Goal: Task Accomplishment & Management: Complete application form

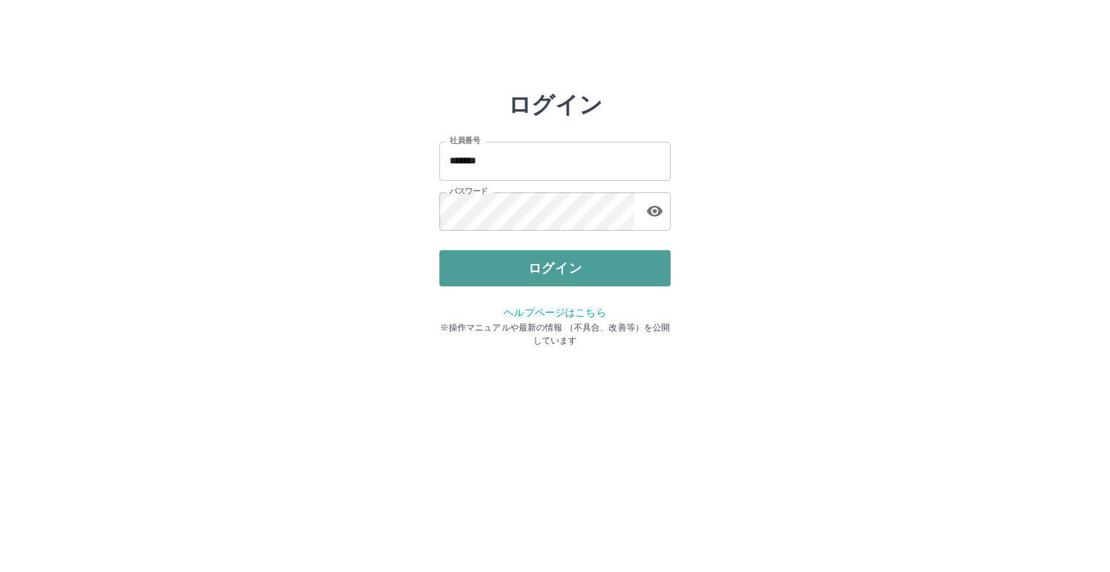
click at [556, 259] on button "ログイン" at bounding box center [554, 268] width 231 height 36
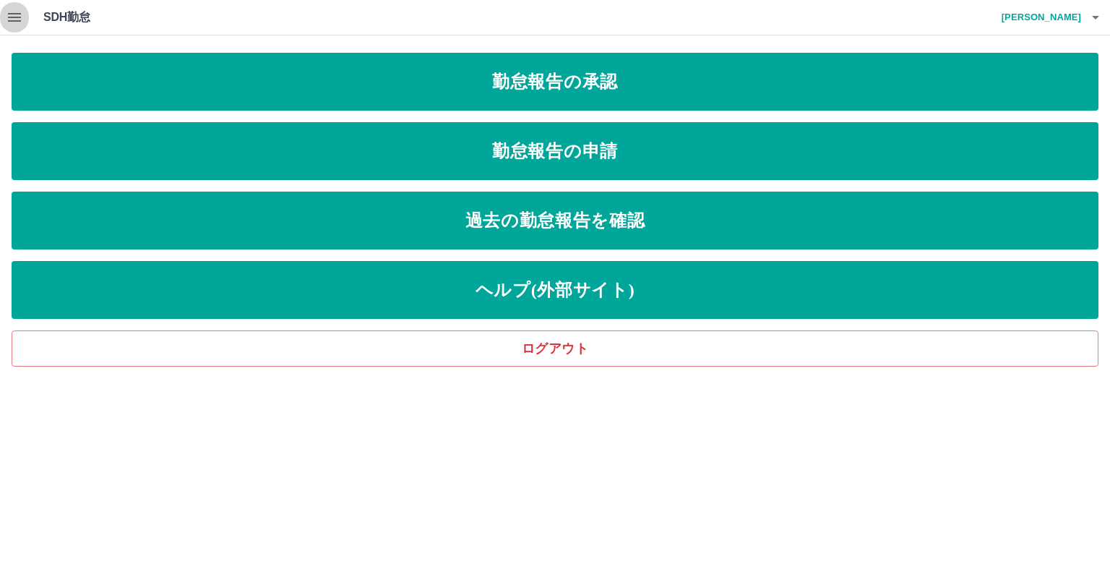
click at [12, 9] on icon "button" at bounding box center [14, 17] width 17 height 17
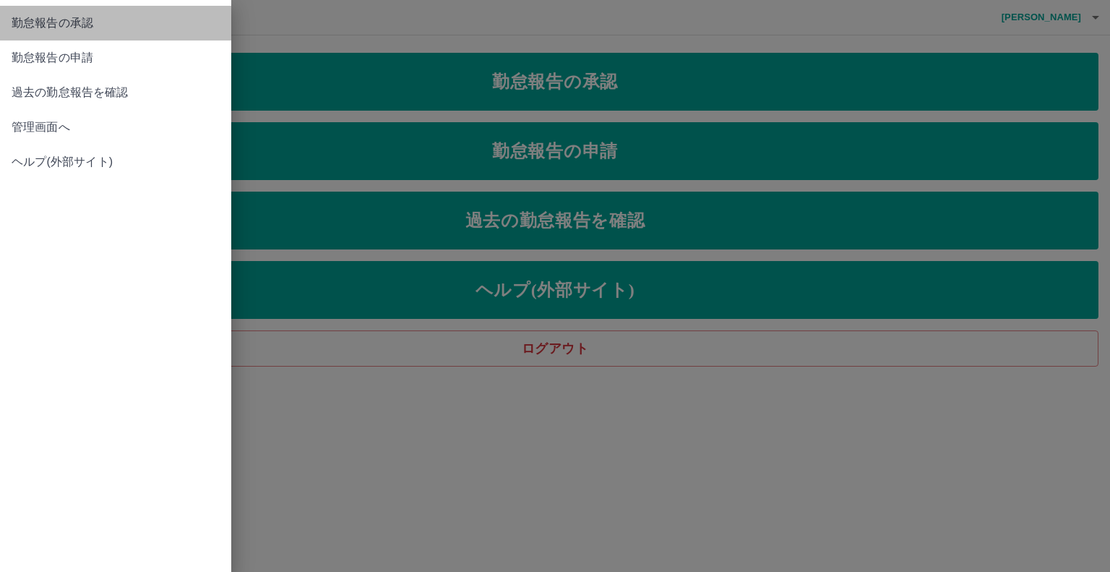
click at [13, 9] on link "勤怠報告の承認" at bounding box center [115, 23] width 231 height 35
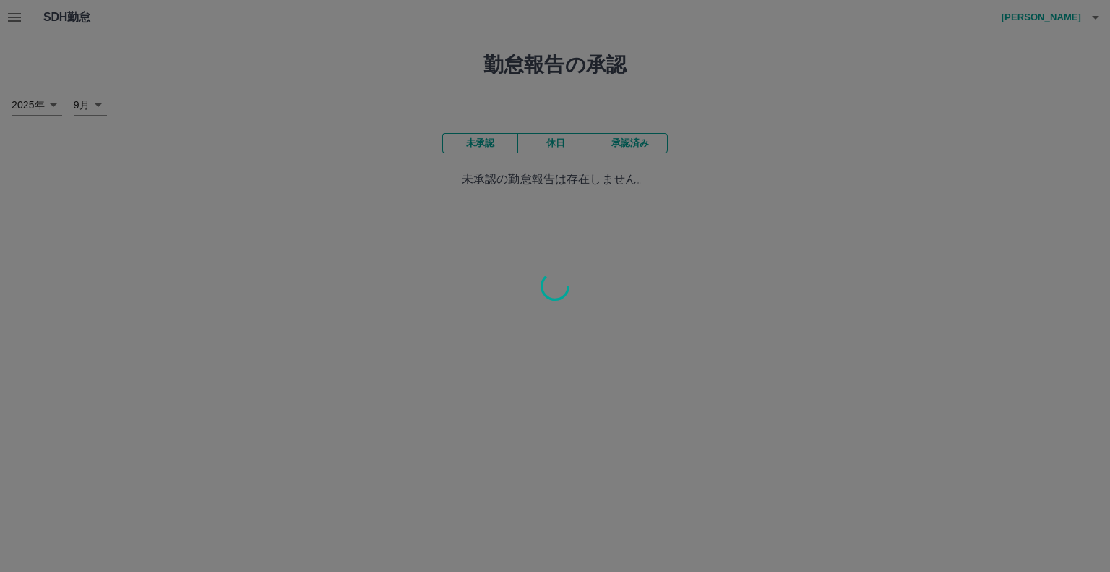
click at [14, 14] on div at bounding box center [555, 286] width 1110 height 572
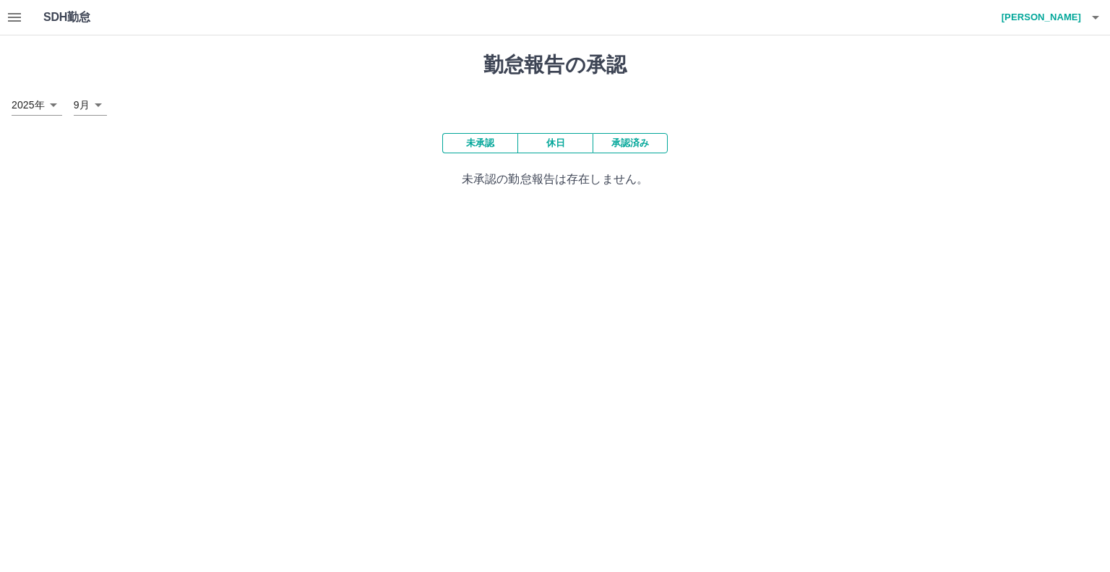
click at [14, 16] on icon "button" at bounding box center [14, 17] width 17 height 17
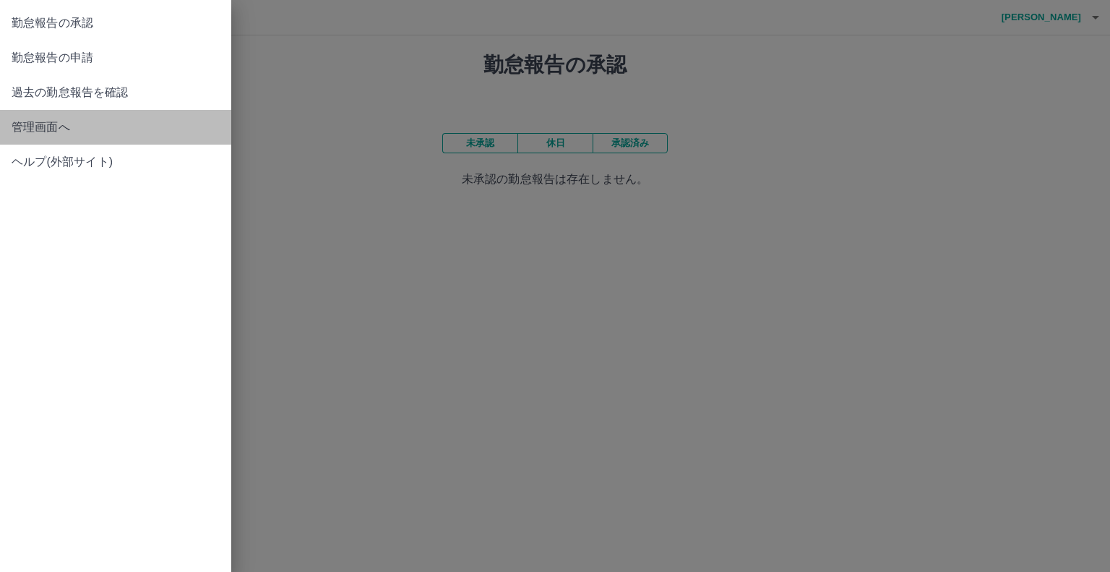
click at [38, 126] on span "管理画面へ" at bounding box center [116, 127] width 208 height 17
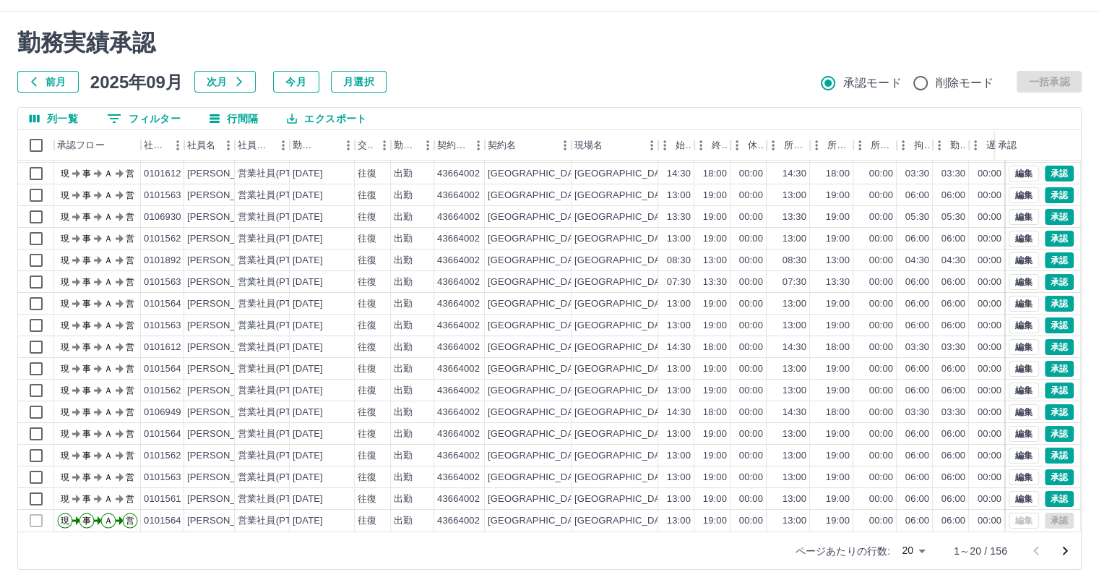
scroll to position [39, 0]
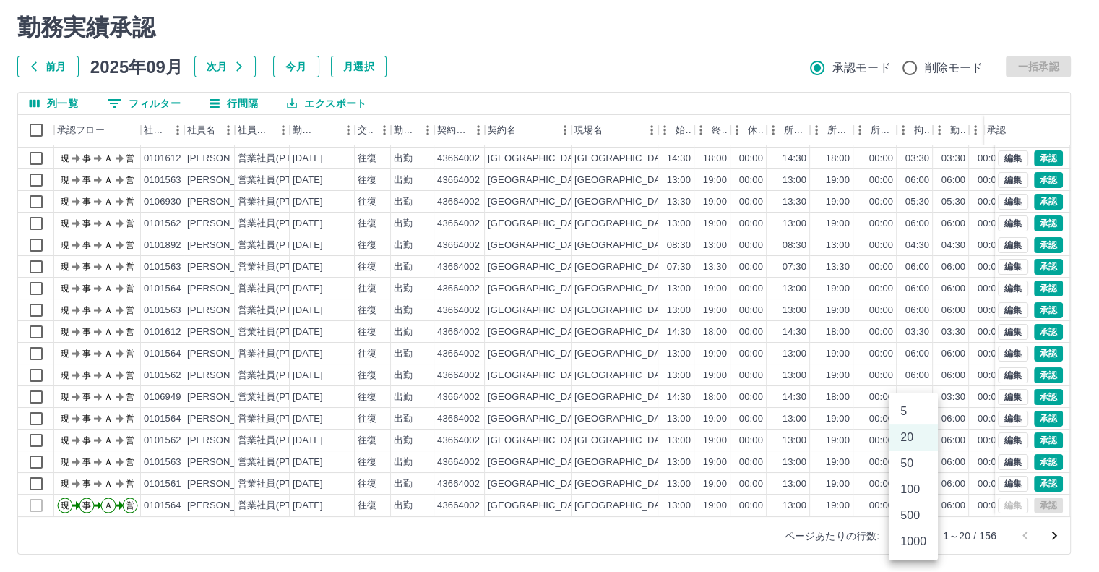
click at [916, 534] on body "SDH勤怠 内藤　裕子 勤務実績承認 前月 2025年09月 次月 今月 月選択 承認モード 削除モード 一括承認 列一覧 0 フィルター 行間隔 エクスポー…" at bounding box center [549, 266] width 1099 height 611
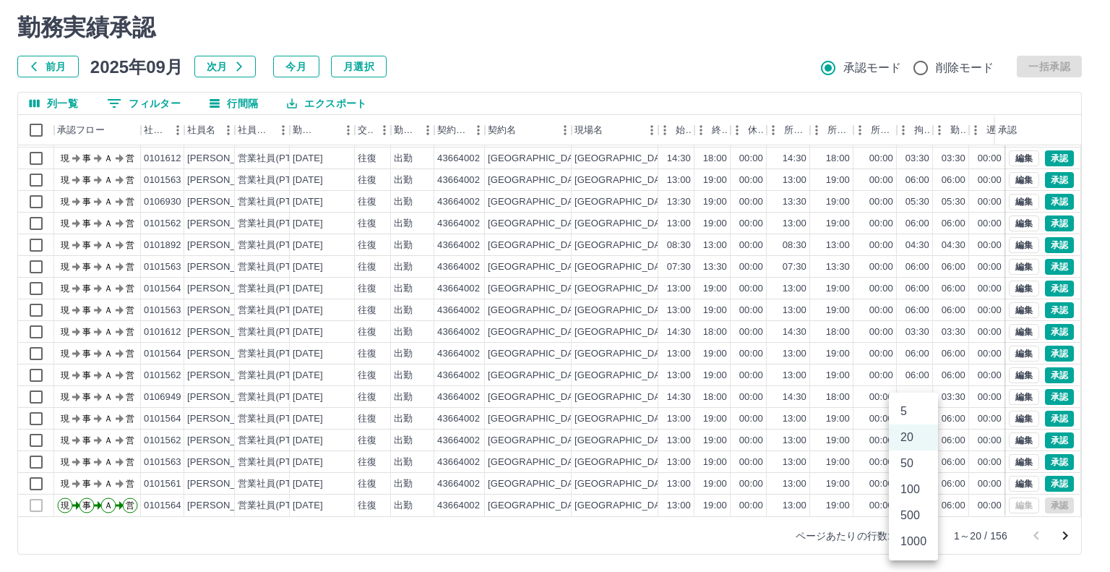
click at [913, 486] on li "100" at bounding box center [913, 489] width 49 height 26
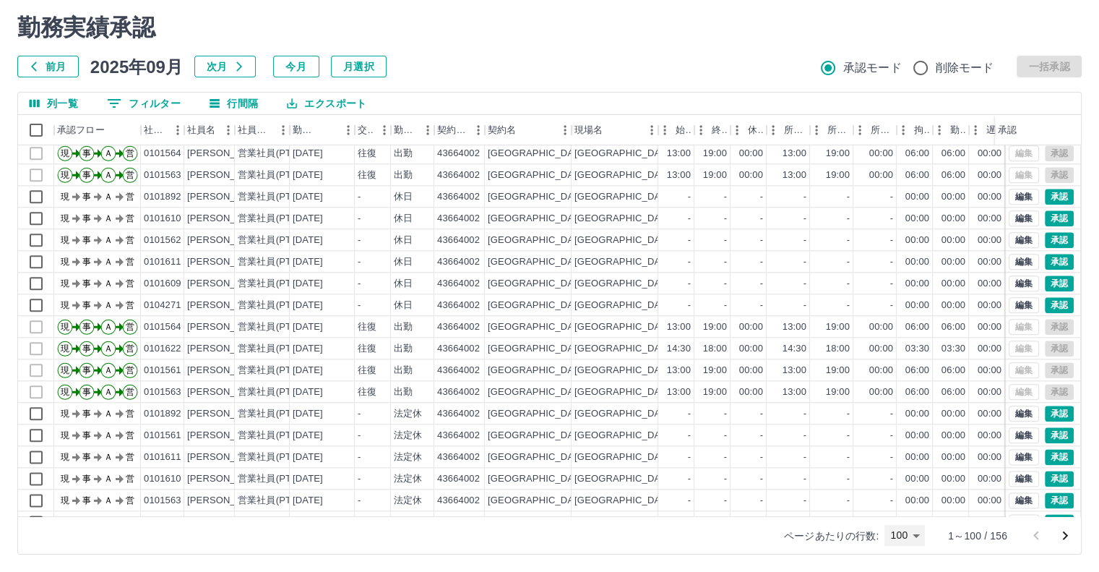
scroll to position [1808, 0]
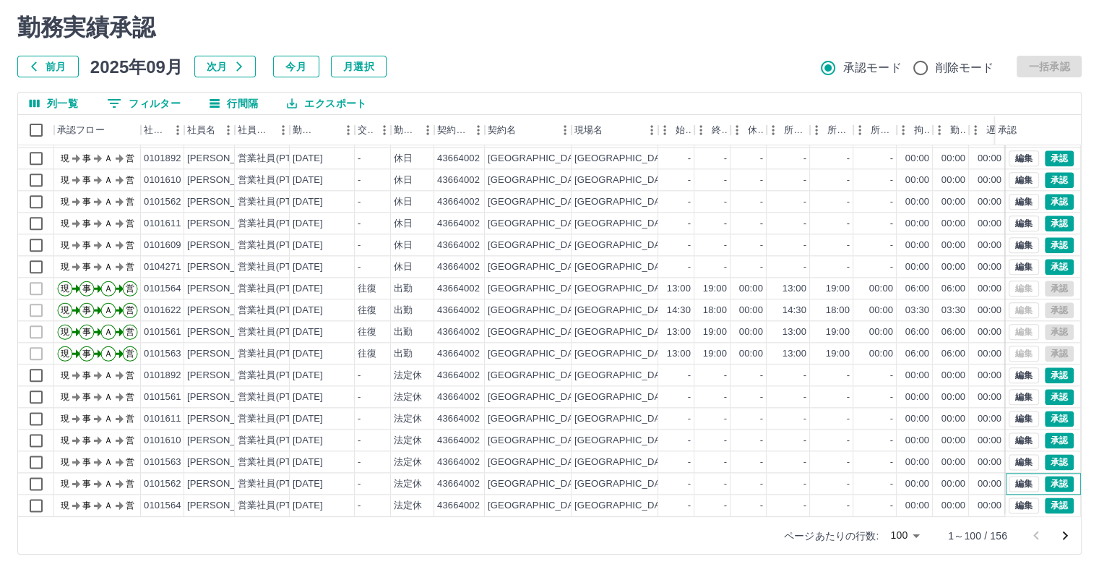
click at [1068, 473] on div "編集 承認" at bounding box center [1043, 484] width 75 height 22
click at [914, 534] on body "SDH勤怠 内藤　裕子 勤務実績承認 前月 2025年09月 次月 今月 月選択 承認モード 削除モード 一括承認 列一覧 0 フィルター 行間隔 エクスポー…" at bounding box center [549, 266] width 1099 height 611
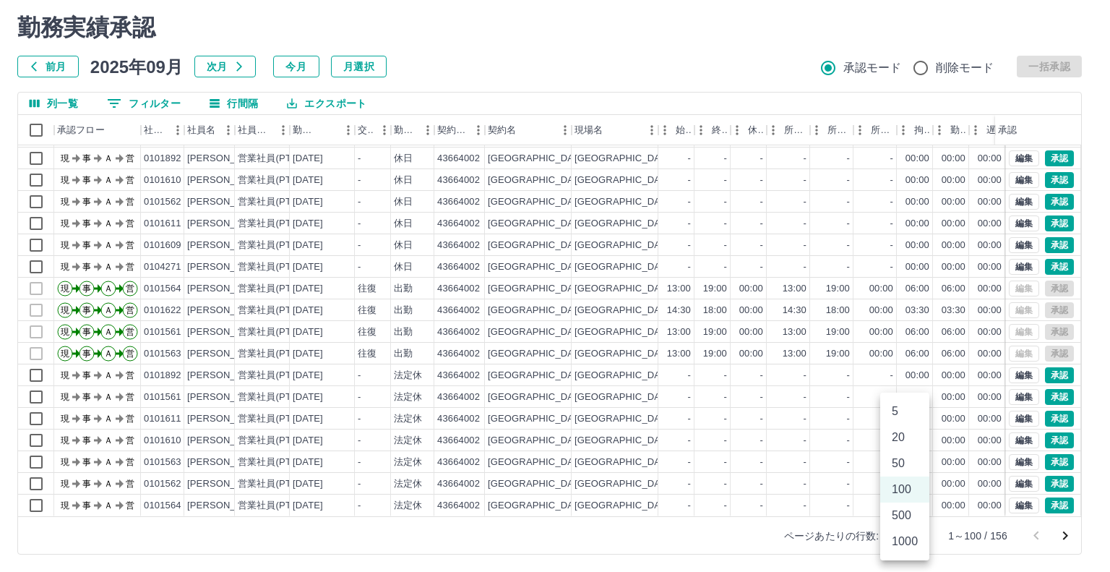
click at [904, 508] on li "500" at bounding box center [904, 515] width 49 height 26
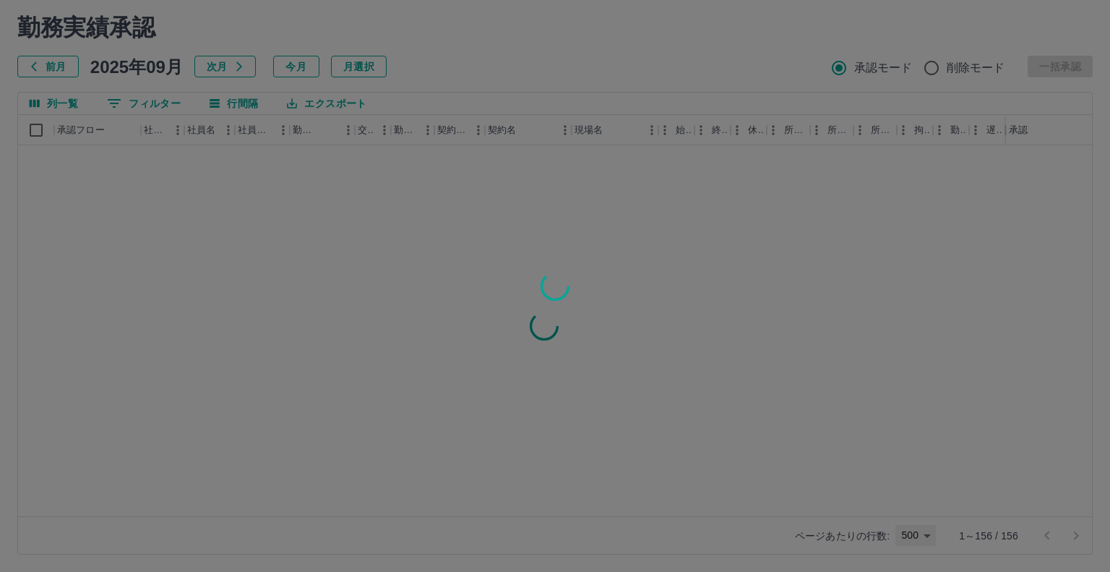
type input "***"
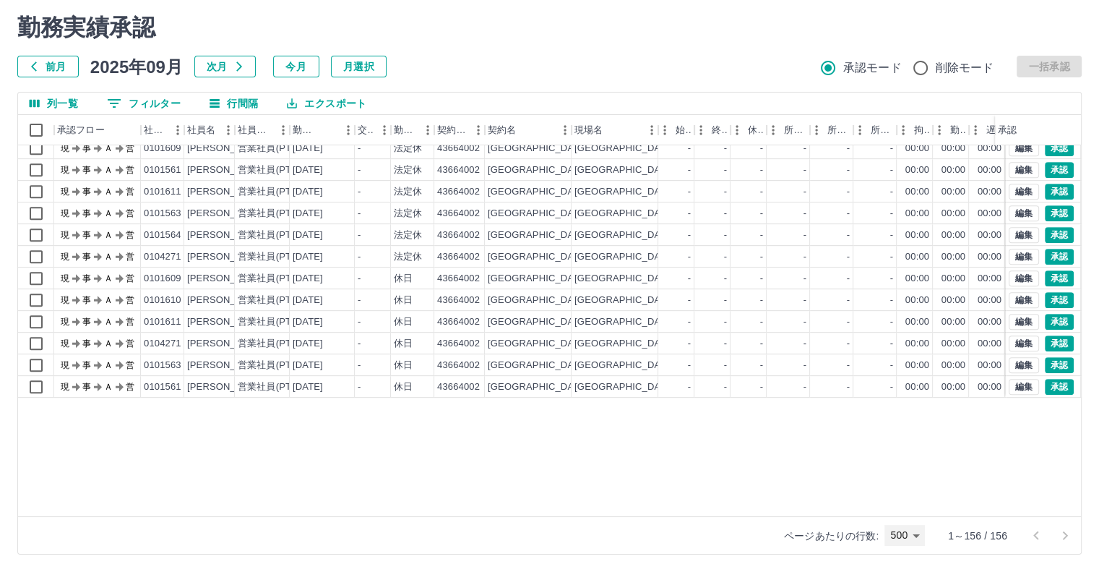
scroll to position [0, 0]
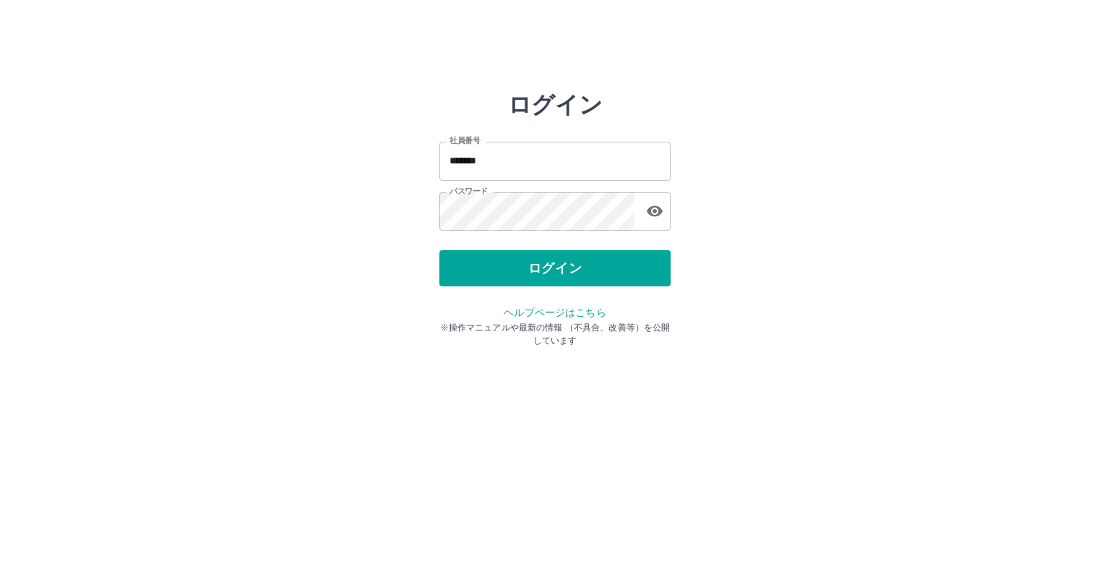
click at [502, 262] on button "ログイン" at bounding box center [554, 268] width 231 height 36
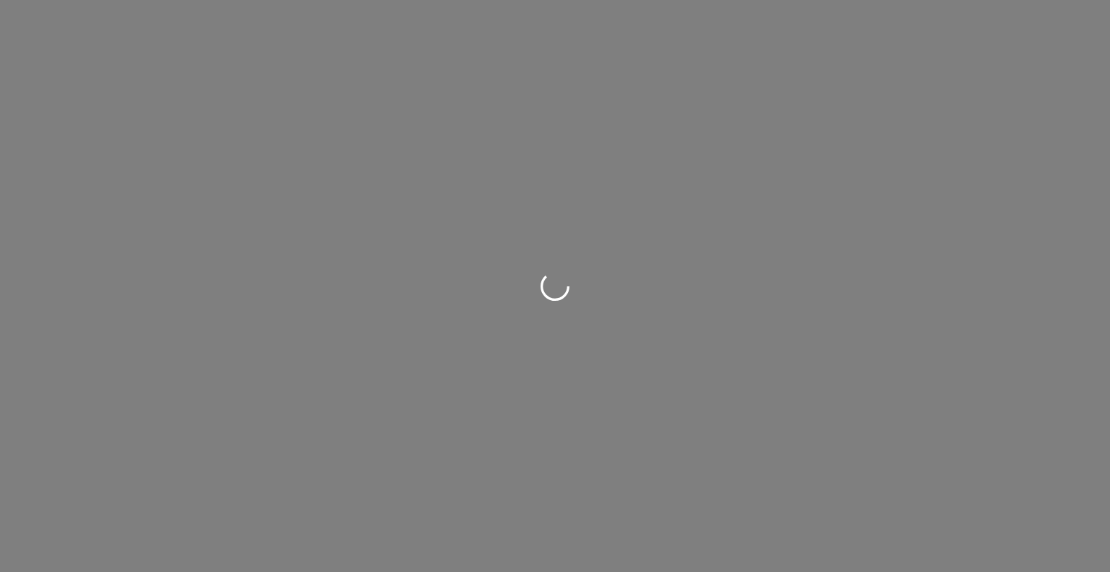
click at [499, 261] on div at bounding box center [555, 286] width 1110 height 572
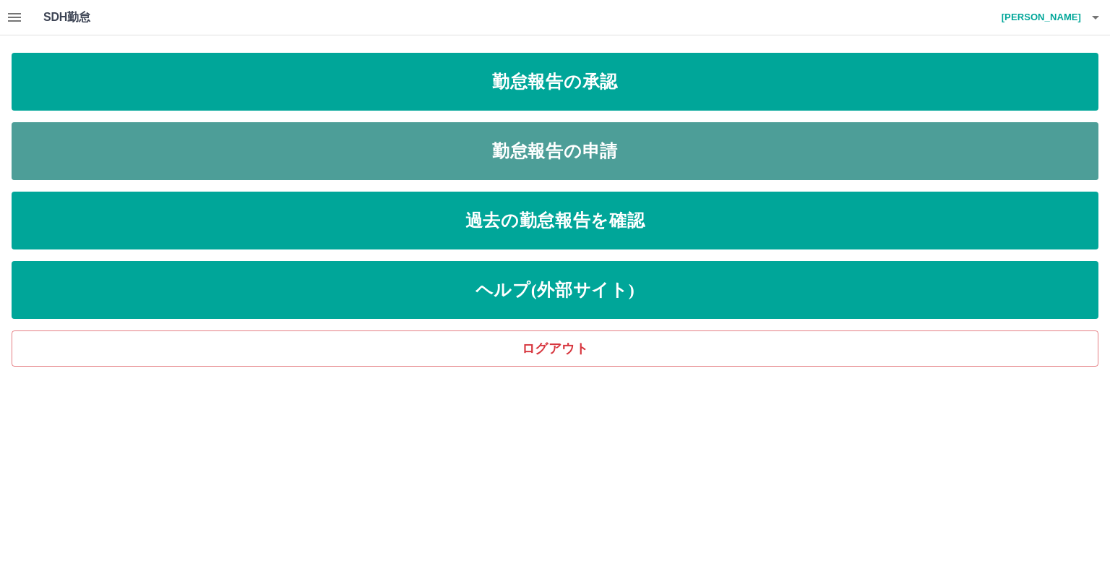
click at [621, 150] on link "勤怠報告の申請" at bounding box center [555, 151] width 1087 height 58
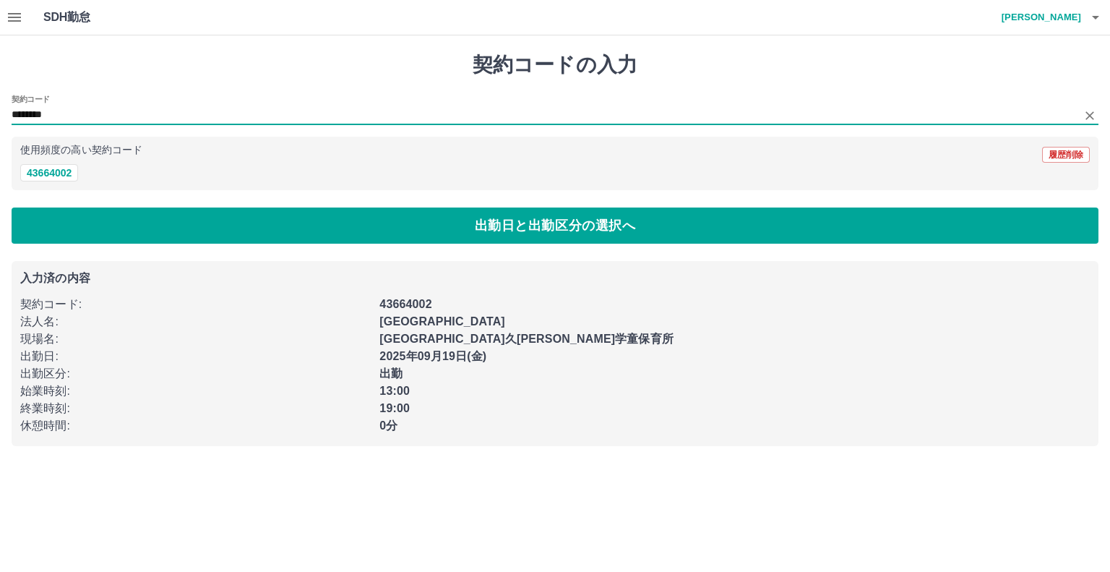
click at [42, 111] on input "********" at bounding box center [544, 115] width 1065 height 18
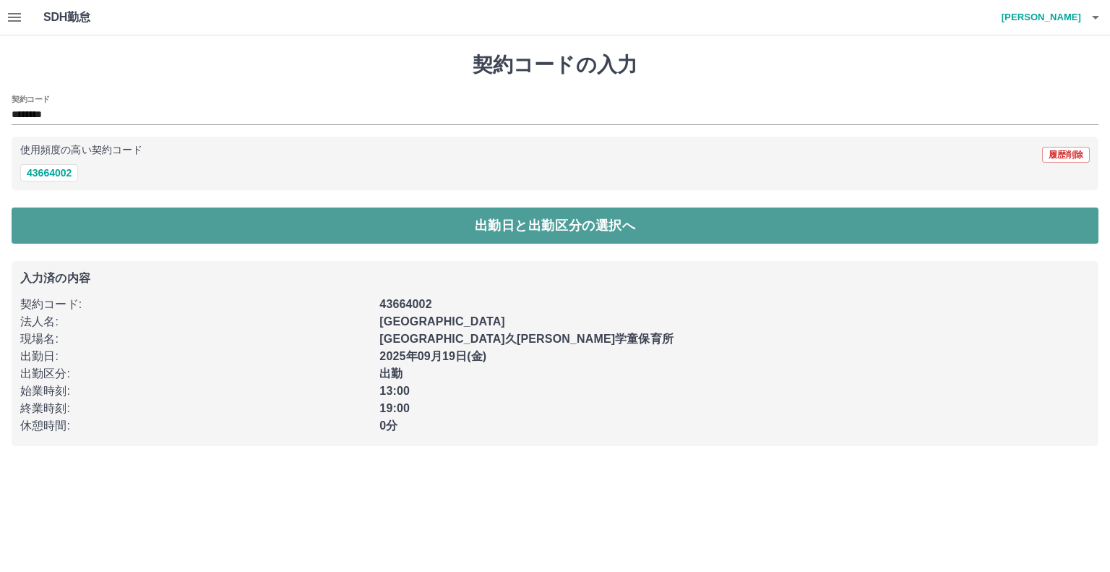
click at [66, 216] on button "出勤日と出勤区分の選択へ" at bounding box center [555, 225] width 1087 height 36
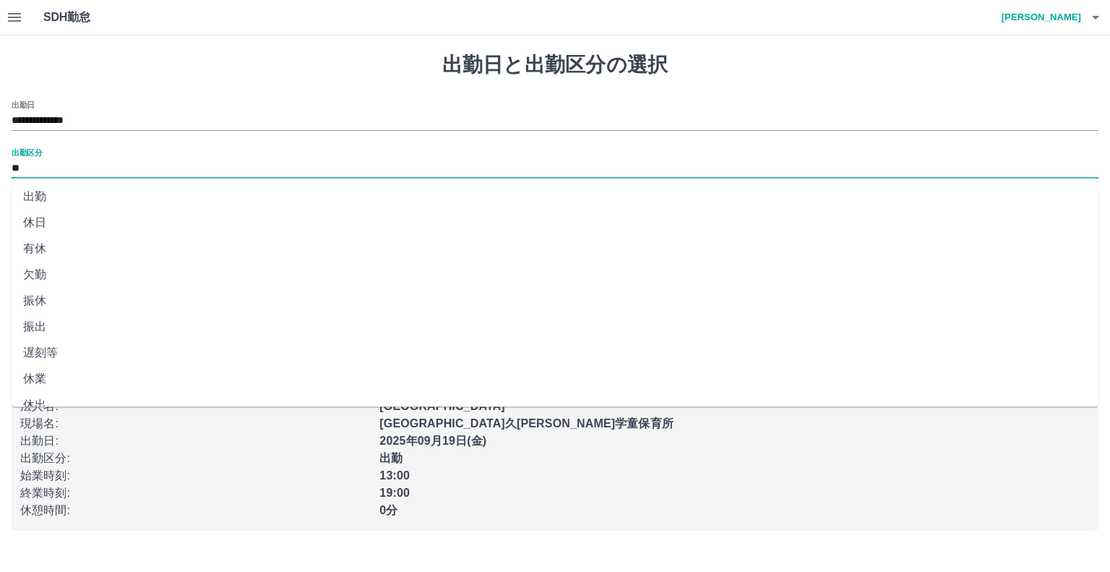
click at [33, 160] on input "**" at bounding box center [555, 169] width 1087 height 18
click at [28, 198] on li "出勤" at bounding box center [555, 197] width 1087 height 26
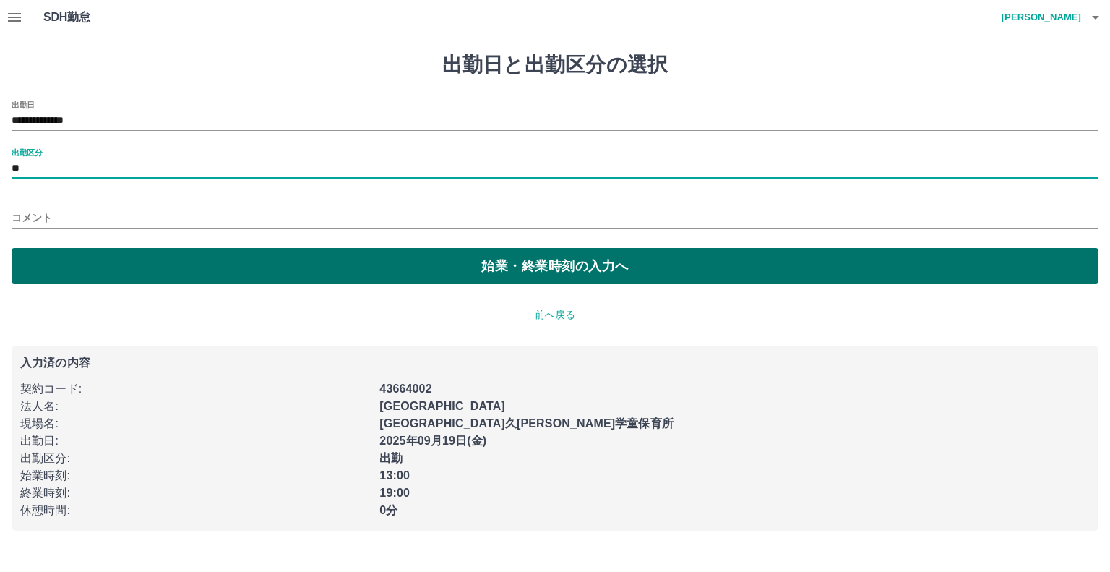
click at [45, 257] on button "始業・終業時刻の入力へ" at bounding box center [555, 266] width 1087 height 36
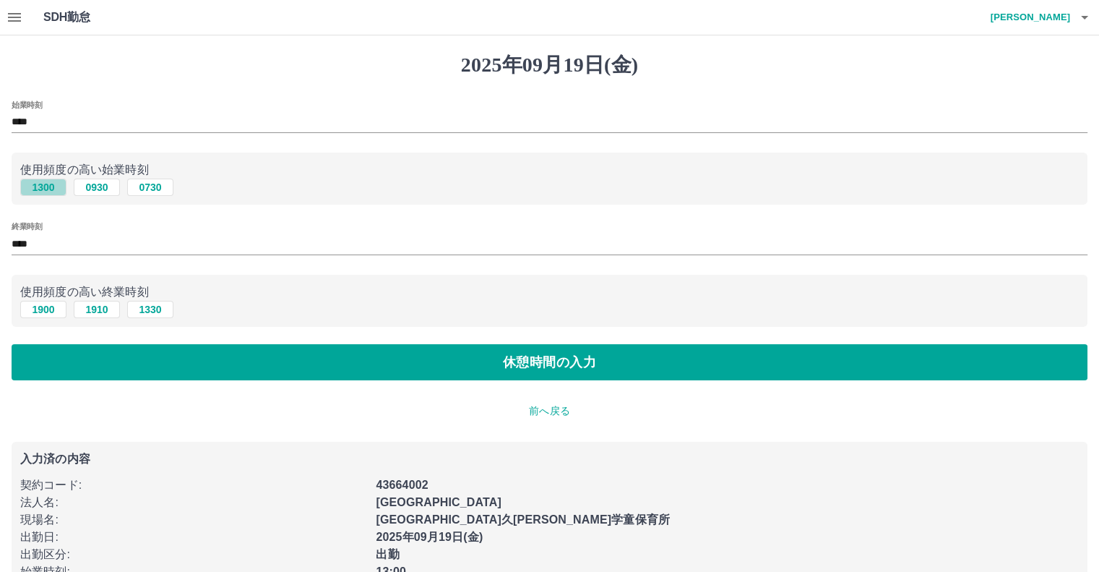
click at [38, 184] on button "1300" at bounding box center [43, 187] width 46 height 17
click at [51, 308] on button "1900" at bounding box center [43, 309] width 46 height 17
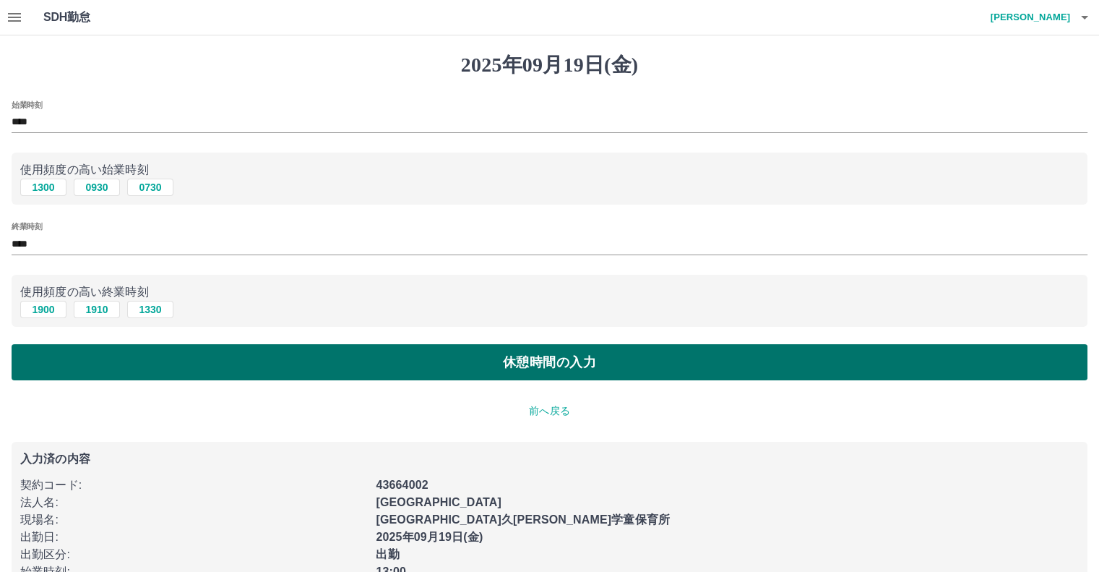
click at [208, 364] on button "休憩時間の入力" at bounding box center [550, 362] width 1076 height 36
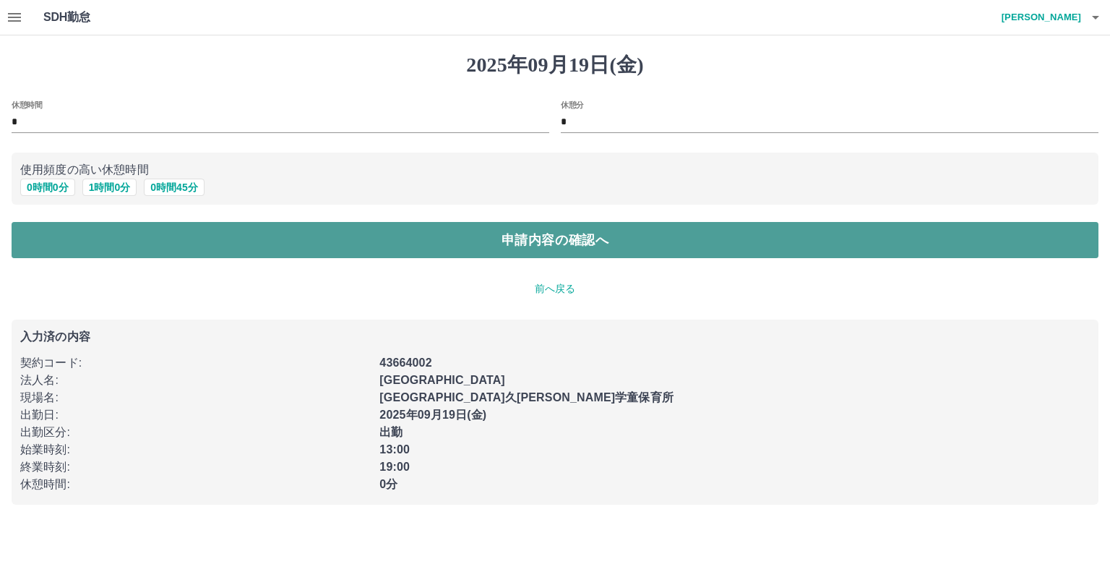
click at [428, 236] on button "申請内容の確認へ" at bounding box center [555, 240] width 1087 height 36
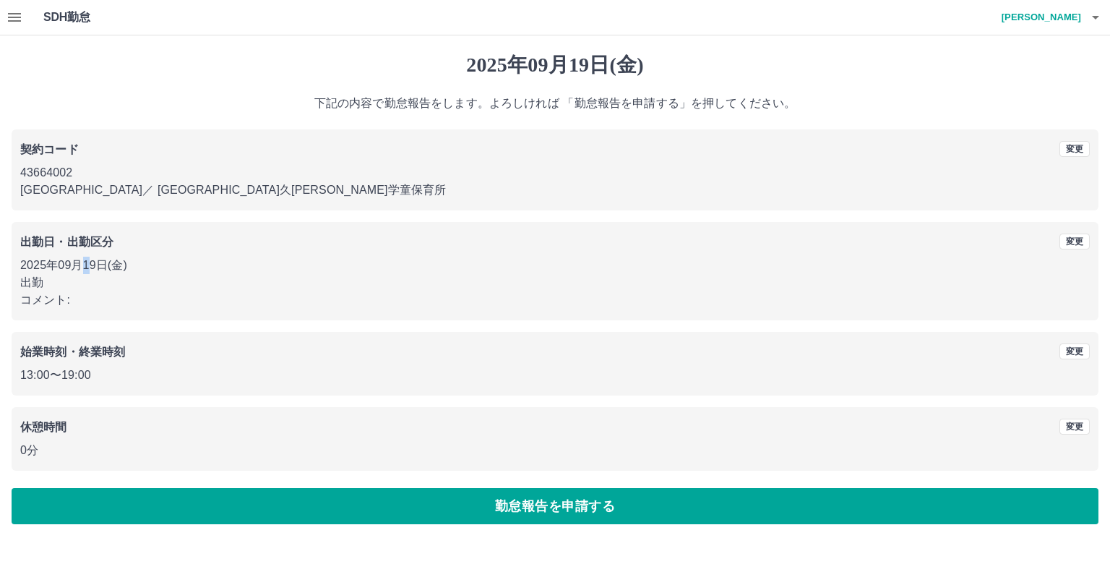
click at [88, 265] on p "2025年09月19日(金)" at bounding box center [555, 265] width 1070 height 17
click at [1075, 236] on button "変更" at bounding box center [1075, 241] width 30 height 16
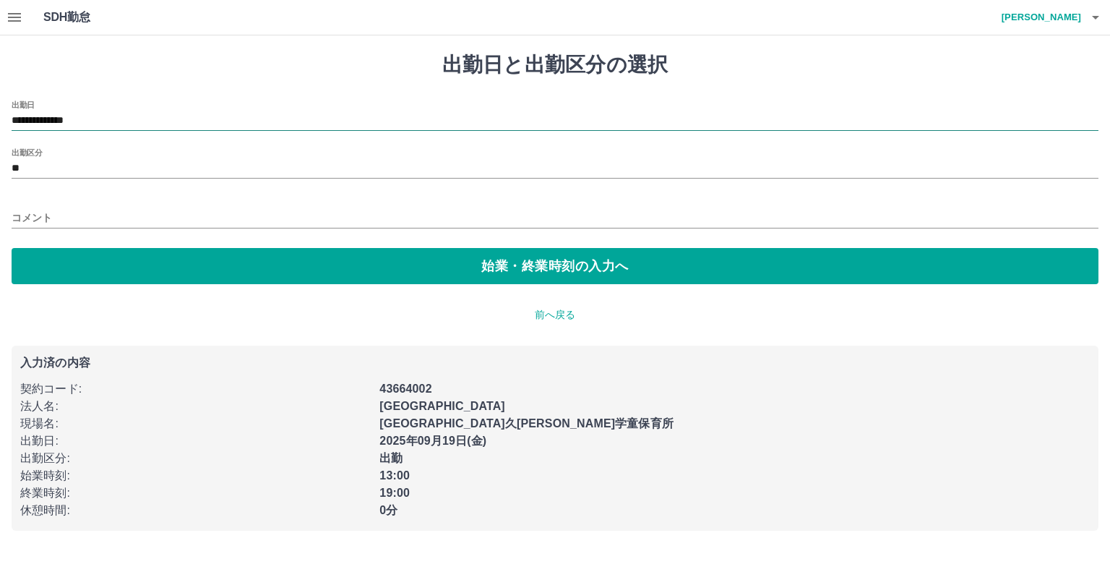
click at [97, 124] on input "**********" at bounding box center [555, 121] width 1087 height 18
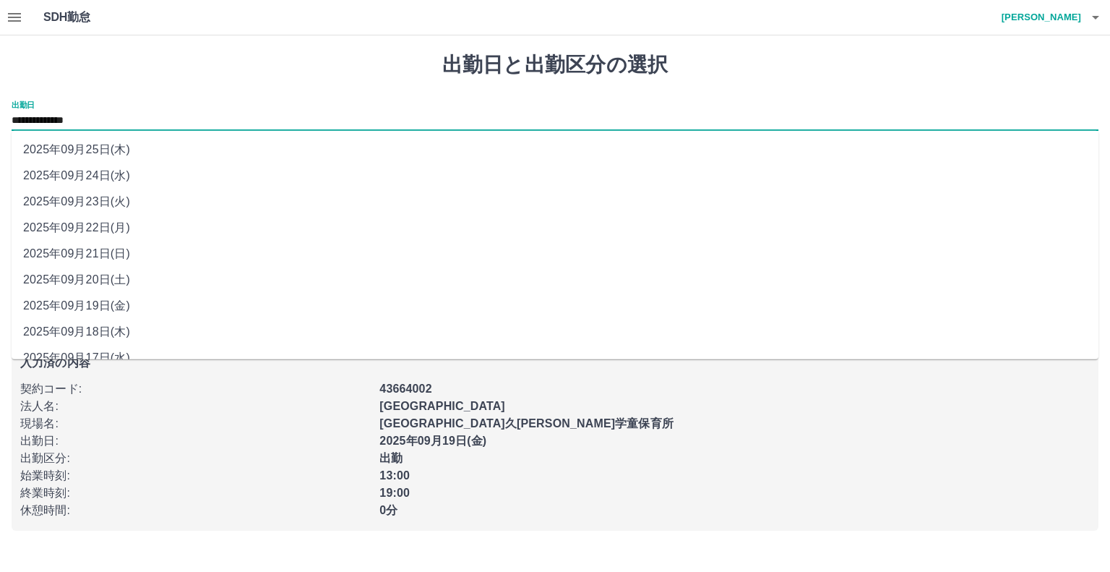
click at [113, 184] on li "2025年09月24日(水)" at bounding box center [555, 176] width 1087 height 26
type input "**********"
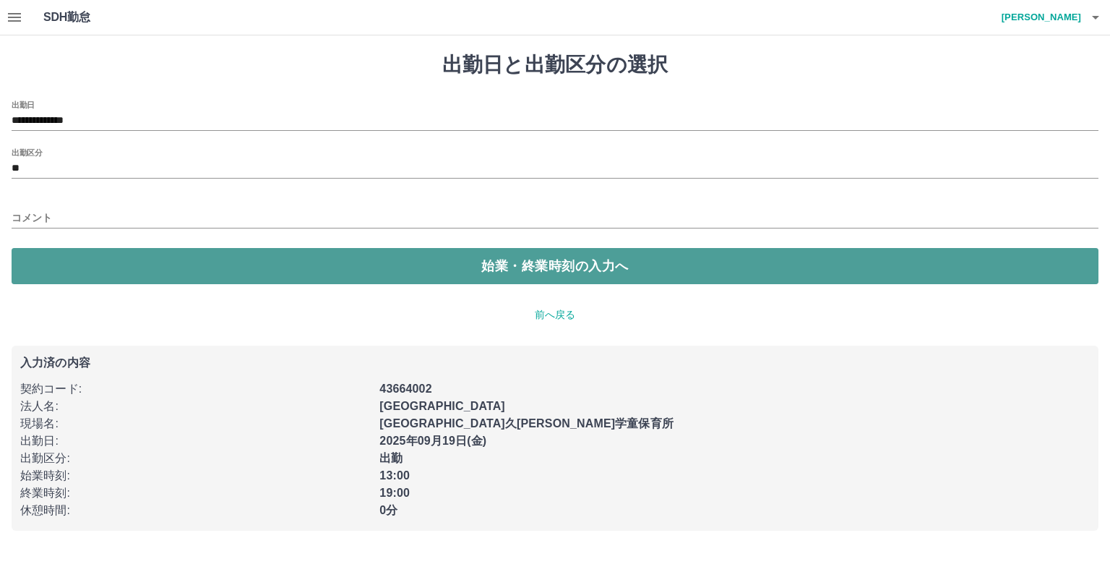
click at [452, 259] on button "始業・終業時刻の入力へ" at bounding box center [555, 266] width 1087 height 36
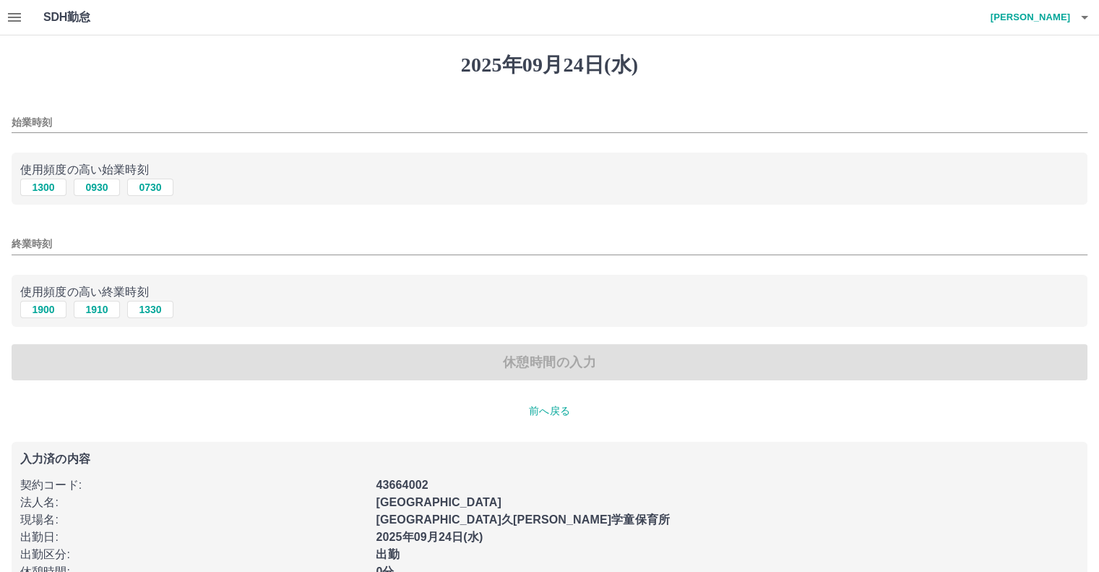
click at [40, 113] on input "始業時刻" at bounding box center [550, 122] width 1076 height 21
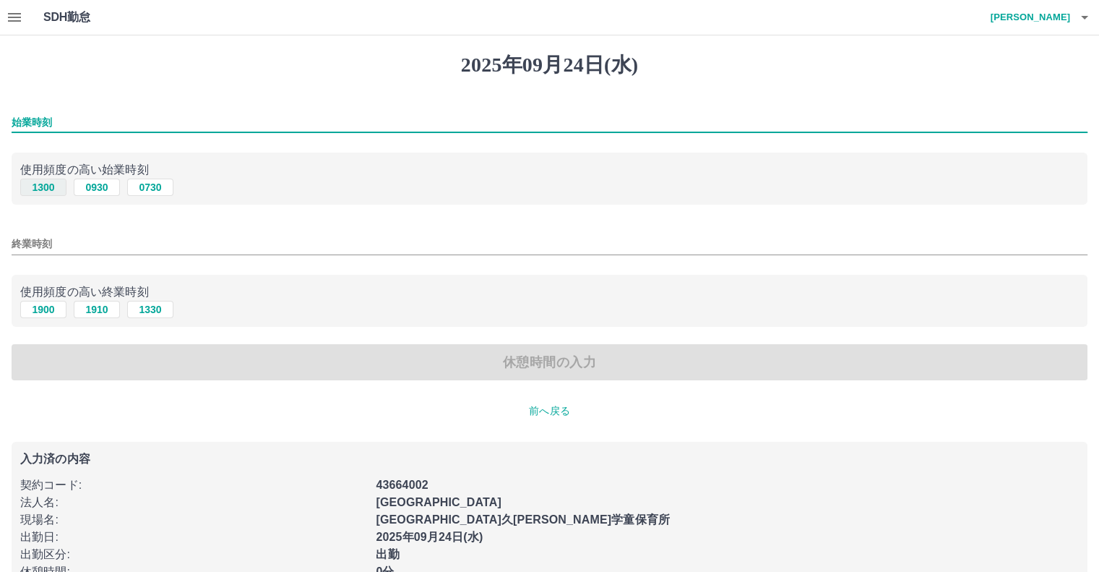
click at [43, 184] on button "1300" at bounding box center [43, 187] width 46 height 17
type input "****"
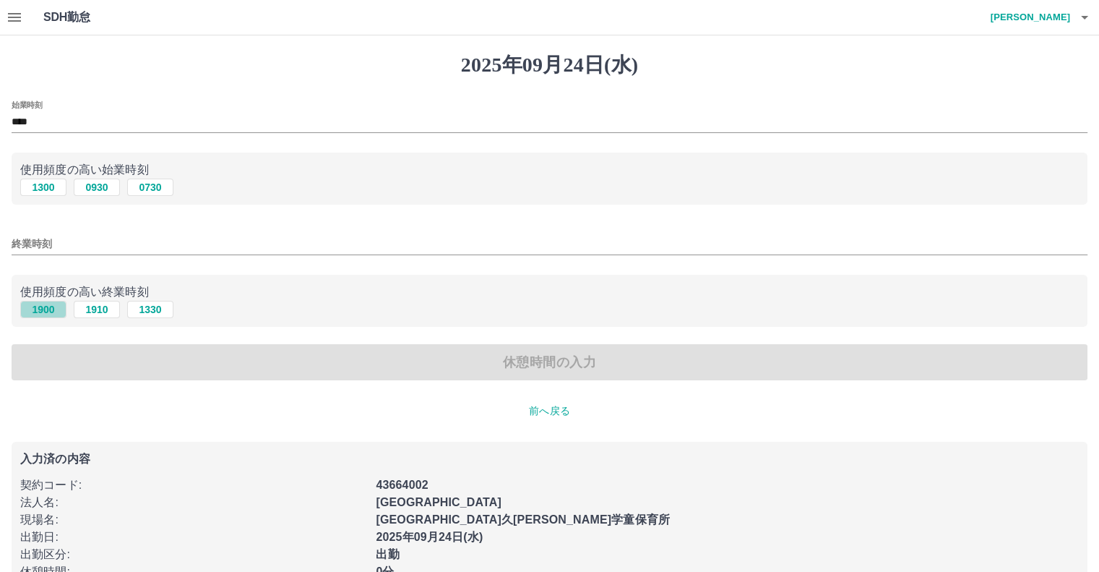
click at [47, 309] on button "1900" at bounding box center [43, 309] width 46 height 17
type input "****"
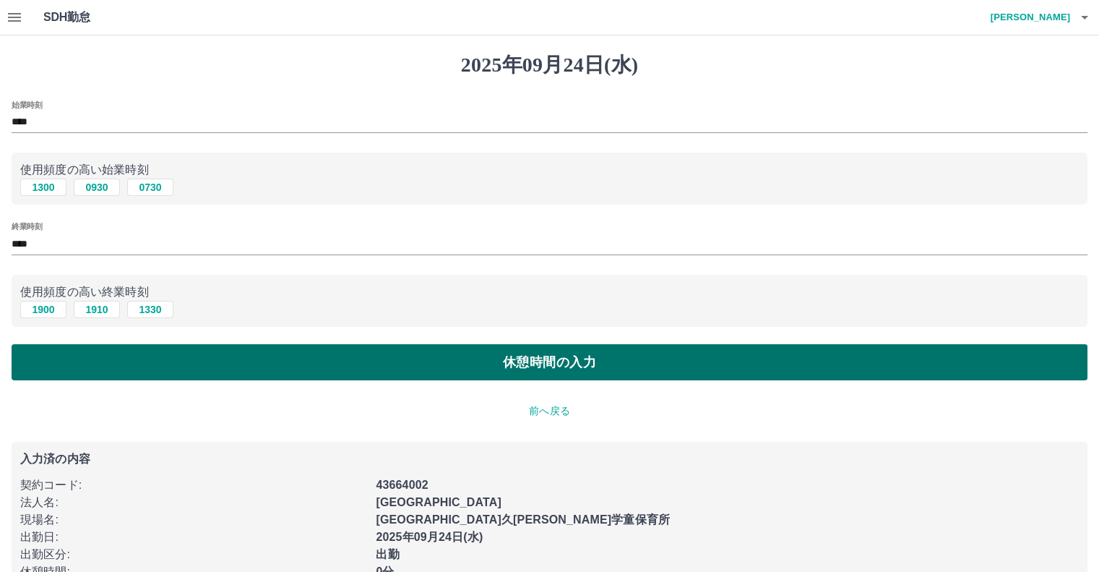
click at [343, 362] on button "休憩時間の入力" at bounding box center [550, 362] width 1076 height 36
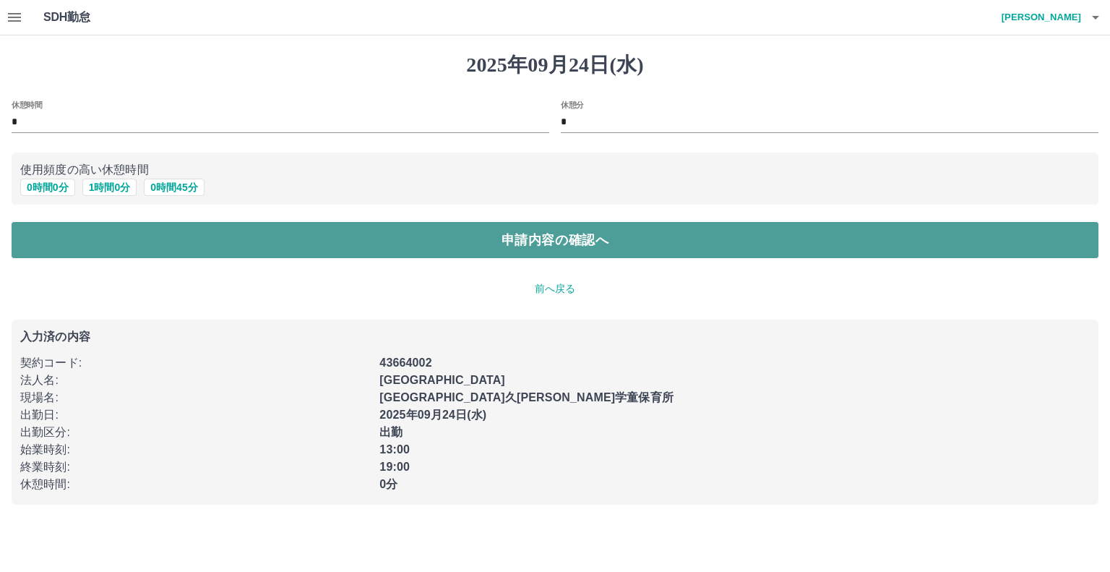
click at [63, 225] on button "申請内容の確認へ" at bounding box center [555, 240] width 1087 height 36
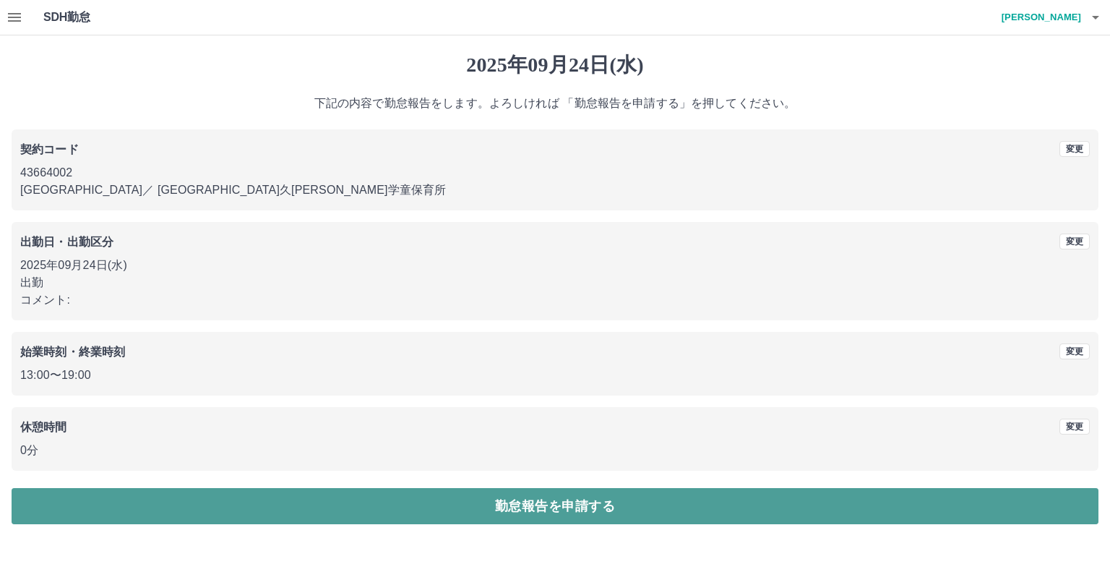
click at [631, 502] on button "勤怠報告を申請する" at bounding box center [555, 506] width 1087 height 36
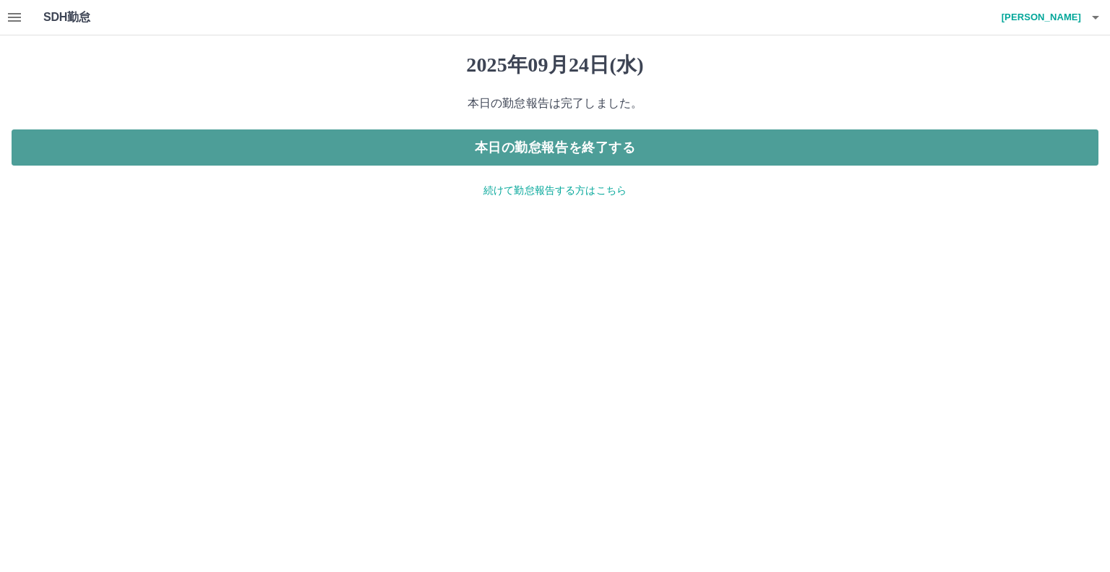
click at [684, 142] on button "本日の勤怠報告を終了する" at bounding box center [555, 147] width 1087 height 36
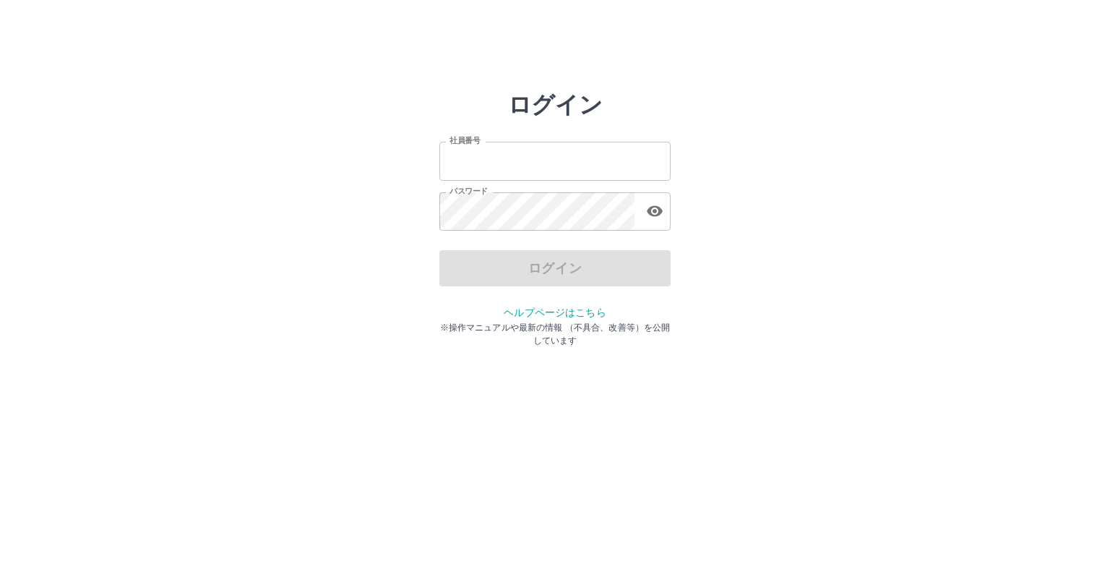
type input "*******"
click at [622, 261] on div "ログイン" at bounding box center [554, 268] width 231 height 36
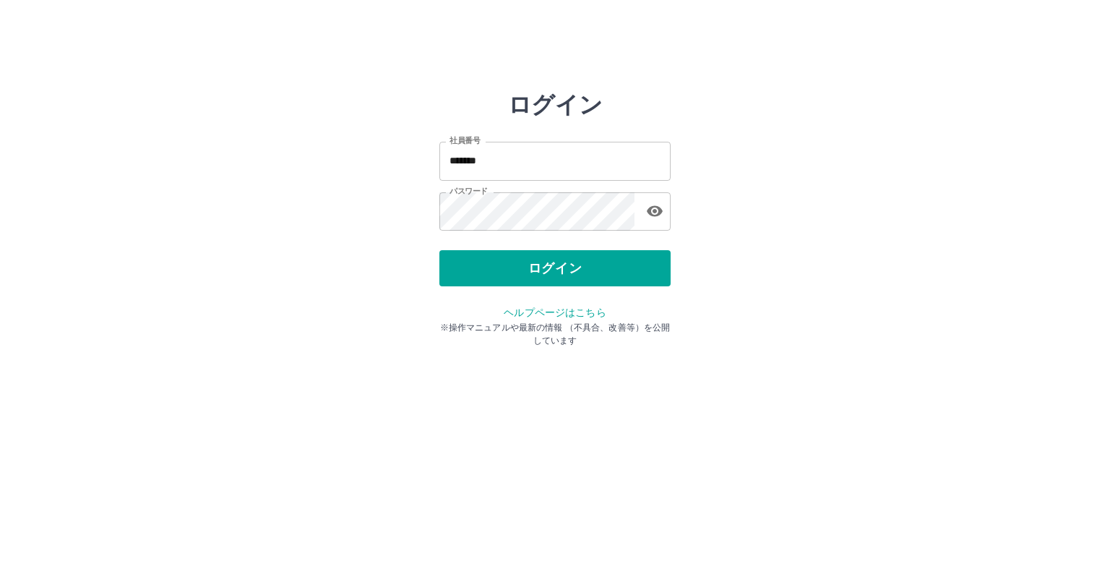
click at [622, 261] on button "ログイン" at bounding box center [554, 268] width 231 height 36
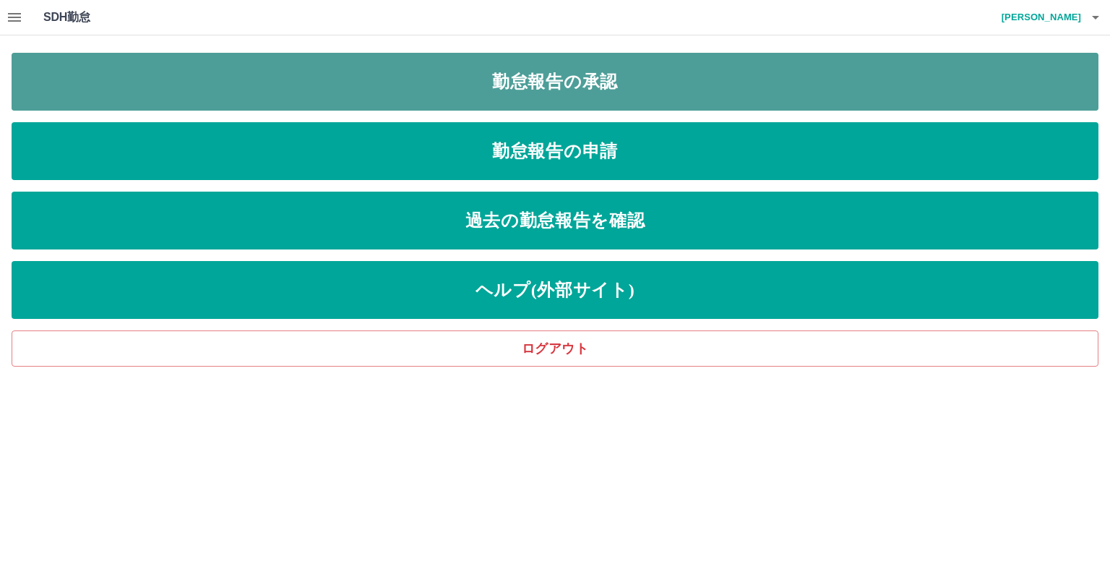
click at [600, 86] on link "勤怠報告の承認" at bounding box center [555, 82] width 1087 height 58
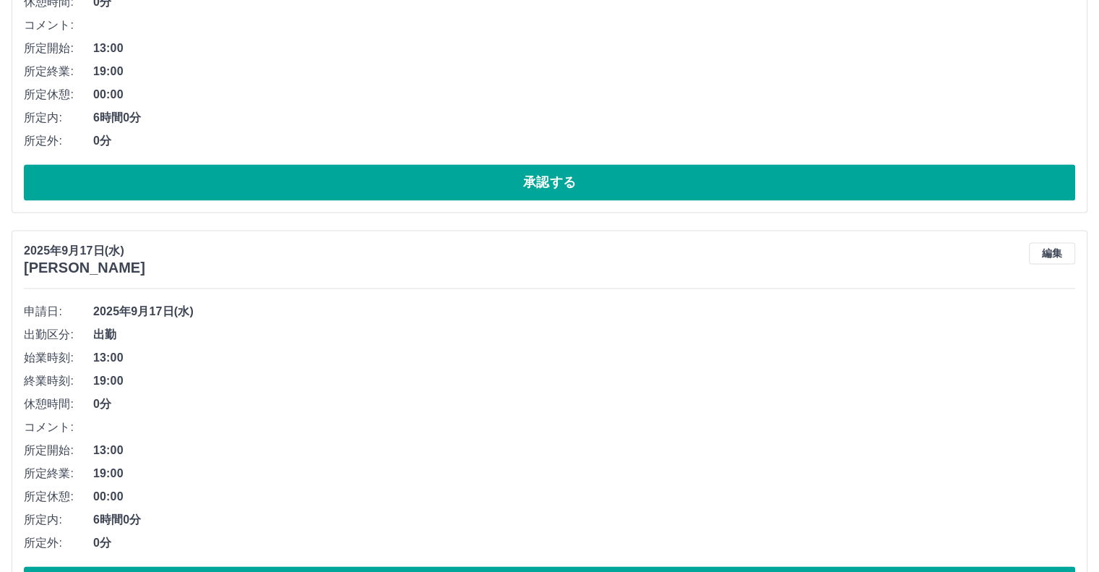
scroll to position [7746, 0]
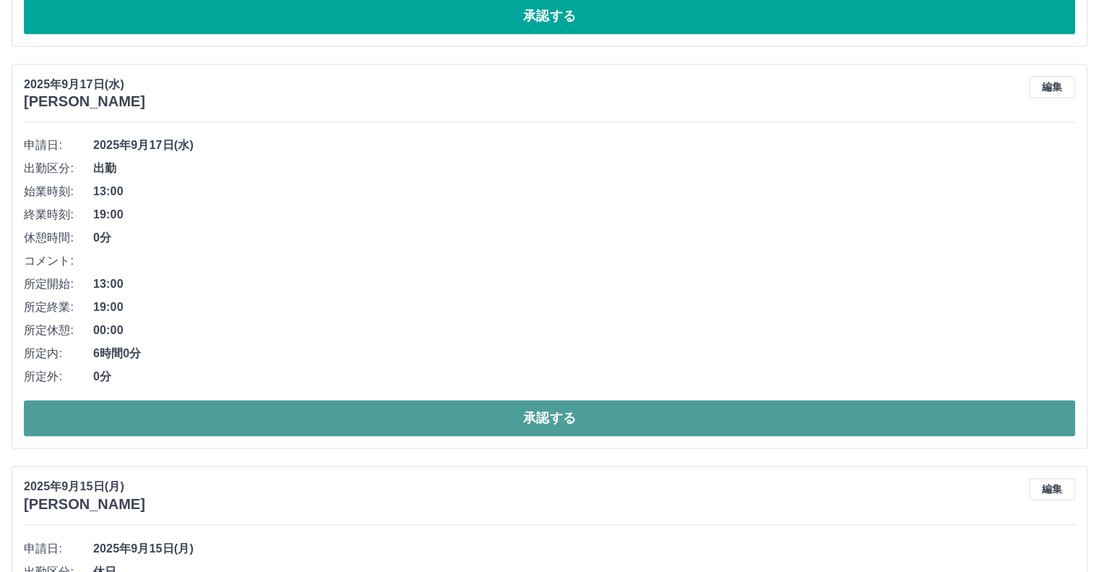
click at [528, 409] on button "承認する" at bounding box center [550, 418] width 1052 height 36
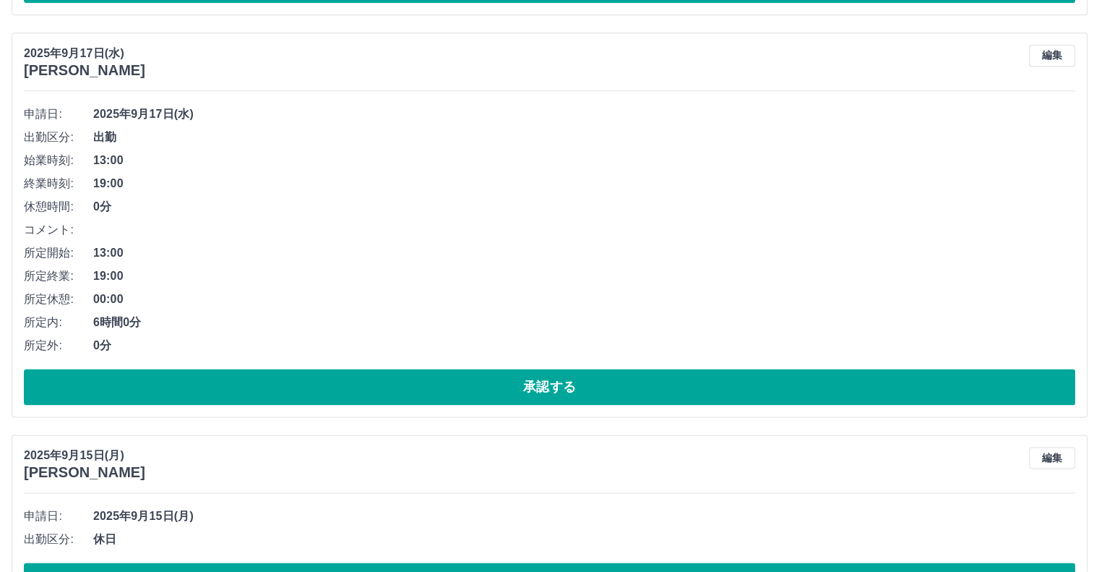
scroll to position [7366, 0]
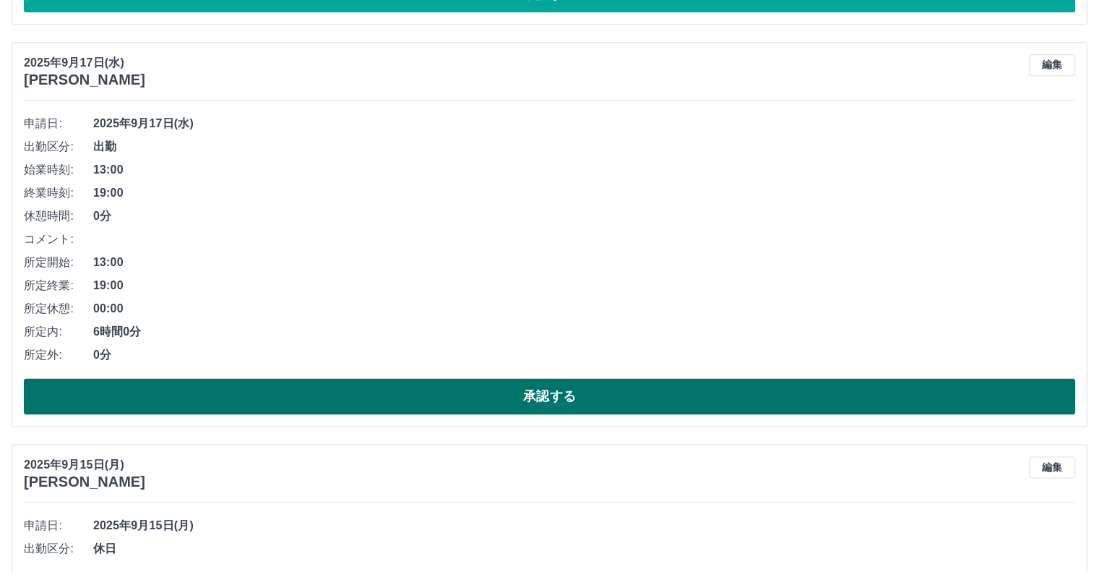
click at [1009, 394] on button "承認する" at bounding box center [550, 396] width 1052 height 36
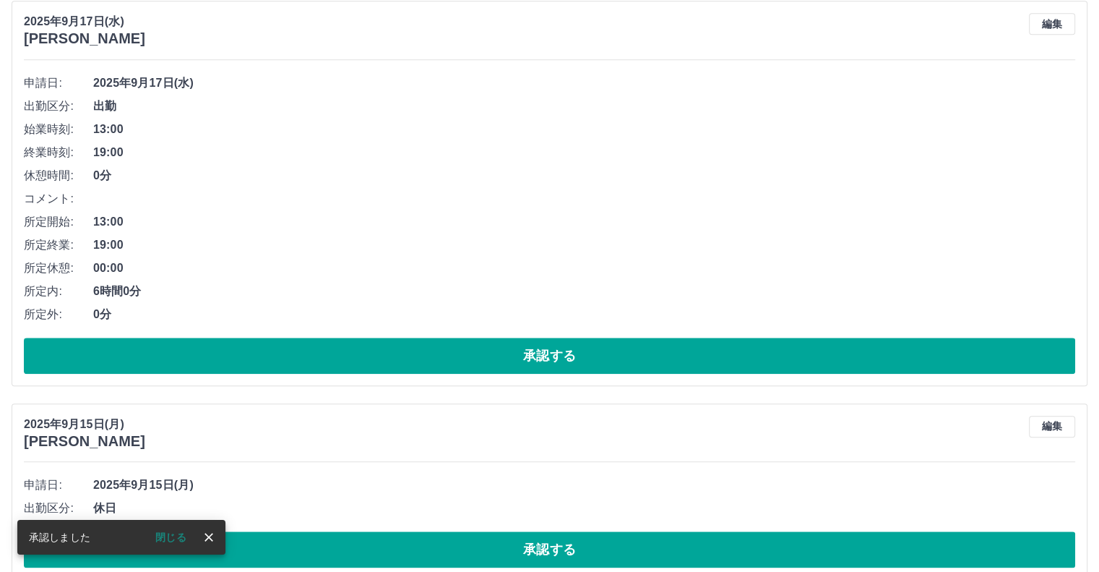
scroll to position [6976, 0]
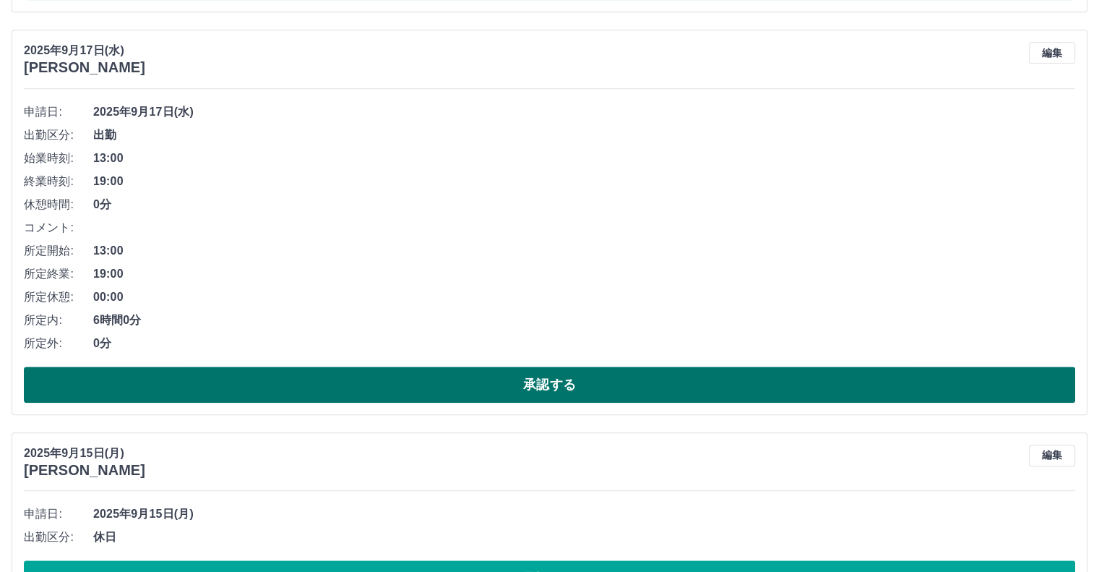
click at [730, 381] on button "承認する" at bounding box center [550, 384] width 1052 height 36
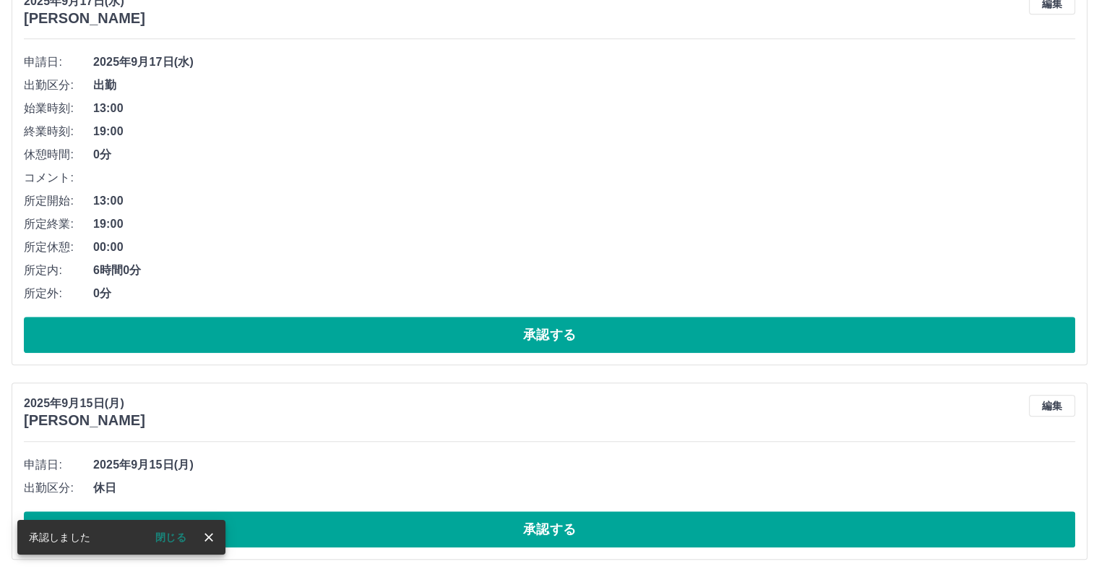
scroll to position [6577, 0]
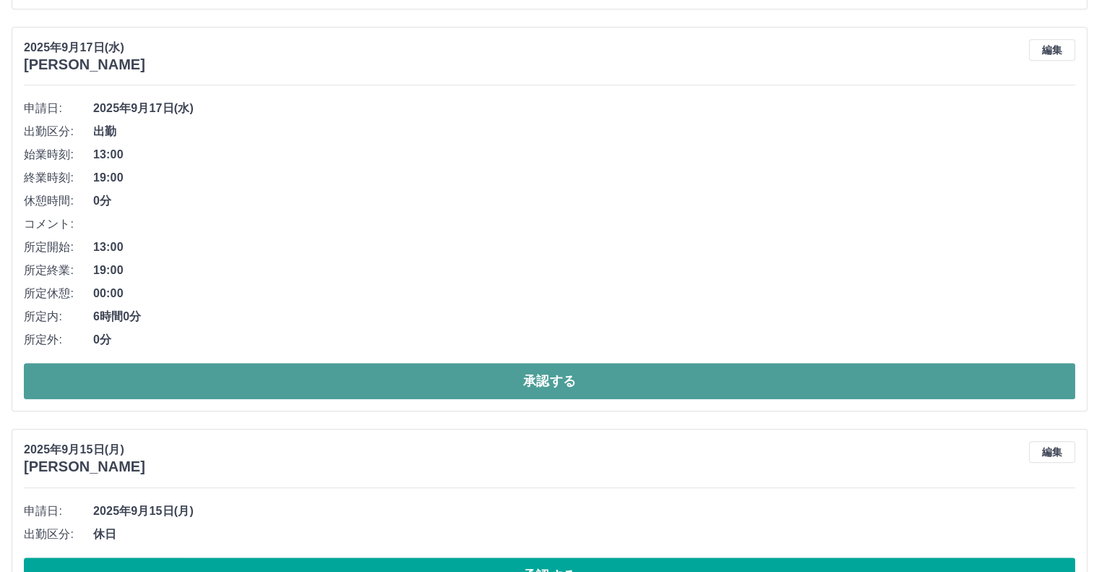
click at [1037, 365] on button "承認する" at bounding box center [550, 381] width 1052 height 36
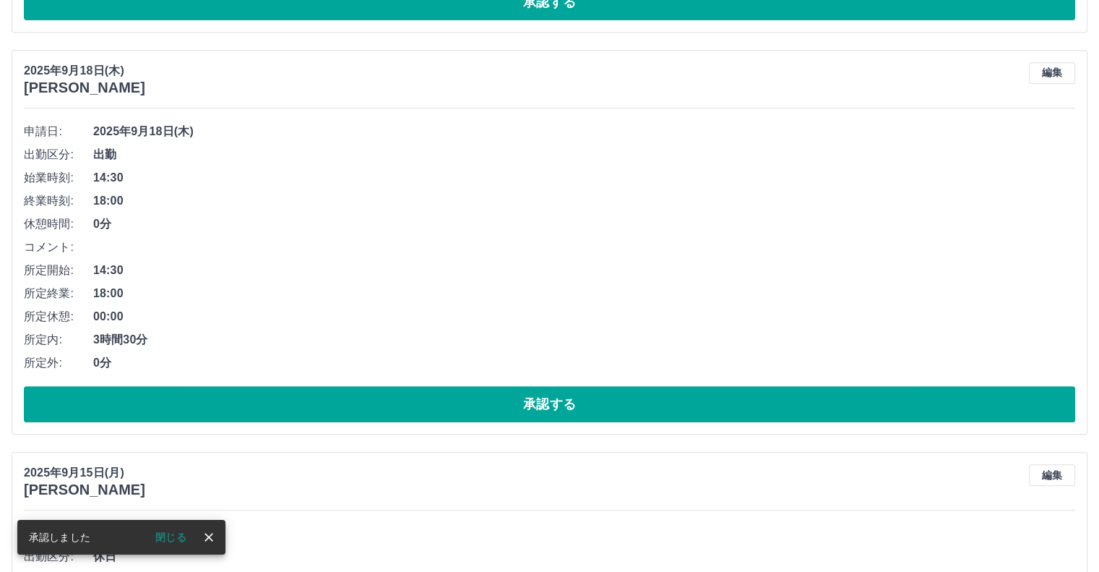
scroll to position [6126, 0]
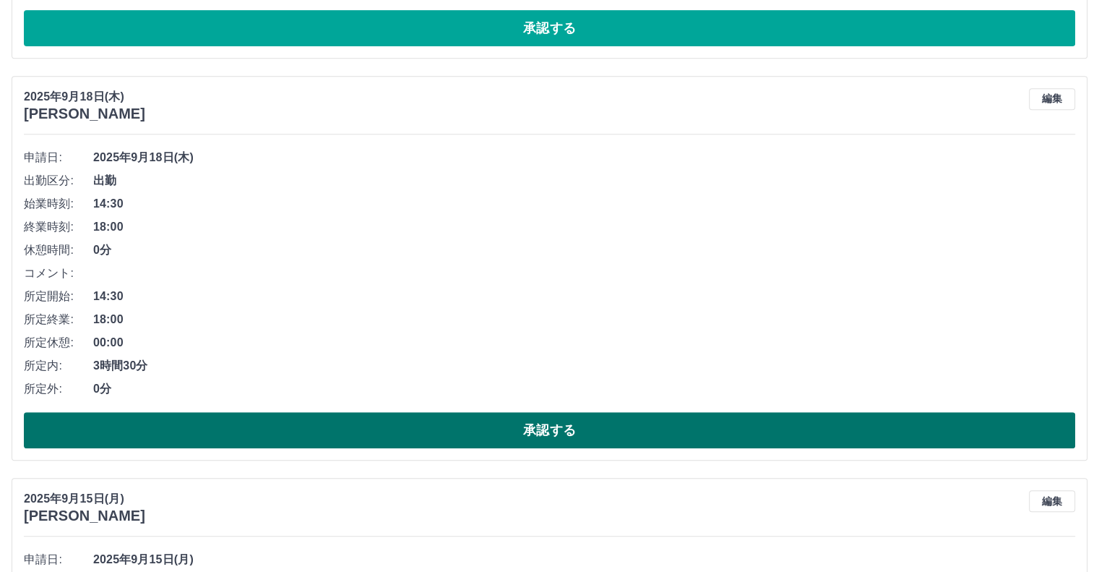
click at [1055, 421] on button "承認する" at bounding box center [550, 430] width 1052 height 36
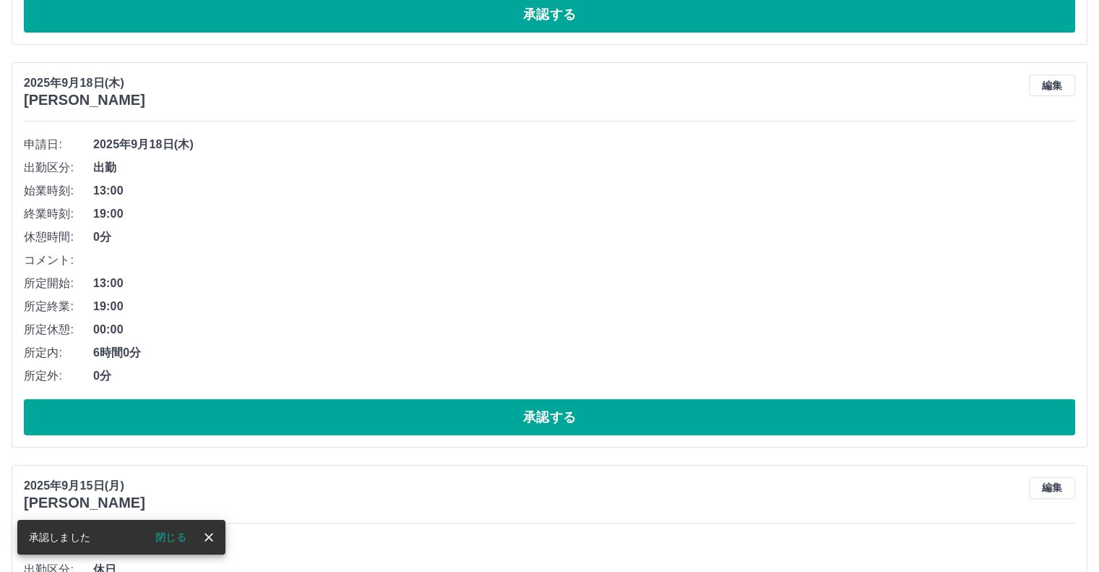
scroll to position [5702, 0]
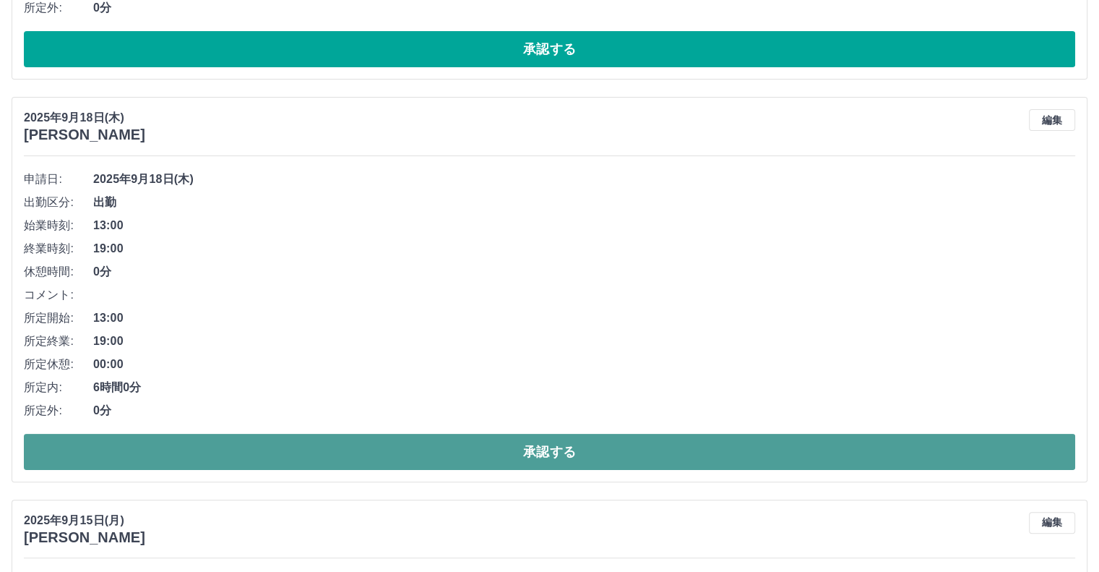
click at [1053, 434] on button "承認する" at bounding box center [550, 452] width 1052 height 36
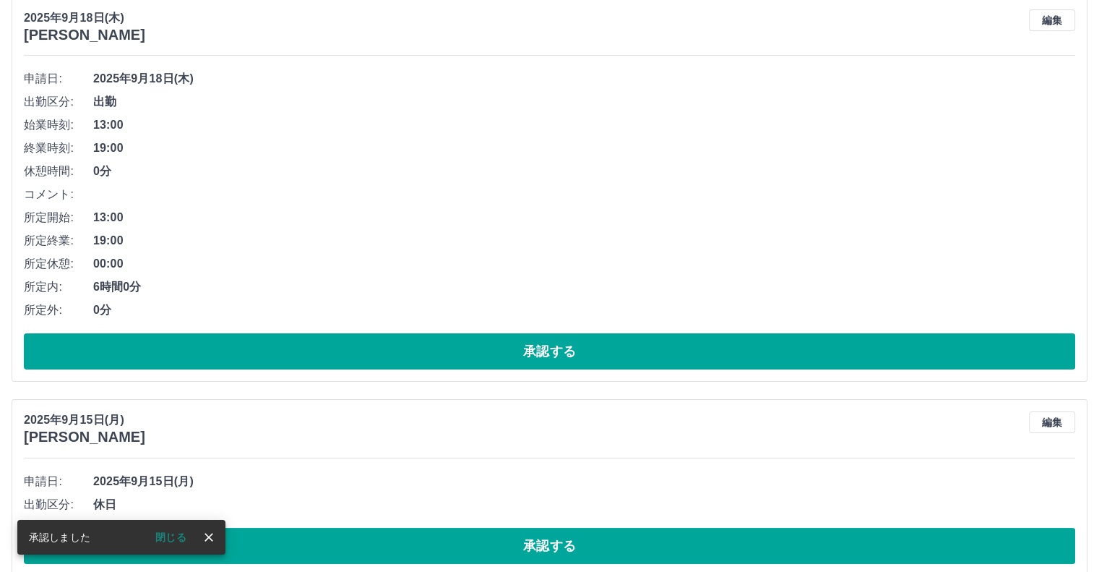
scroll to position [5374, 0]
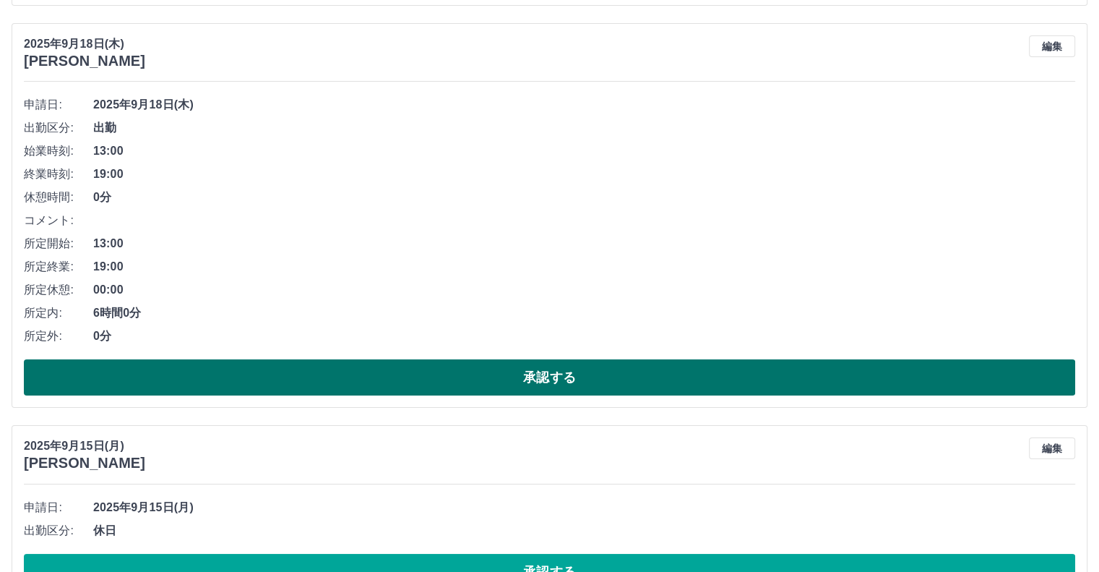
click at [1067, 372] on button "承認する" at bounding box center [550, 377] width 1052 height 36
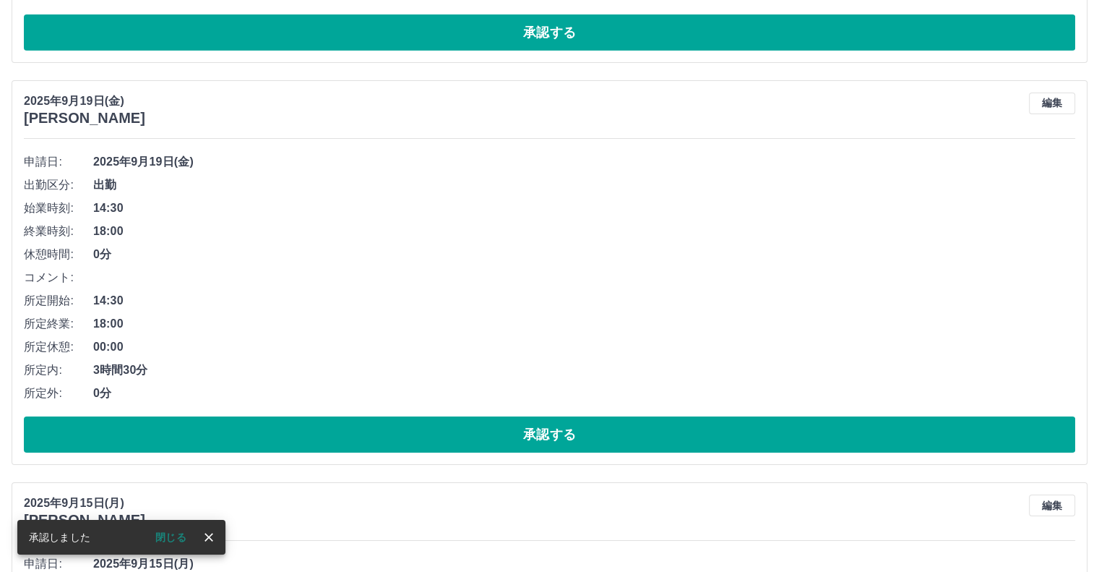
scroll to position [4907, 0]
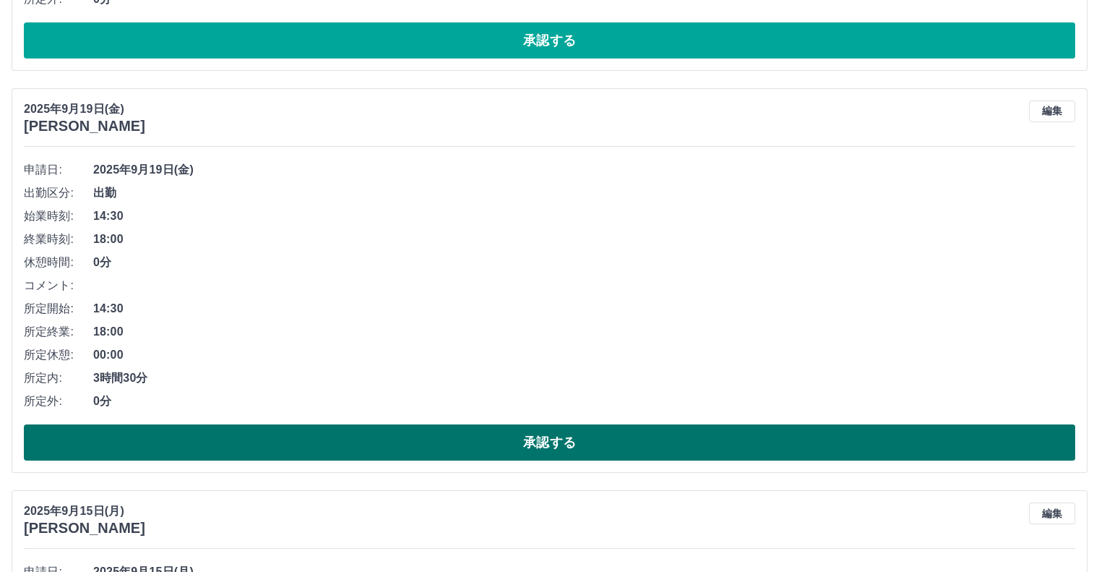
click at [888, 431] on button "承認する" at bounding box center [550, 442] width 1052 height 36
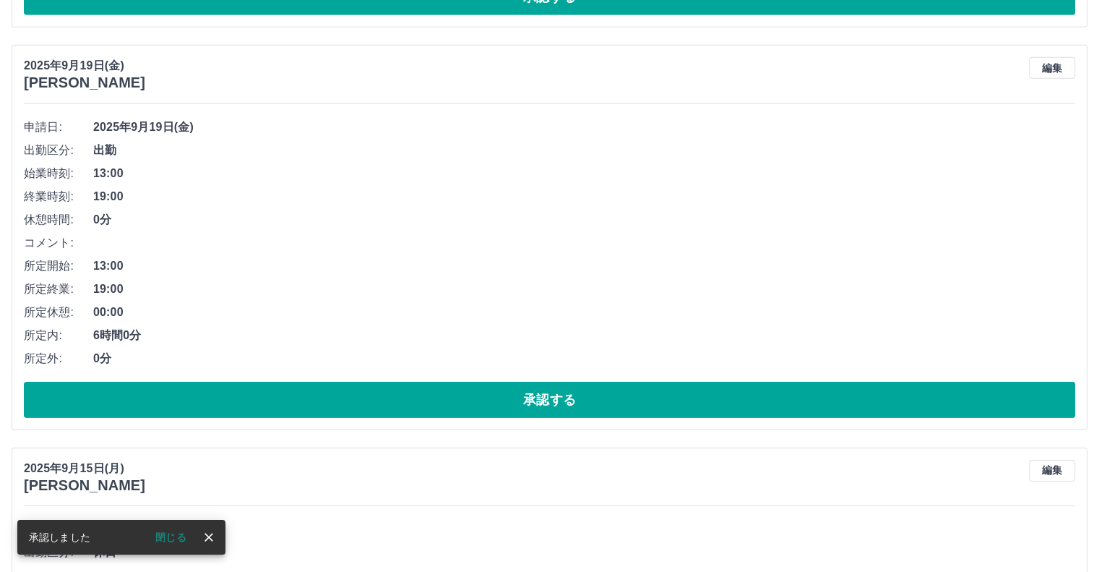
scroll to position [4541, 0]
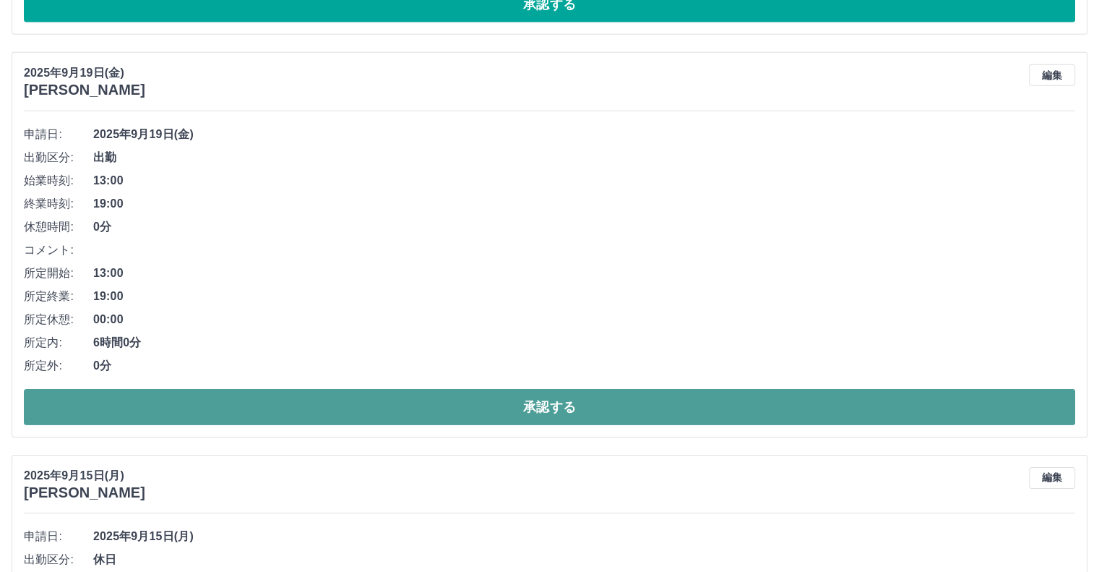
click at [1005, 402] on button "承認する" at bounding box center [550, 407] width 1052 height 36
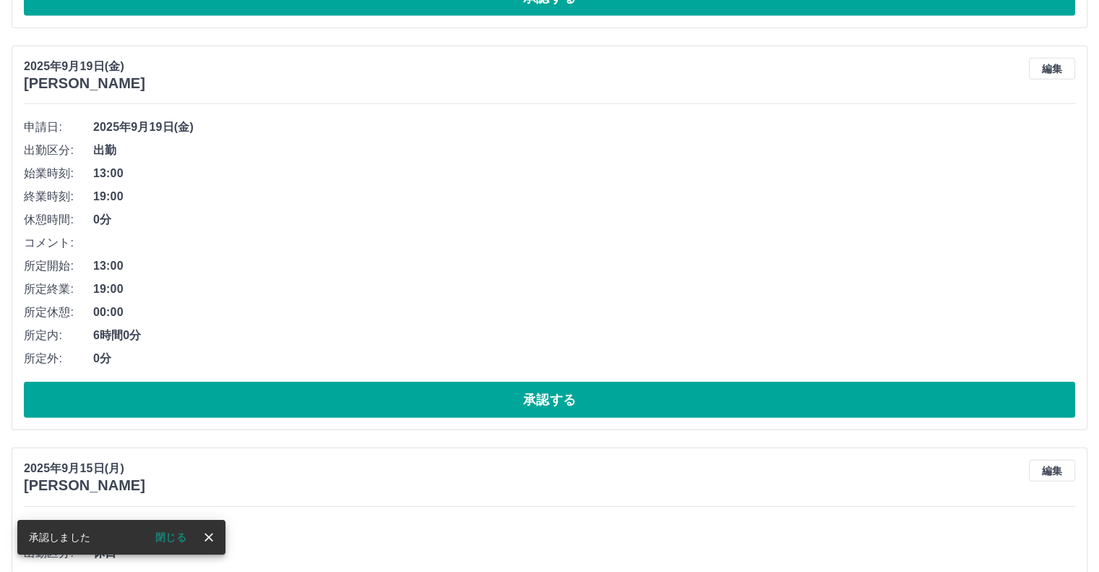
scroll to position [4122, 0]
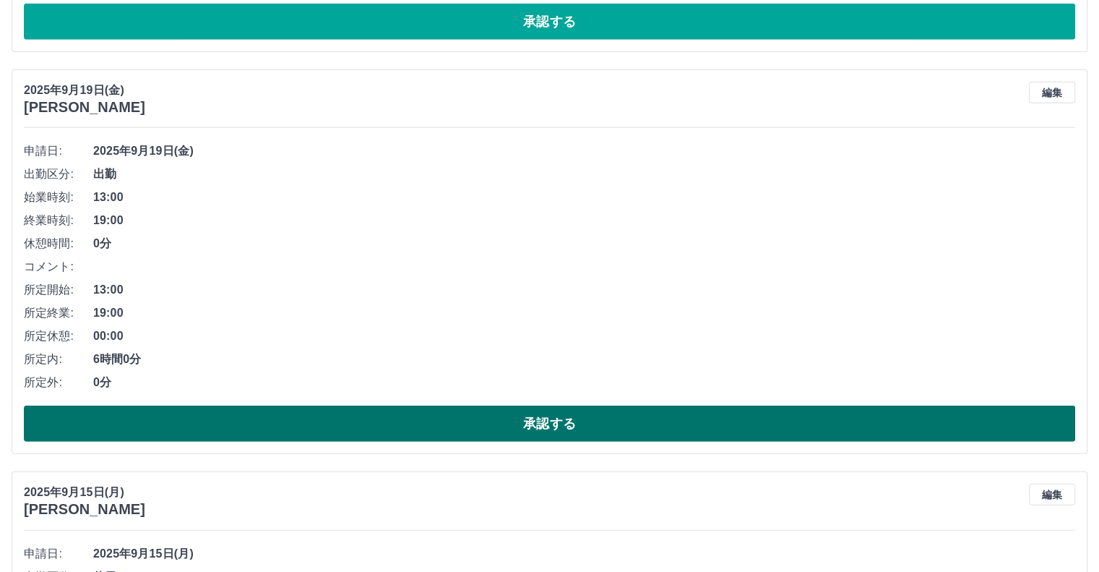
click at [1038, 418] on button "承認する" at bounding box center [550, 423] width 1052 height 36
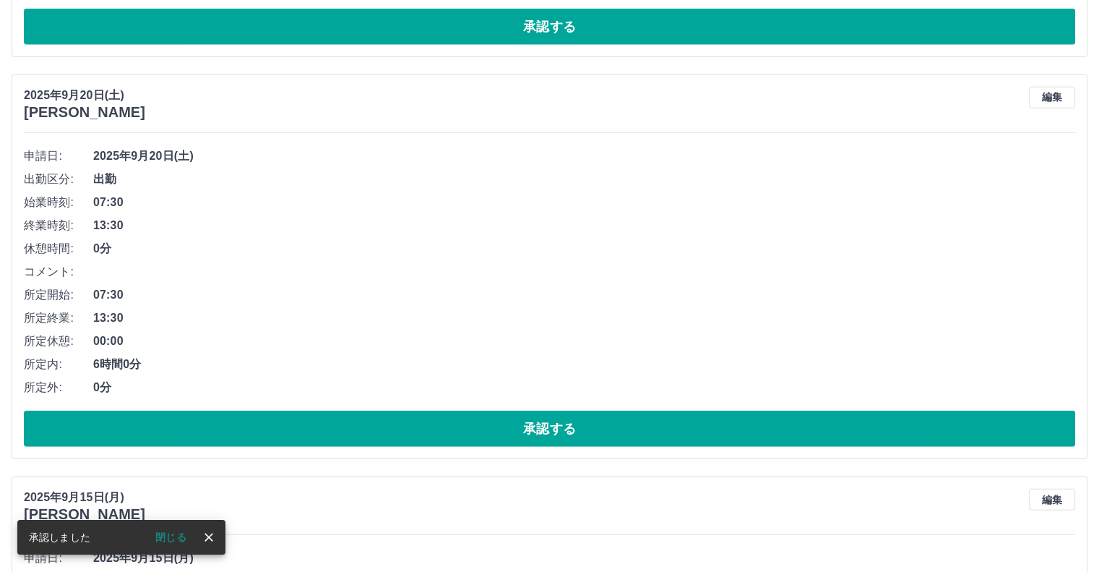
scroll to position [3700, 0]
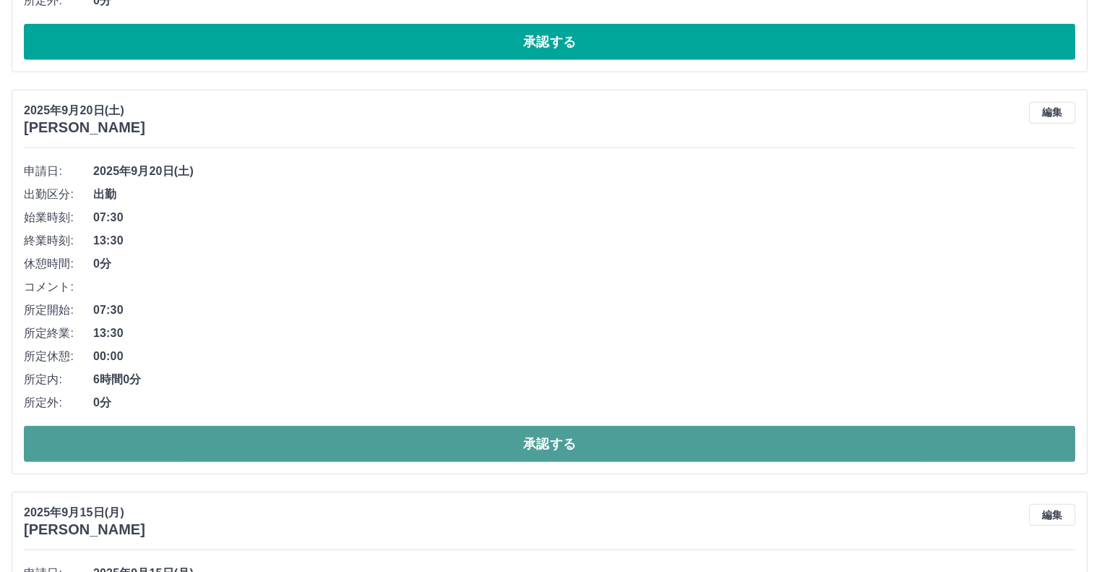
click at [1064, 435] on button "承認する" at bounding box center [550, 444] width 1052 height 36
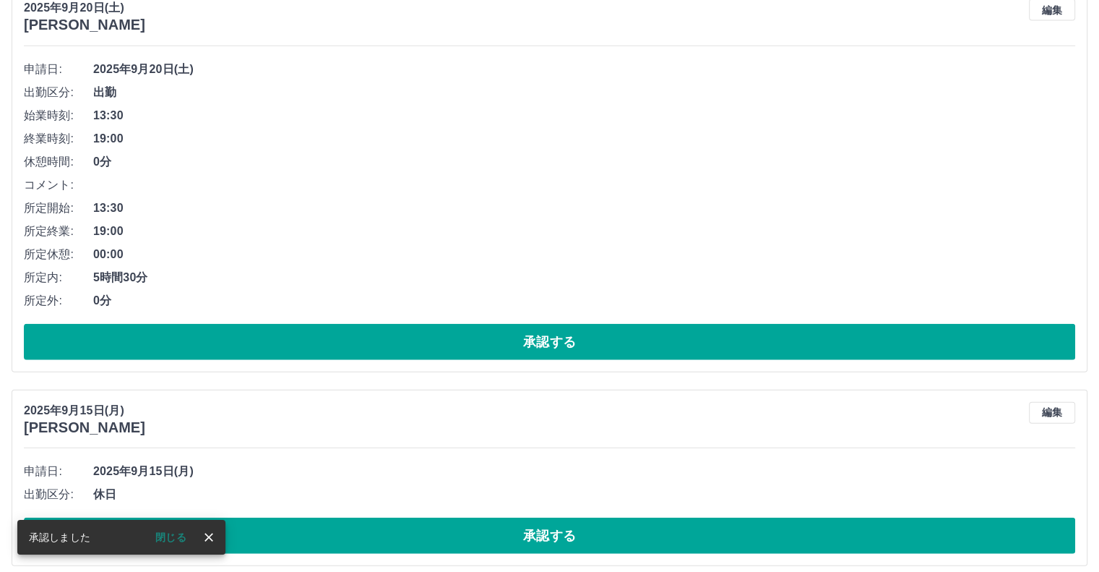
scroll to position [3348, 0]
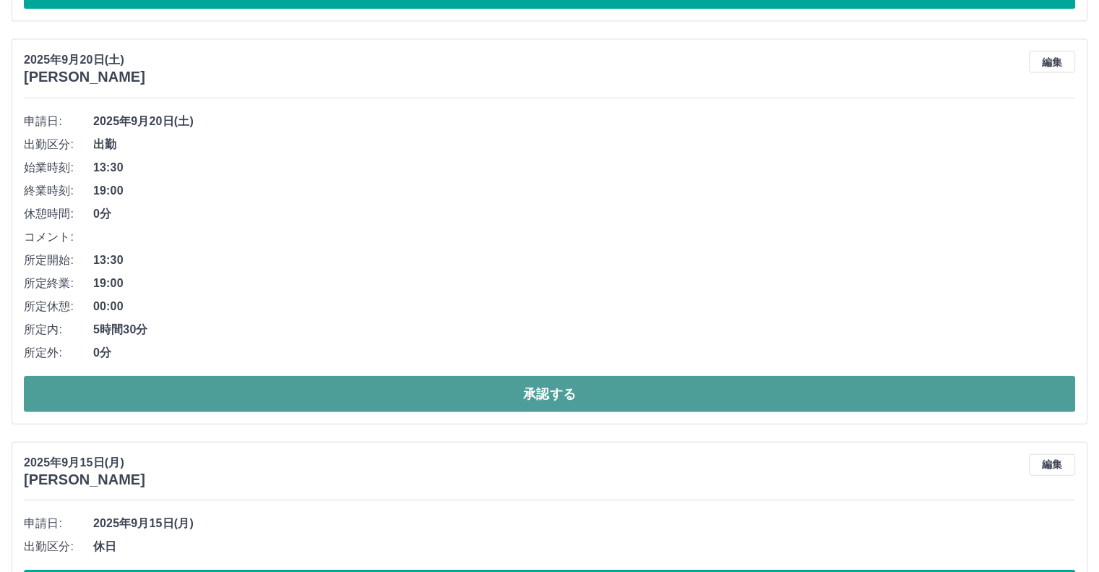
click at [1048, 397] on button "承認する" at bounding box center [550, 394] width 1052 height 36
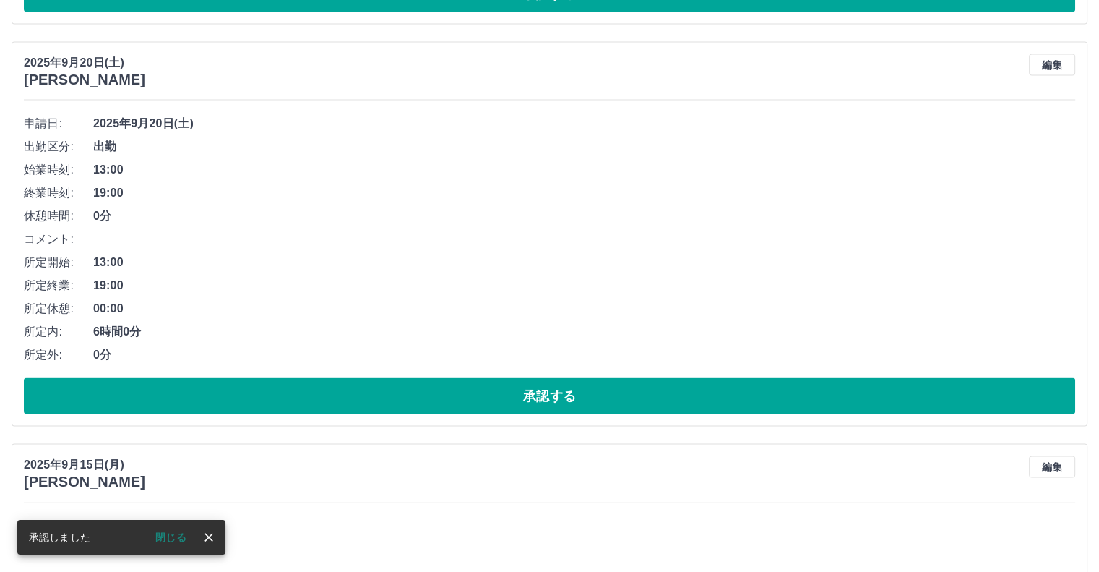
scroll to position [2936, 0]
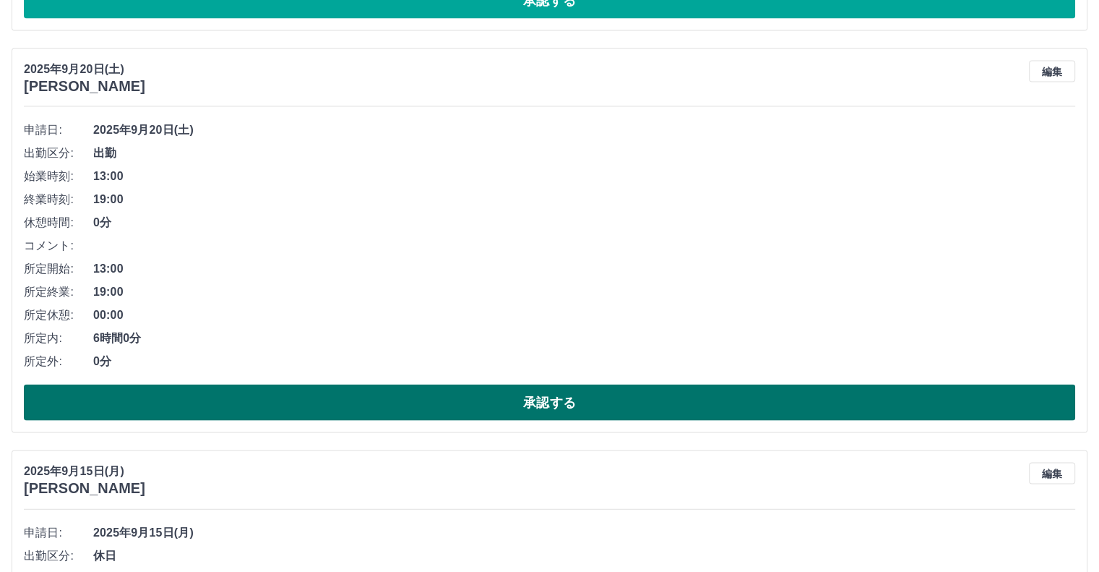
drag, startPoint x: 838, startPoint y: 395, endPoint x: 833, endPoint y: 405, distance: 11.7
click at [836, 403] on button "承認する" at bounding box center [550, 402] width 1052 height 36
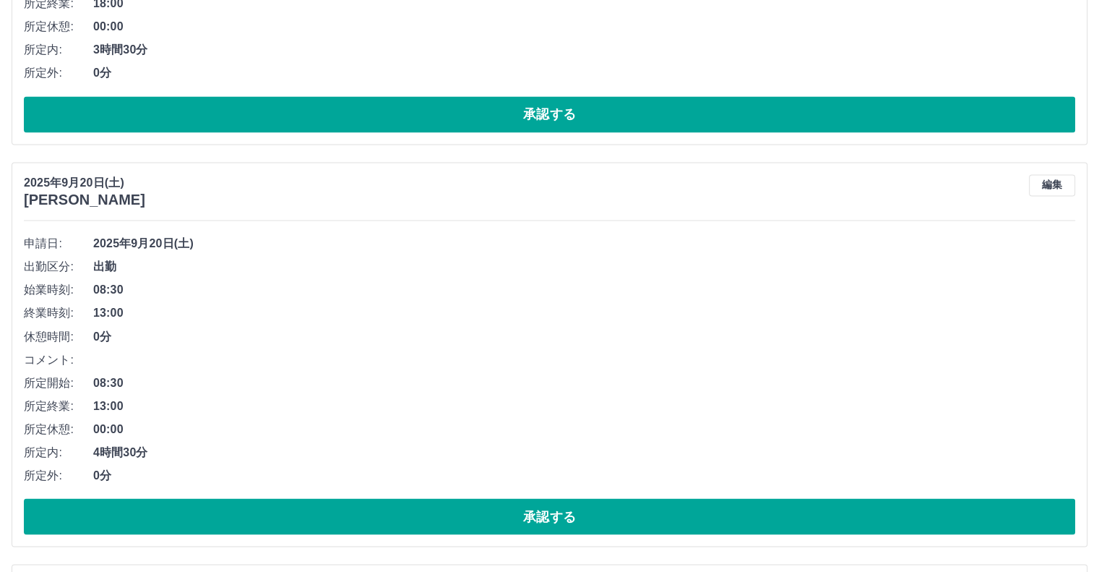
scroll to position [2483, 0]
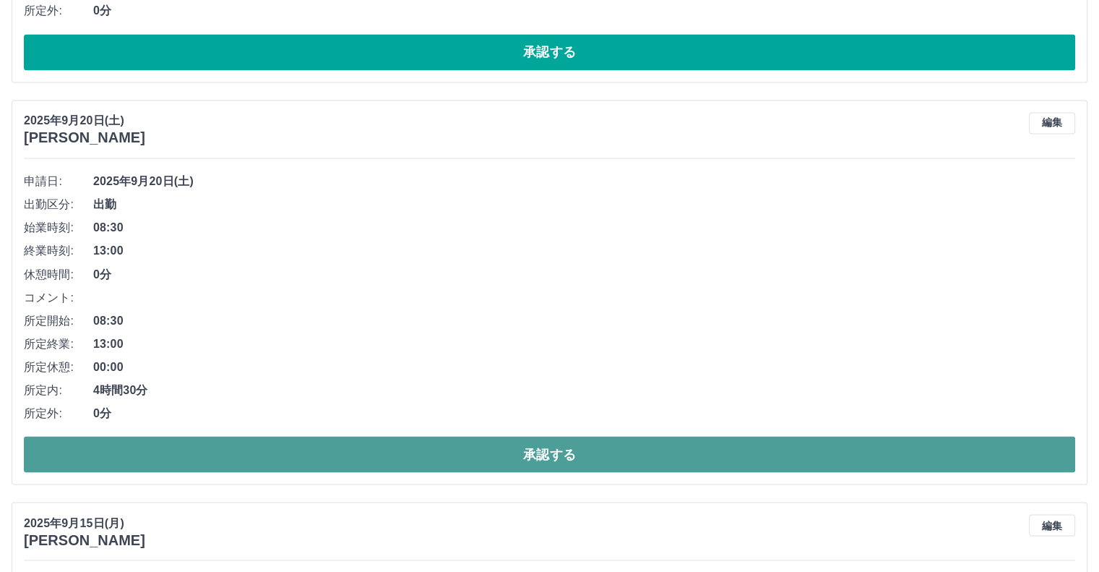
click at [1031, 470] on button "承認する" at bounding box center [550, 454] width 1052 height 36
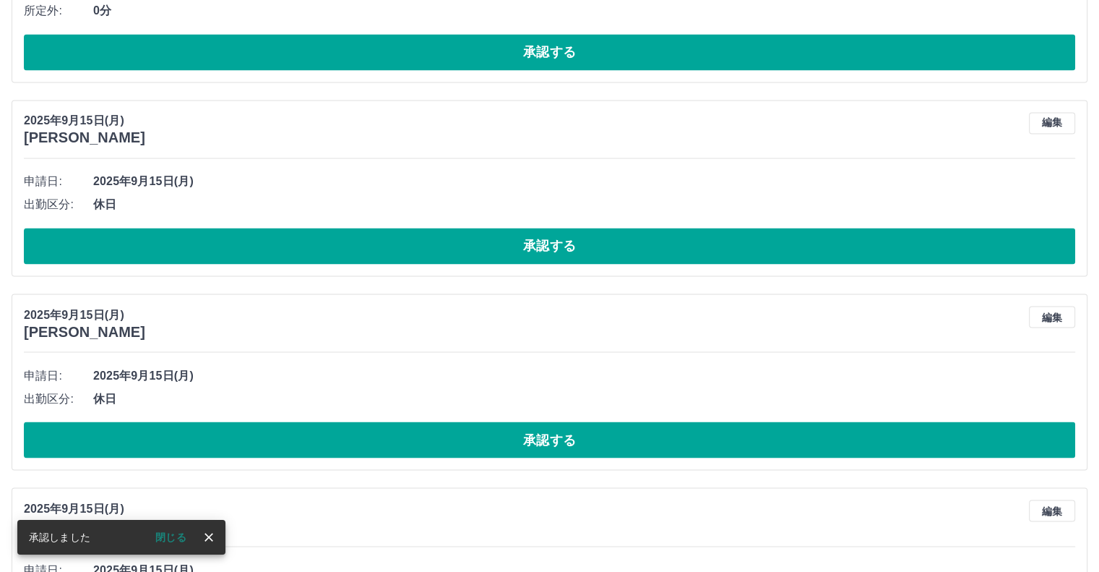
drag, startPoint x: 1096, startPoint y: 240, endPoint x: 1105, endPoint y: 231, distance: 13.3
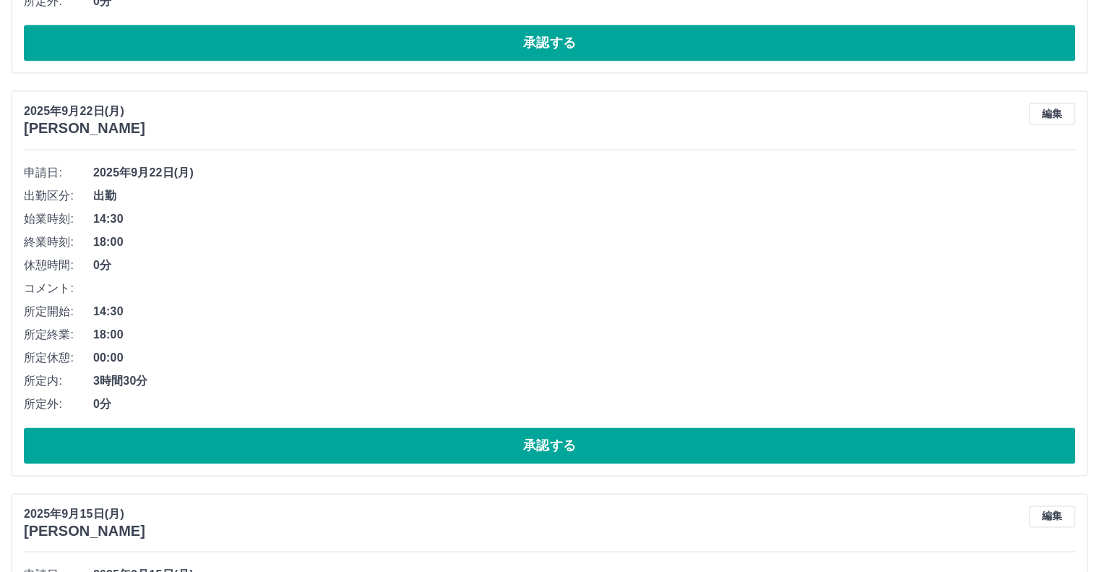
scroll to position [2084, 0]
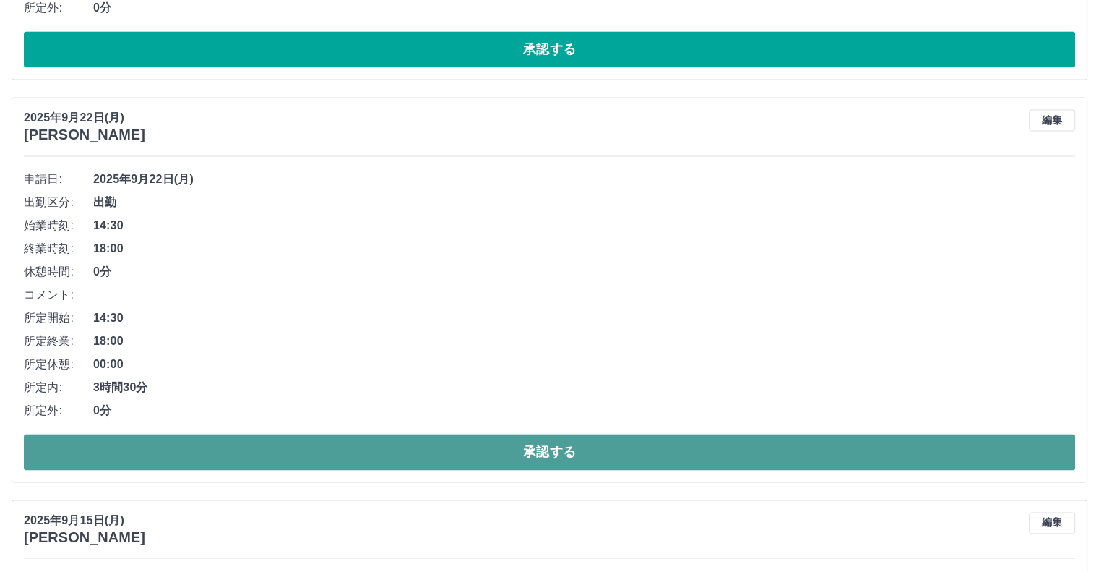
click at [1017, 447] on button "承認する" at bounding box center [550, 452] width 1052 height 36
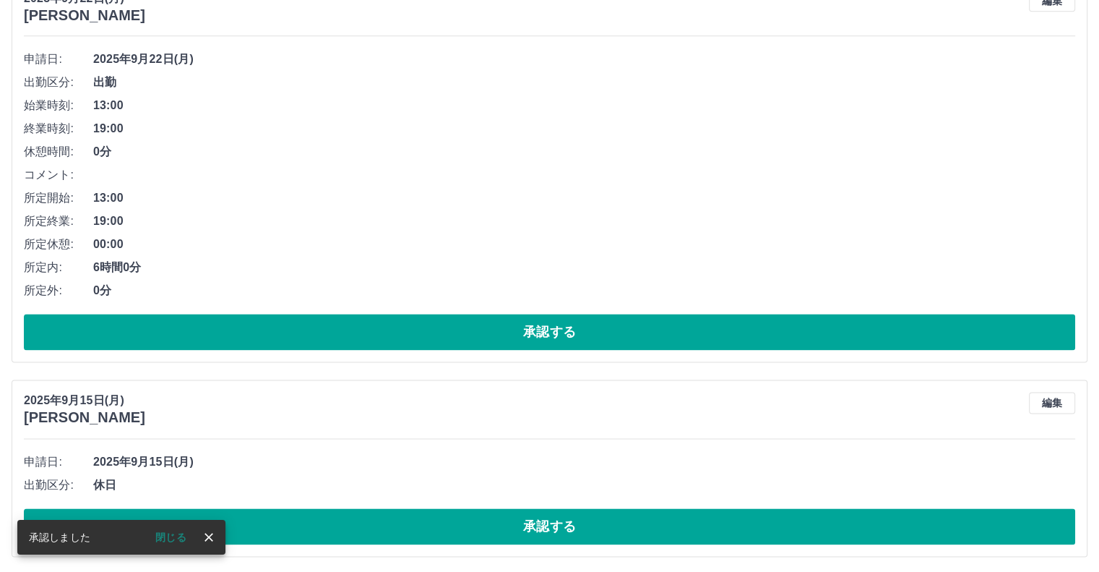
scroll to position [1742, 0]
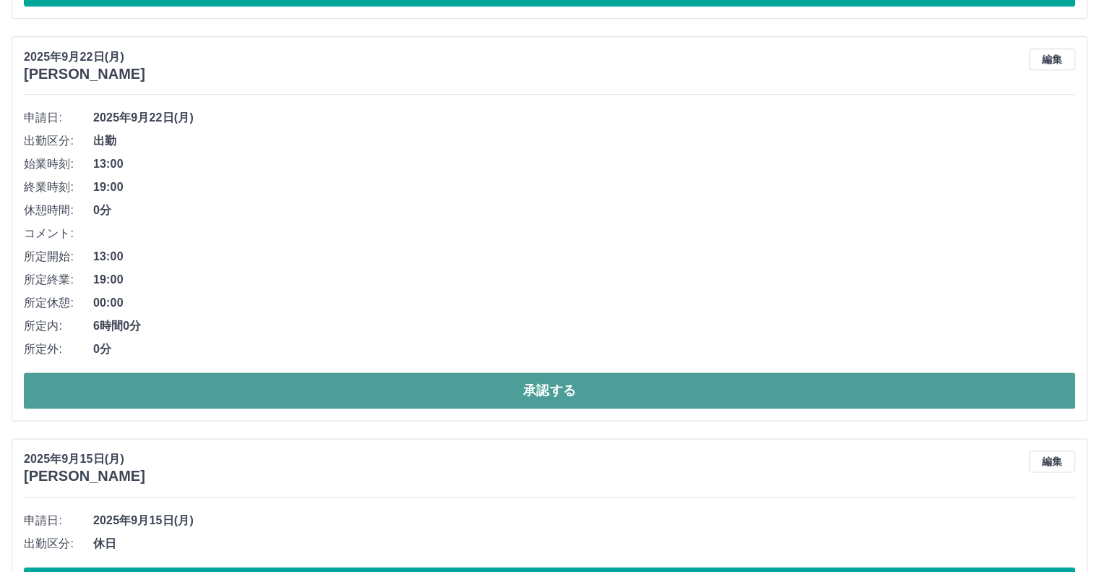
click at [1023, 384] on button "承認する" at bounding box center [550, 390] width 1052 height 36
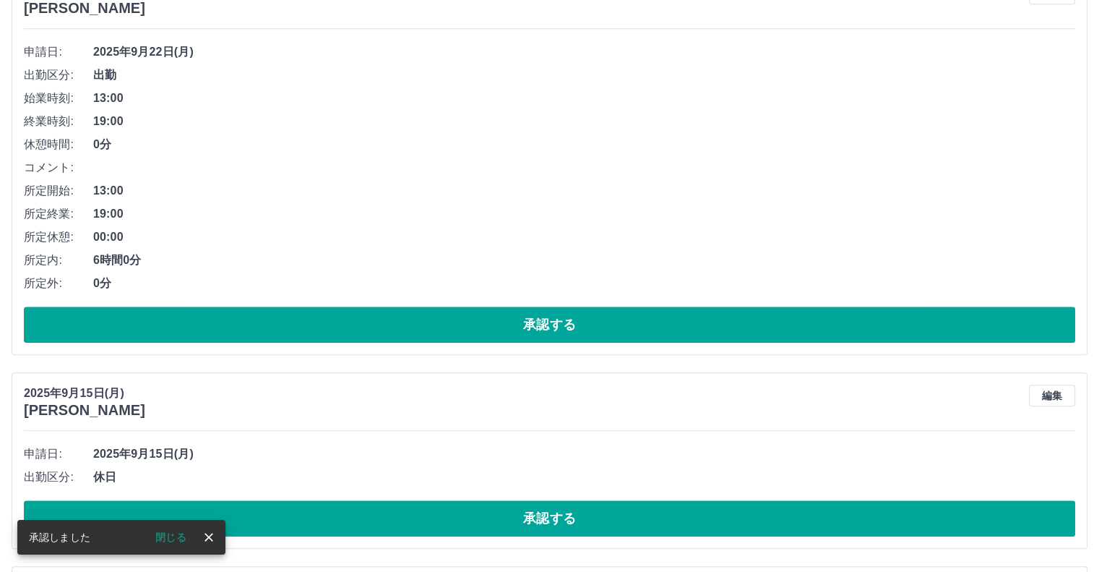
scroll to position [1362, 0]
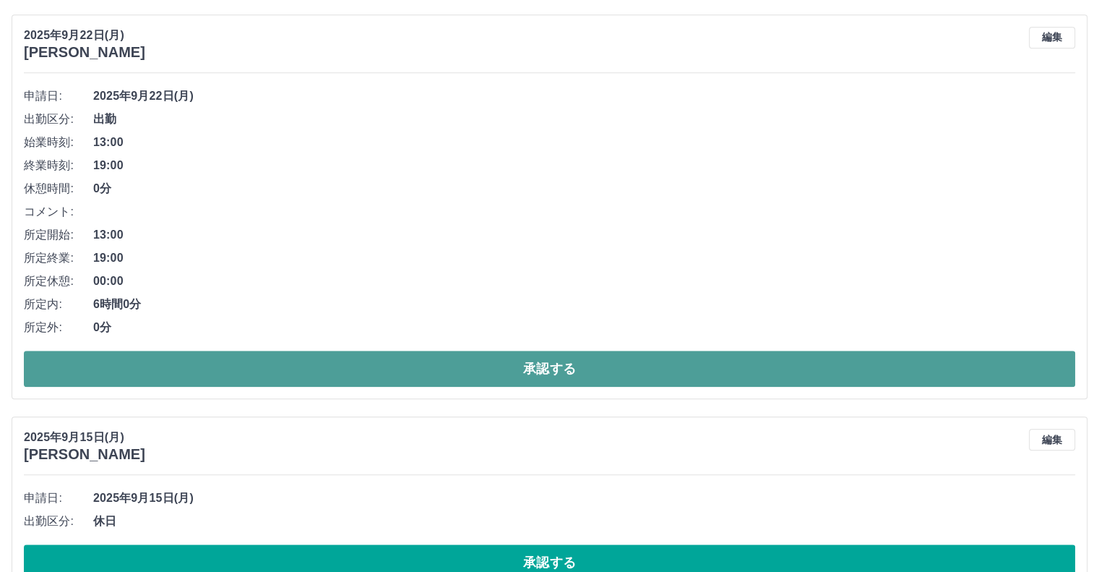
click at [1034, 366] on button "承認する" at bounding box center [550, 369] width 1052 height 36
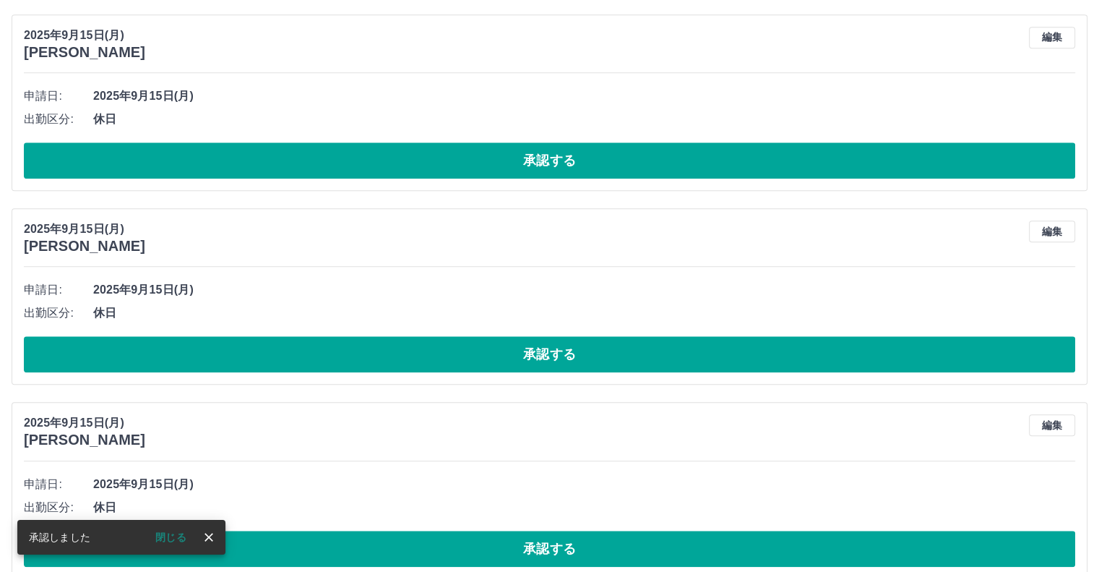
scroll to position [960, 0]
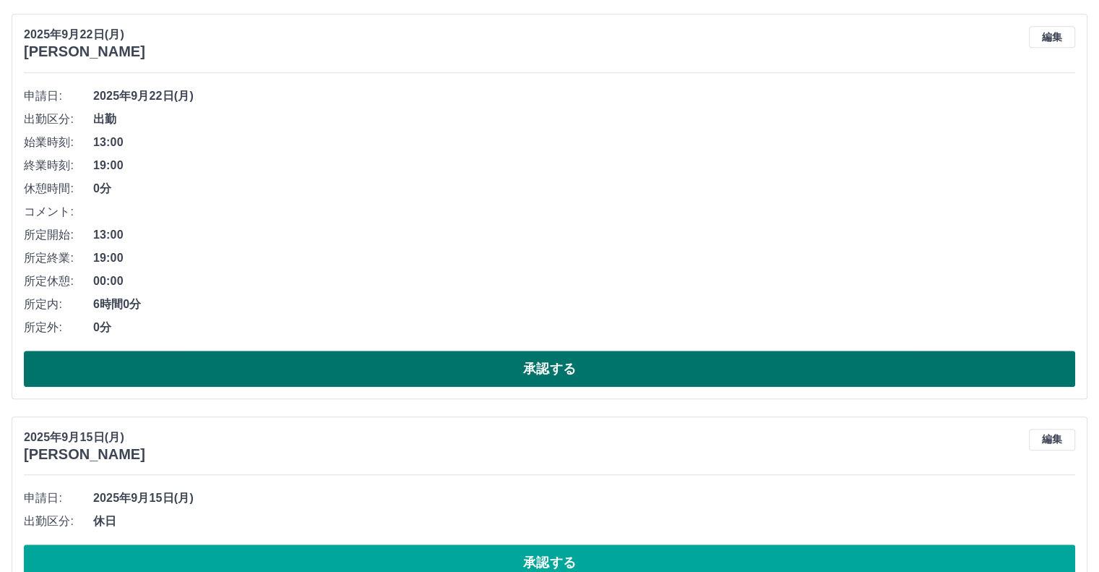
click at [880, 354] on button "承認する" at bounding box center [550, 369] width 1052 height 36
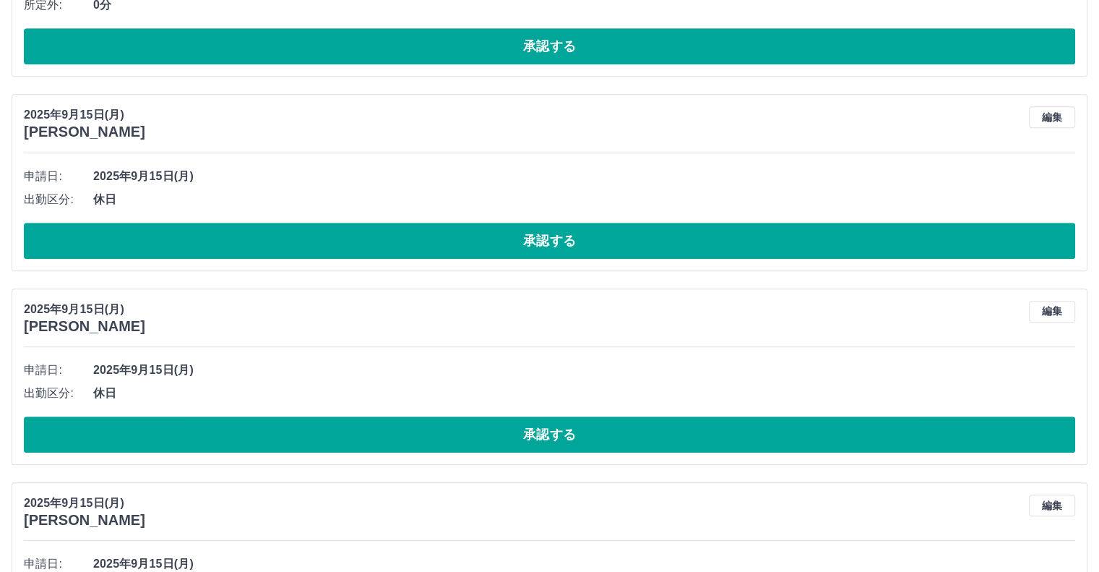
scroll to position [817, 0]
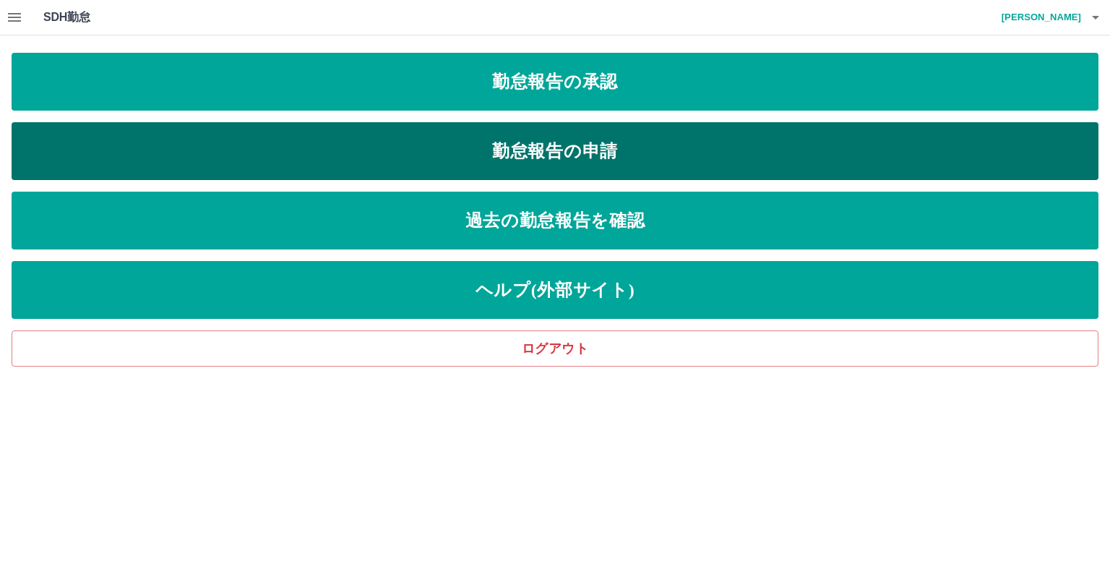
click at [442, 152] on link "勤怠報告の申請" at bounding box center [555, 151] width 1087 height 58
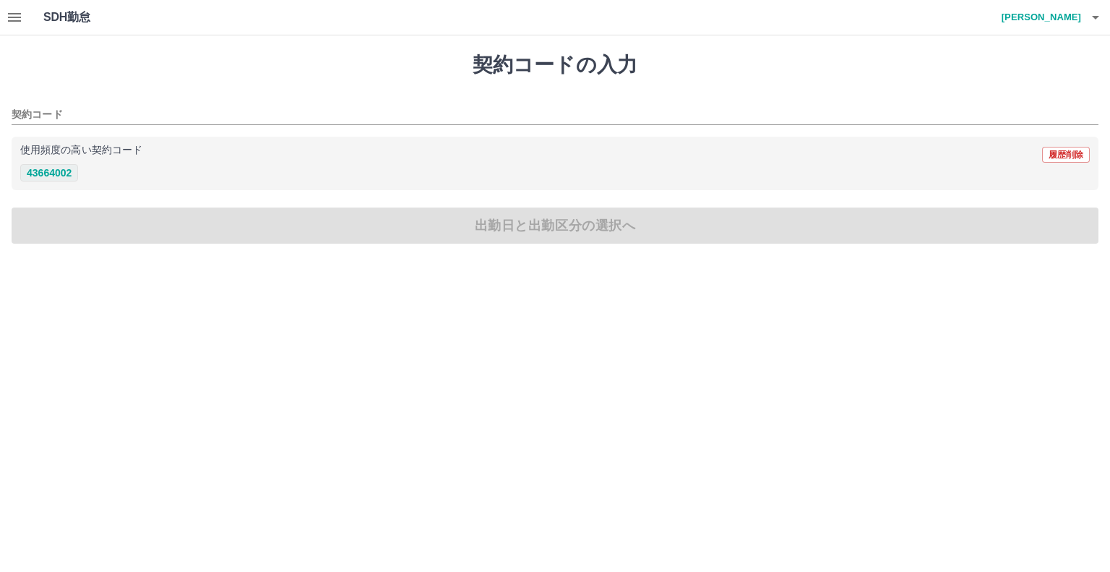
click at [52, 170] on button "43664002" at bounding box center [49, 172] width 58 height 17
type input "********"
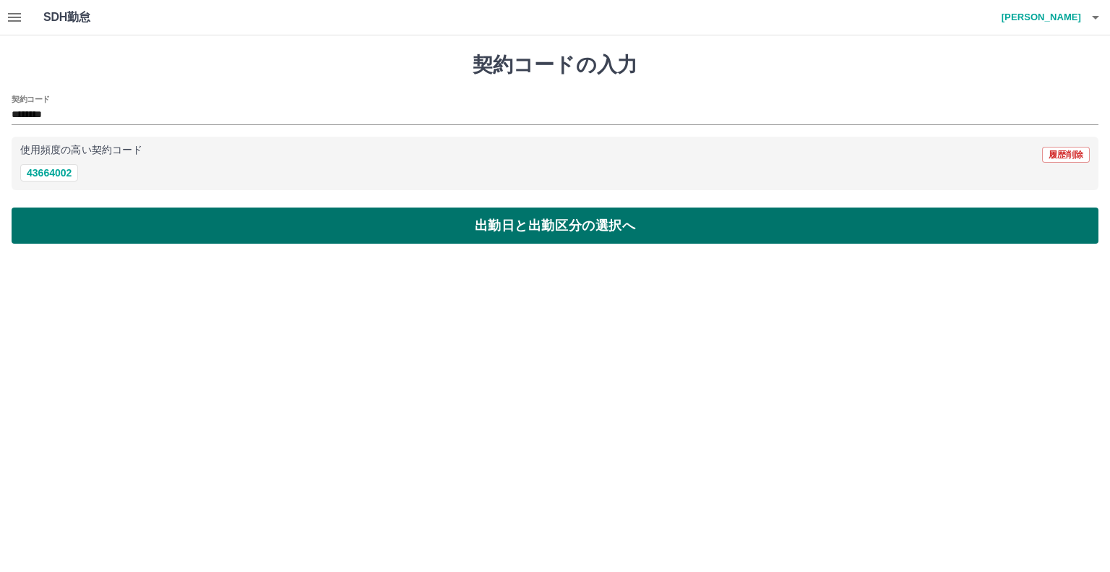
click at [74, 219] on button "出勤日と出勤区分の選択へ" at bounding box center [555, 225] width 1087 height 36
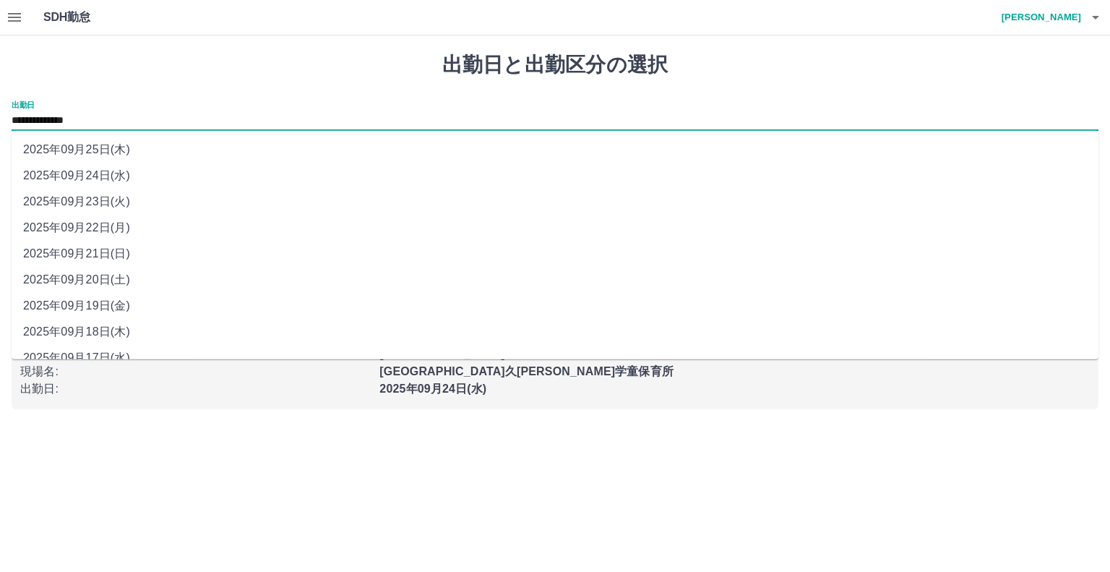
click at [56, 113] on input "**********" at bounding box center [555, 121] width 1087 height 18
click at [104, 328] on li "2025年09月18日(木)" at bounding box center [555, 332] width 1087 height 26
type input "**********"
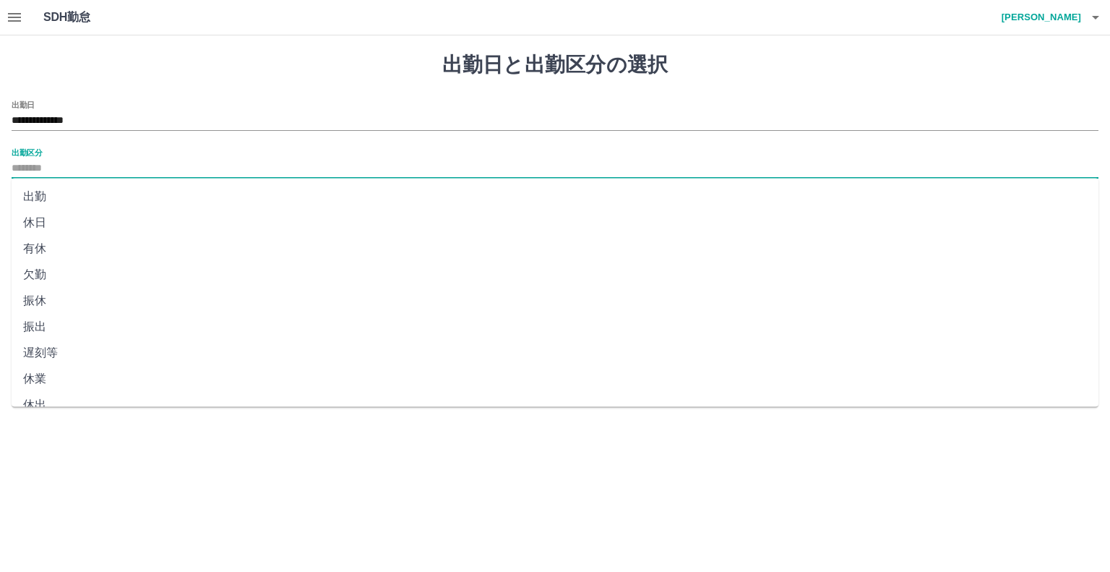
click at [39, 166] on input "出勤区分" at bounding box center [555, 169] width 1087 height 18
click at [33, 192] on li "出勤" at bounding box center [555, 197] width 1087 height 26
type input "**"
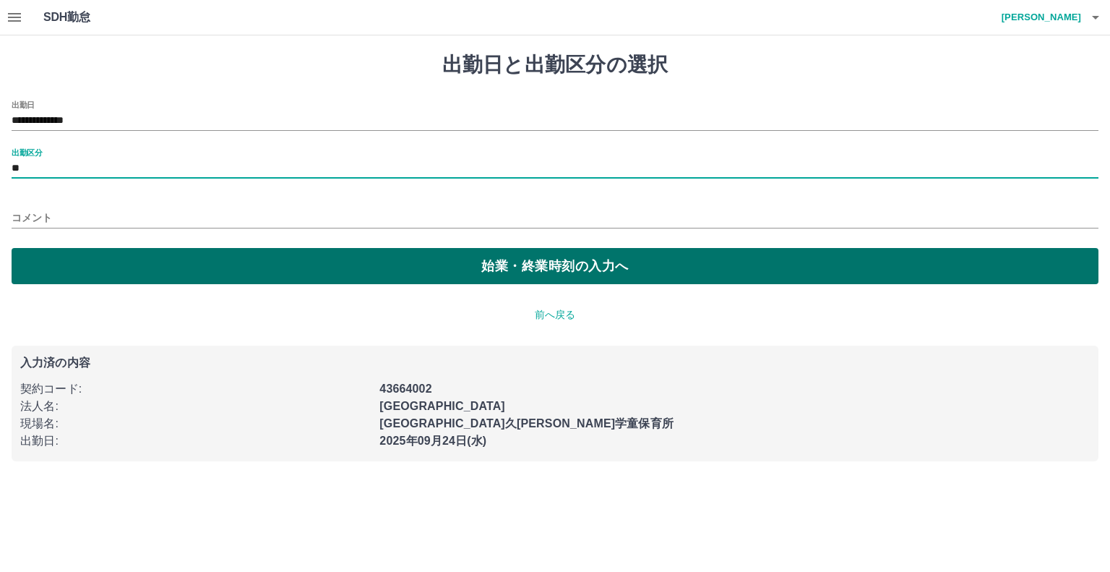
click at [66, 261] on button "始業・終業時刻の入力へ" at bounding box center [555, 266] width 1087 height 36
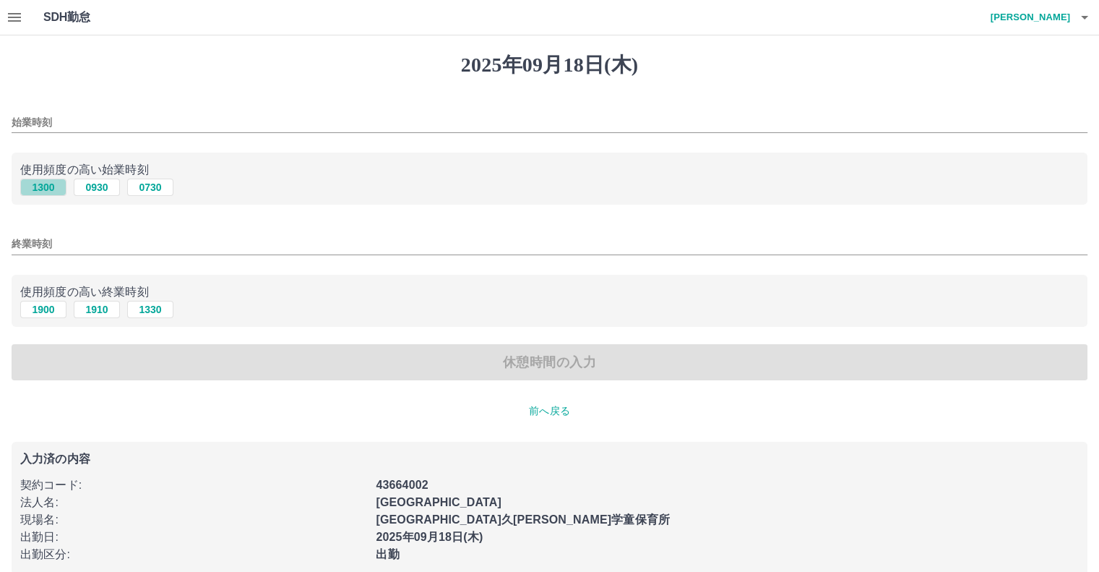
click at [46, 185] on button "1300" at bounding box center [43, 187] width 46 height 17
type input "****"
click at [43, 304] on button "1900" at bounding box center [43, 309] width 46 height 17
type input "****"
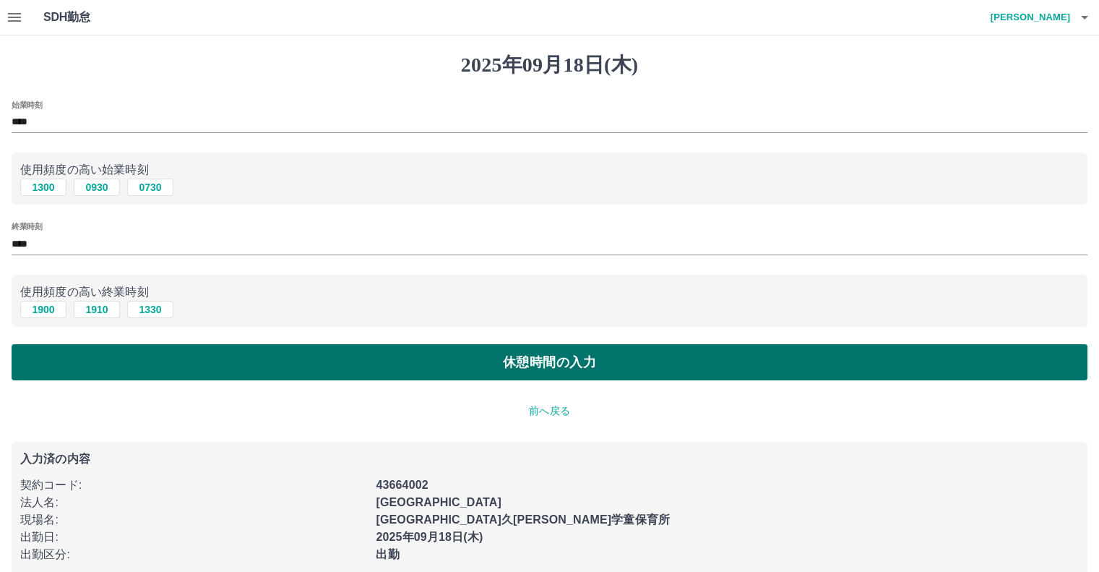
click at [61, 356] on button "休憩時間の入力" at bounding box center [550, 362] width 1076 height 36
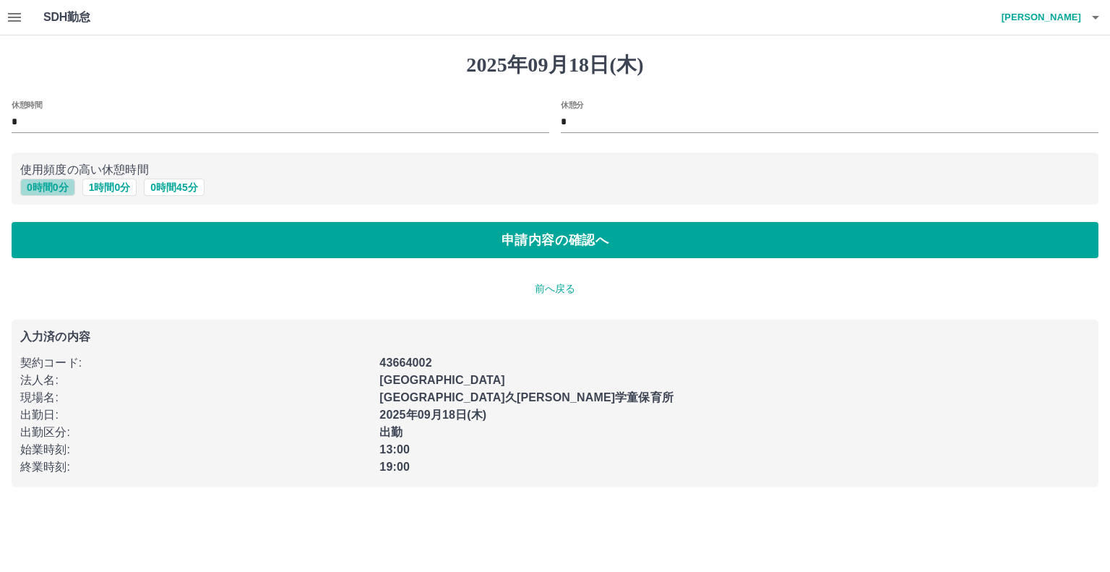
click at [50, 185] on button "0 時間 0 分" at bounding box center [47, 187] width 55 height 17
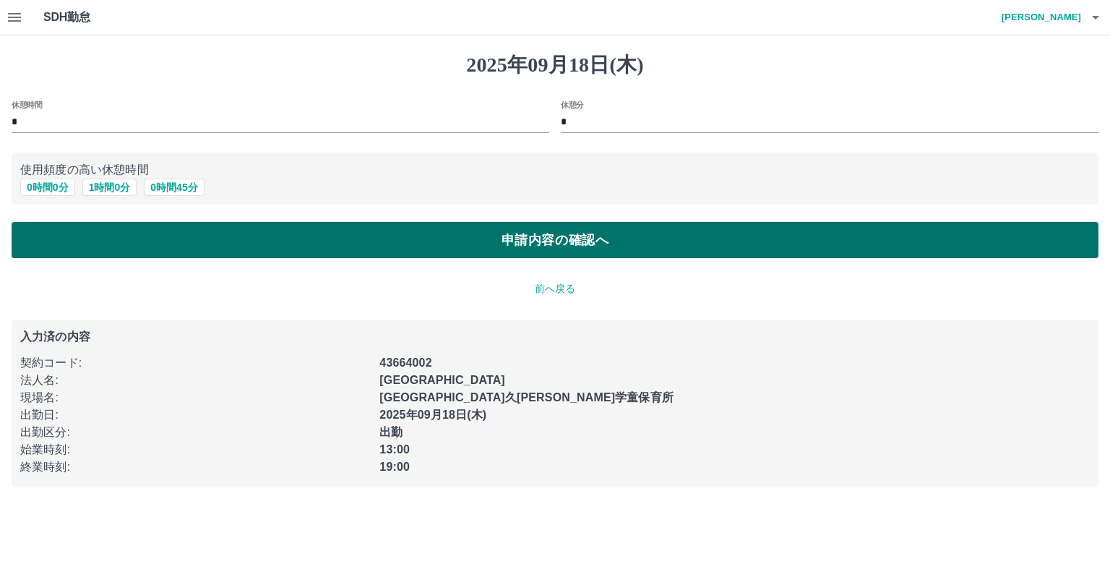
click at [246, 246] on button "申請内容の確認へ" at bounding box center [555, 240] width 1087 height 36
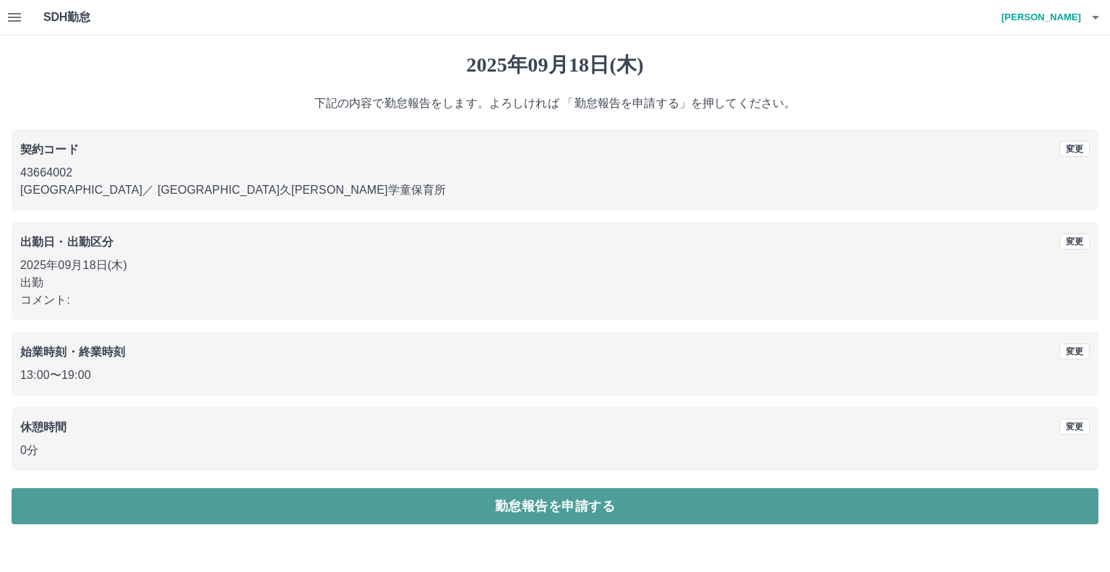
click at [470, 502] on button "勤怠報告を申請する" at bounding box center [555, 506] width 1087 height 36
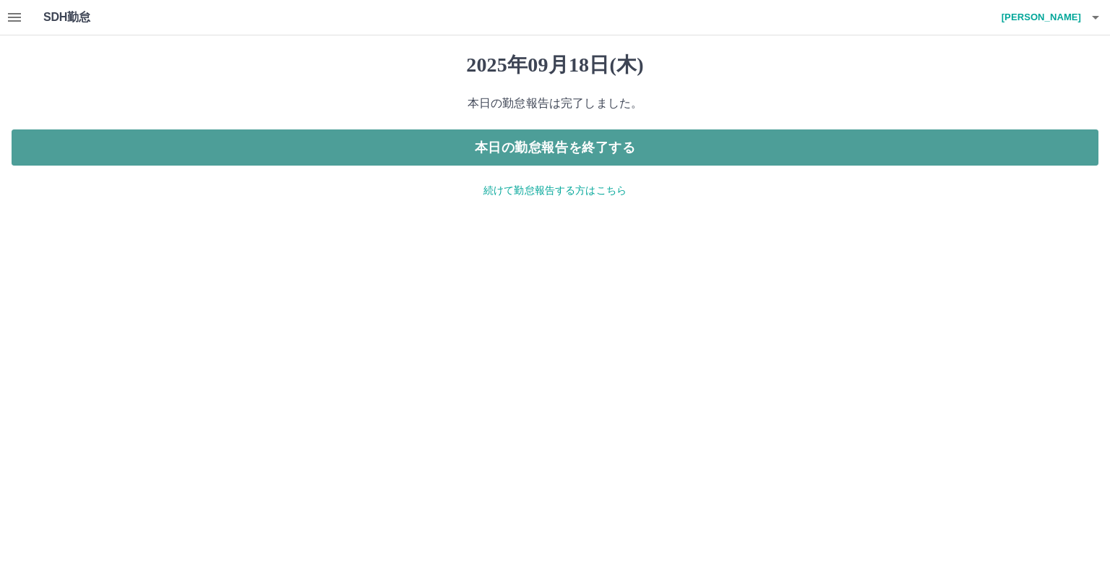
click at [135, 144] on button "本日の勤怠報告を終了する" at bounding box center [555, 147] width 1087 height 36
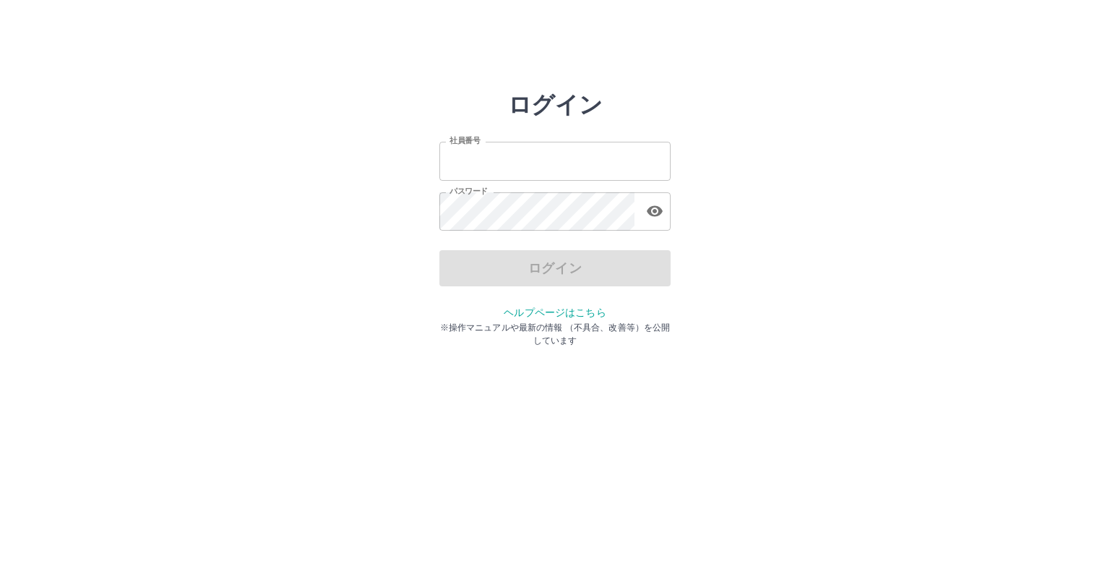
type input "*******"
click at [513, 264] on div "ログイン" at bounding box center [554, 268] width 231 height 36
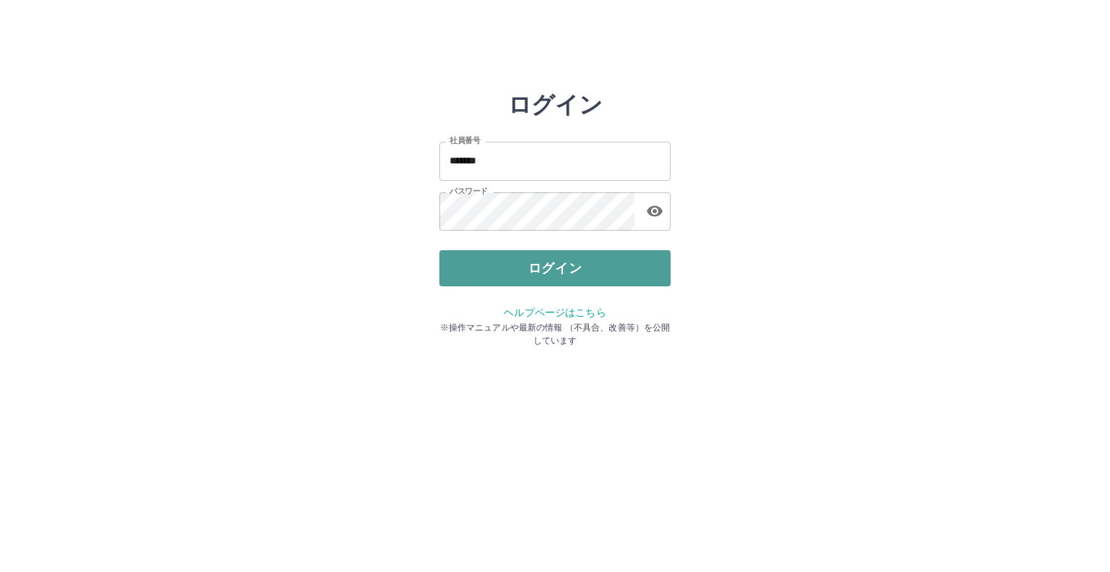
click at [513, 263] on button "ログイン" at bounding box center [554, 268] width 231 height 36
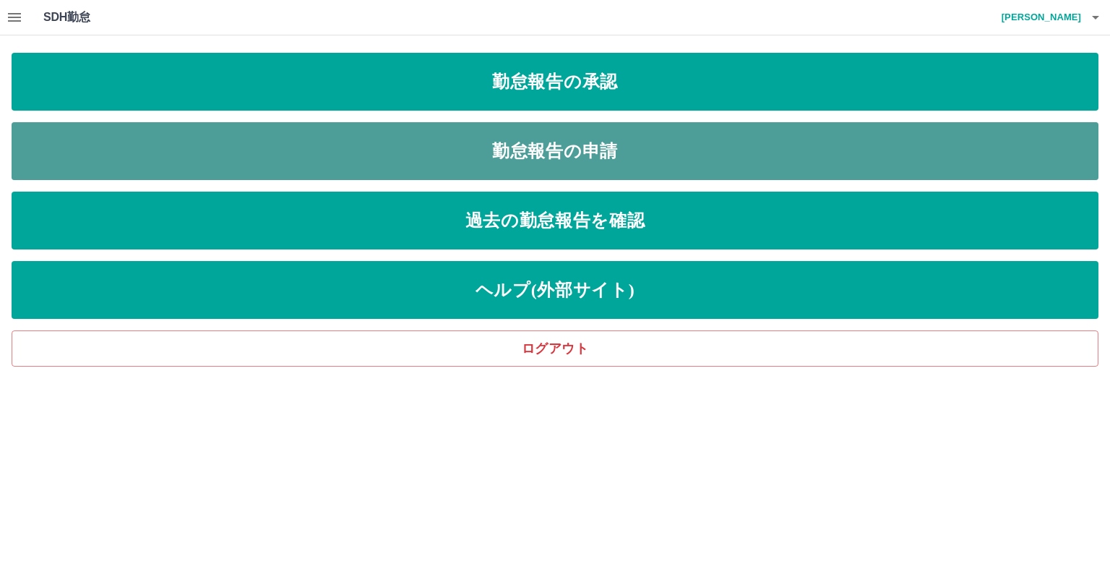
click at [315, 142] on link "勤怠報告の申請" at bounding box center [555, 151] width 1087 height 58
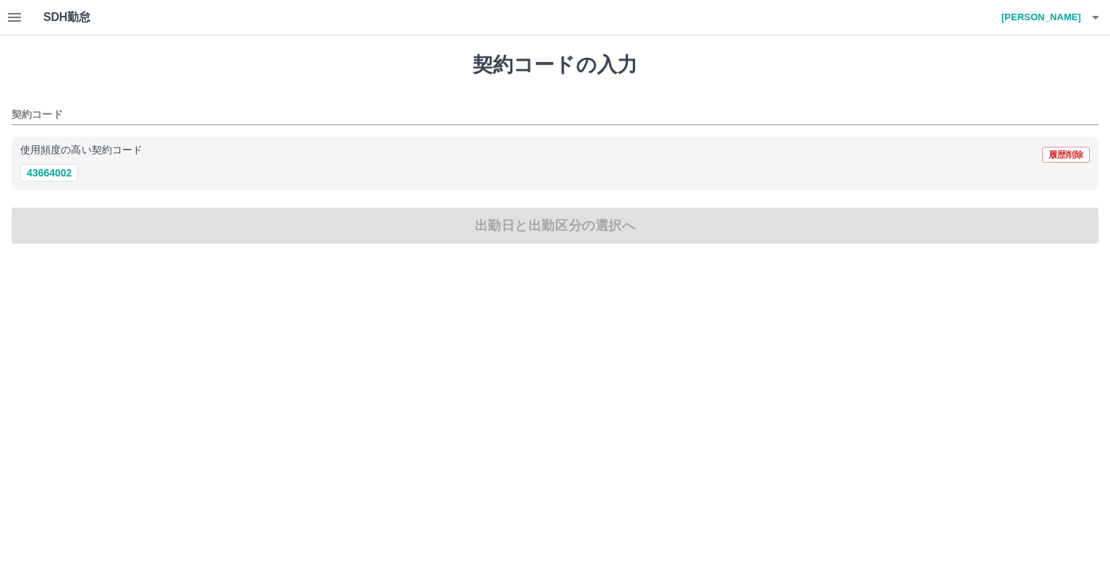
click at [315, 142] on div "使用頻度の高い契約コード 履歴削除 43664002" at bounding box center [555, 164] width 1087 height 54
click at [39, 171] on button "43664002" at bounding box center [49, 172] width 58 height 17
type input "********"
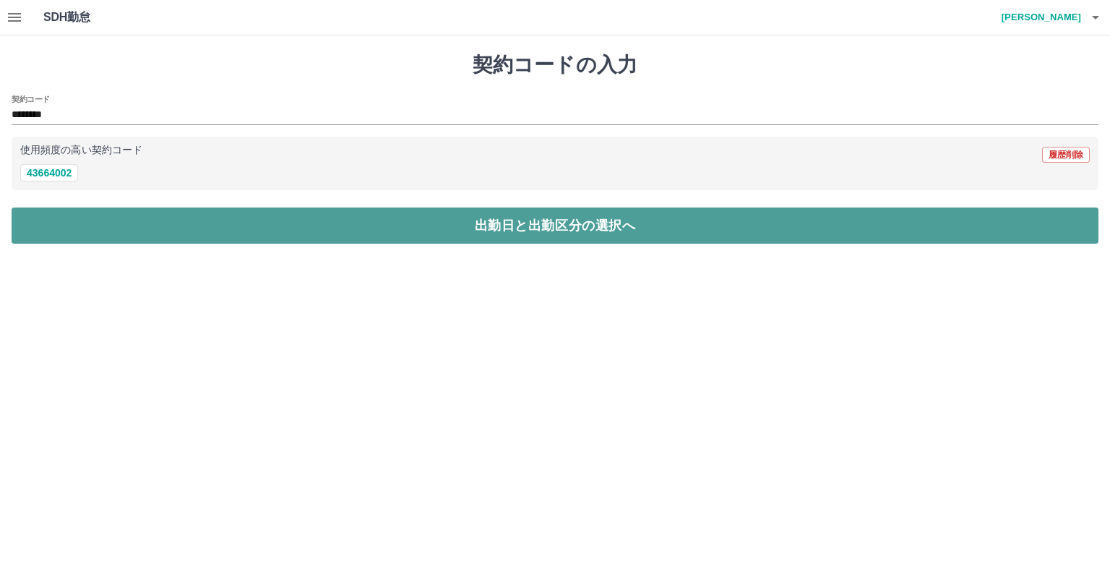
click at [75, 214] on button "出勤日と出勤区分の選択へ" at bounding box center [555, 225] width 1087 height 36
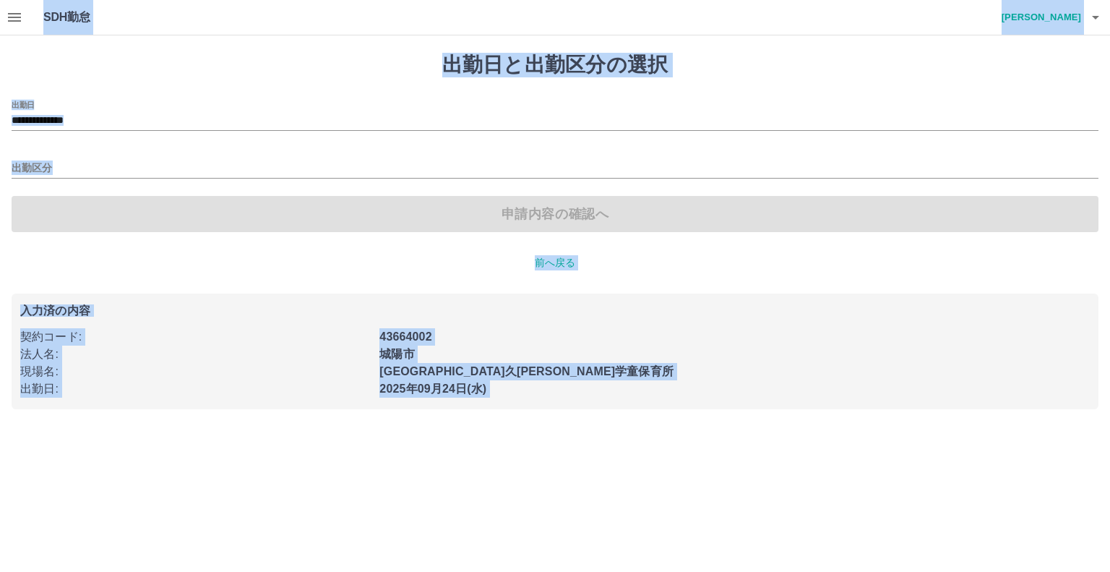
click at [225, 259] on p "前へ戻る" at bounding box center [555, 262] width 1087 height 15
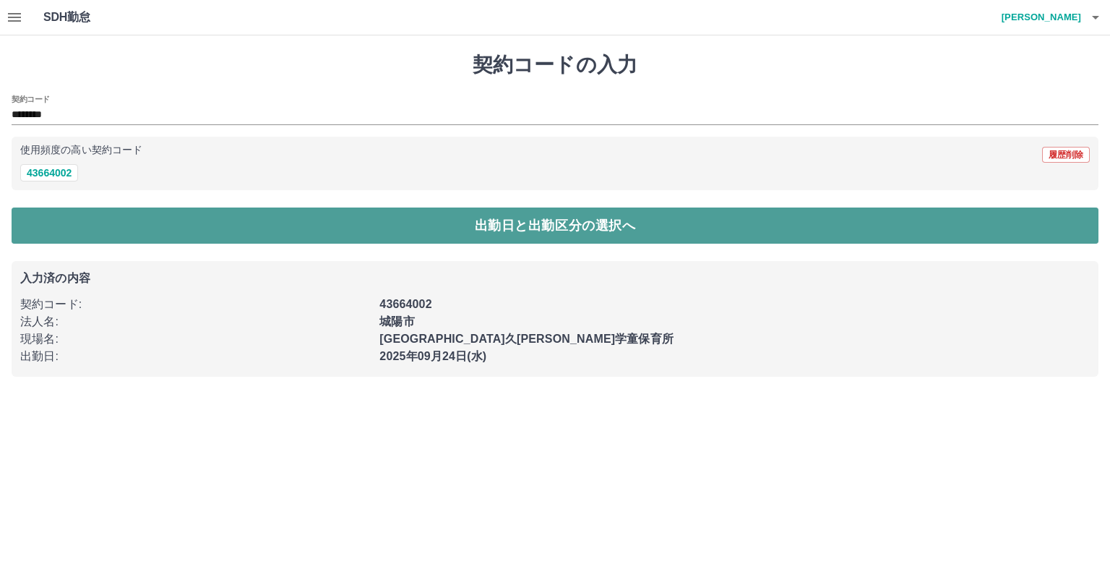
click at [90, 217] on button "出勤日と出勤区分の選択へ" at bounding box center [555, 225] width 1087 height 36
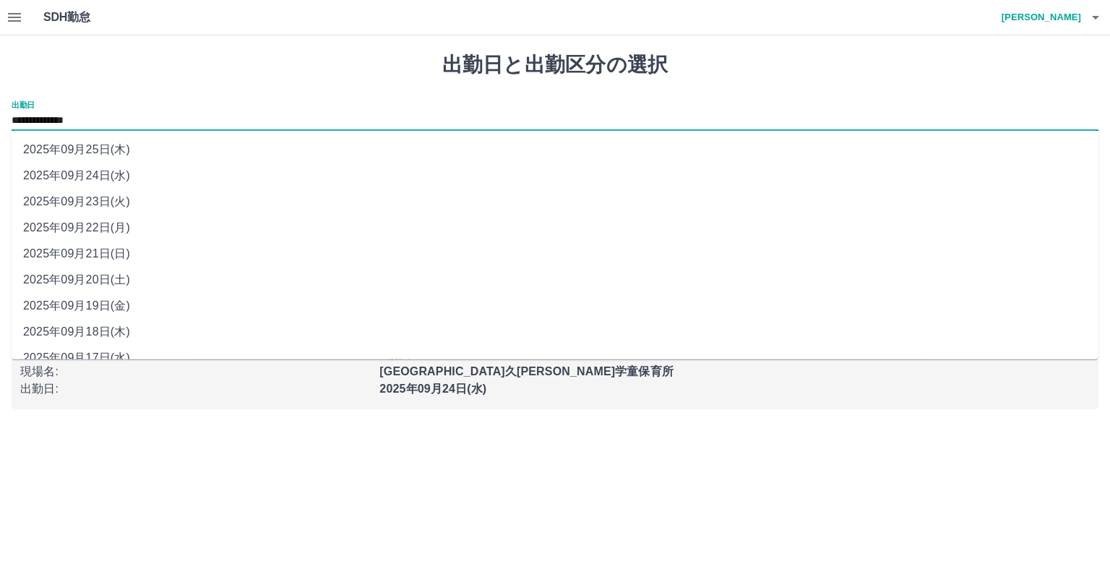
click at [56, 124] on input "**********" at bounding box center [555, 121] width 1087 height 18
click at [69, 119] on input "**********" at bounding box center [555, 121] width 1087 height 18
click at [102, 307] on li "2025年09月19日(金)" at bounding box center [555, 306] width 1087 height 26
type input "**********"
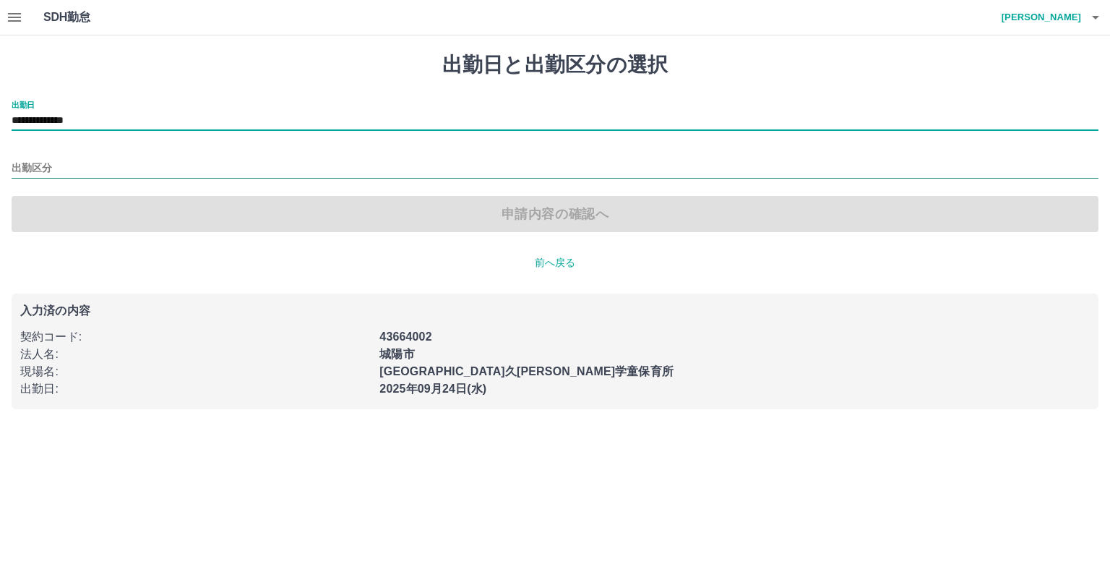
click at [32, 167] on input "出勤区分" at bounding box center [555, 169] width 1087 height 18
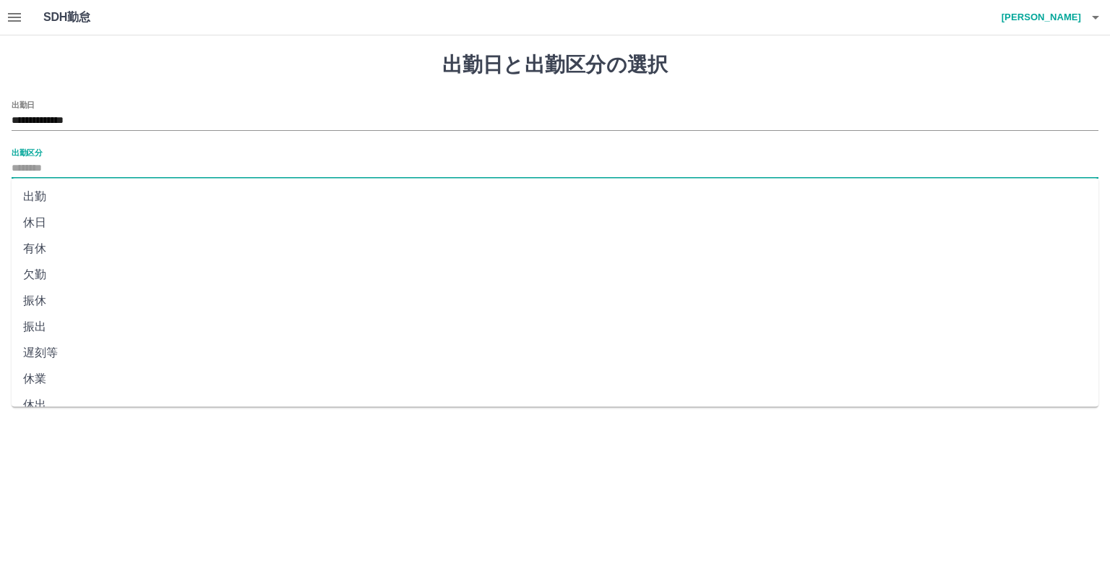
click at [41, 196] on li "出勤" at bounding box center [555, 197] width 1087 height 26
type input "**"
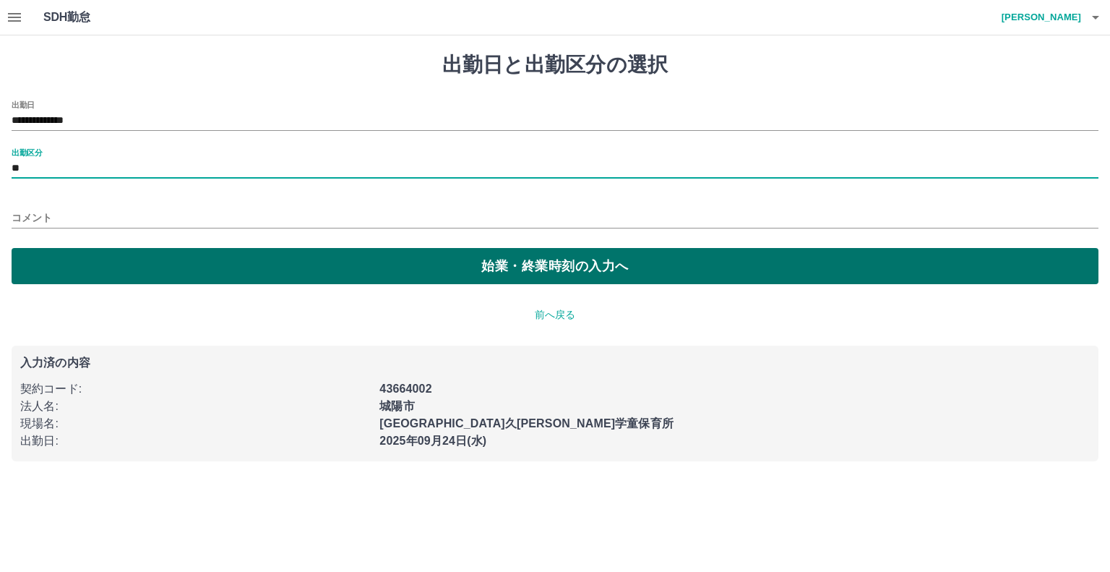
click at [71, 262] on button "始業・終業時刻の入力へ" at bounding box center [555, 266] width 1087 height 36
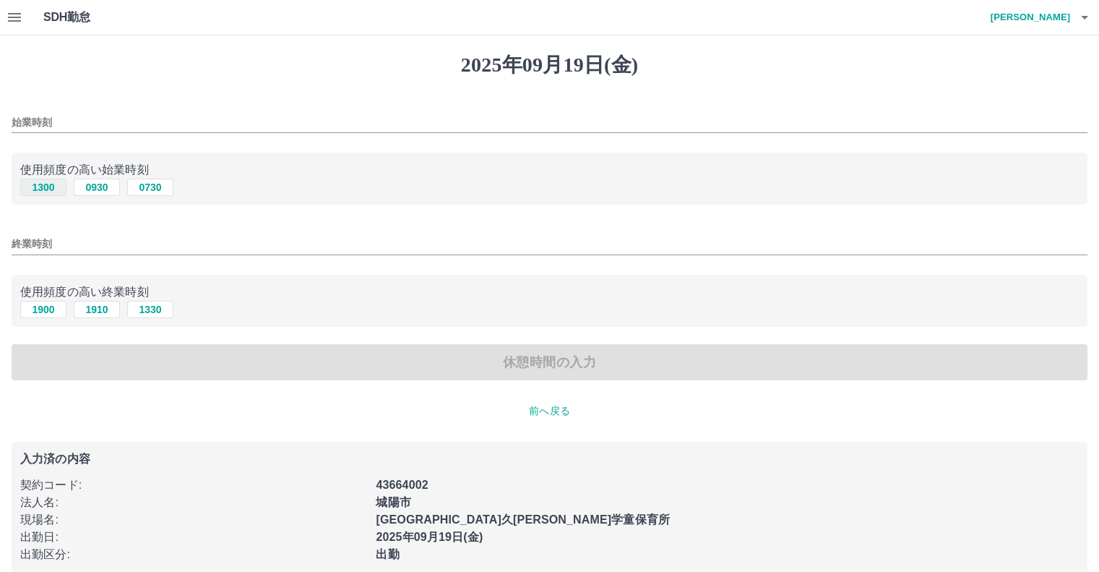
click at [44, 184] on button "1300" at bounding box center [43, 187] width 46 height 17
type input "****"
click at [48, 314] on button "1900" at bounding box center [43, 309] width 46 height 17
type input "****"
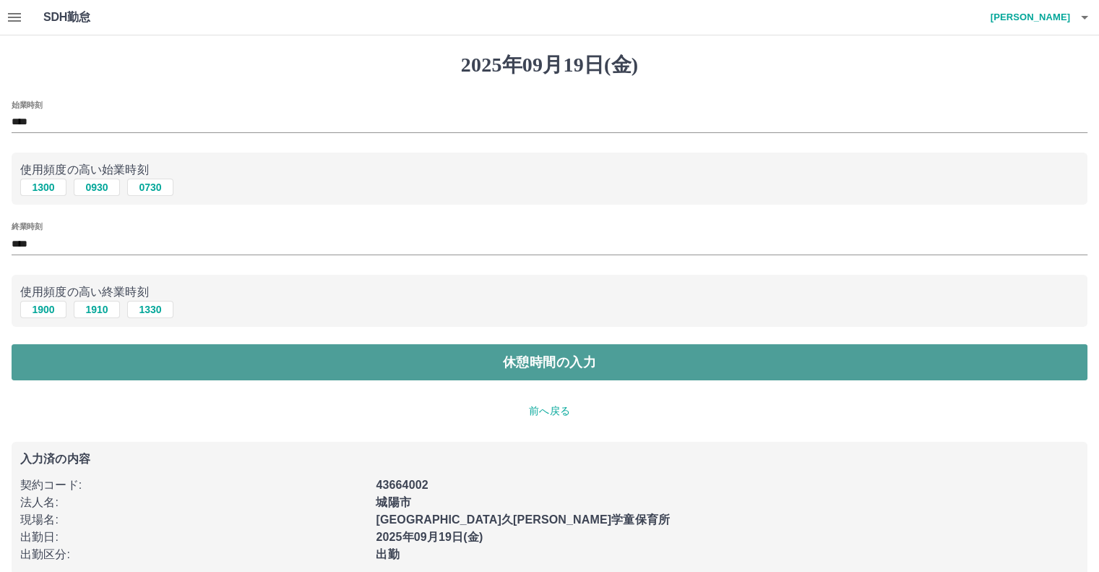
click at [132, 352] on button "休憩時間の入力" at bounding box center [550, 362] width 1076 height 36
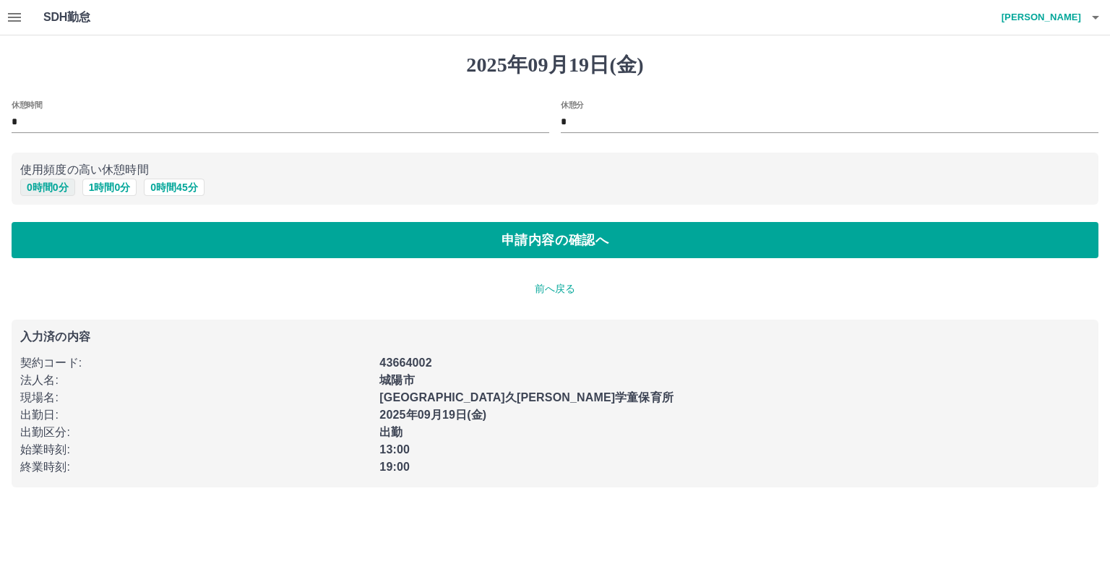
click at [59, 185] on button "0 時間 0 分" at bounding box center [47, 187] width 55 height 17
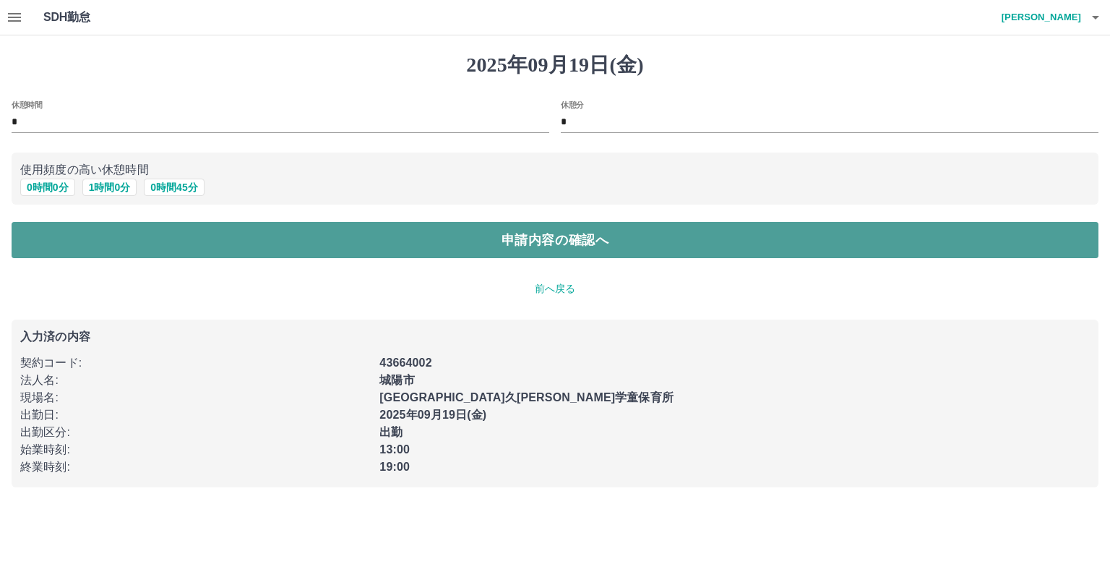
click at [82, 241] on button "申請内容の確認へ" at bounding box center [555, 240] width 1087 height 36
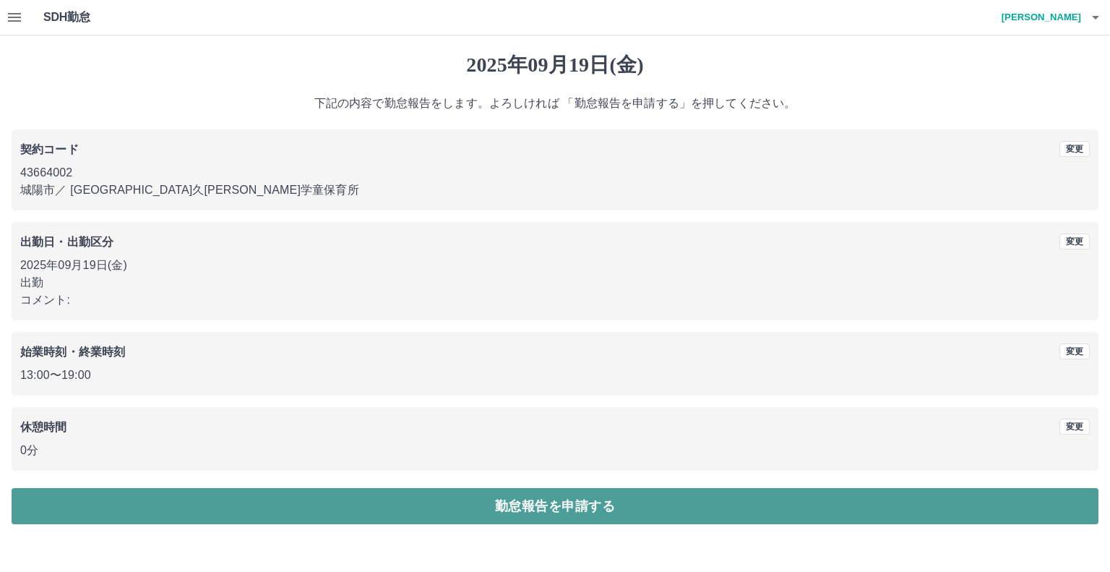
click at [260, 511] on button "勤怠報告を申請する" at bounding box center [555, 506] width 1087 height 36
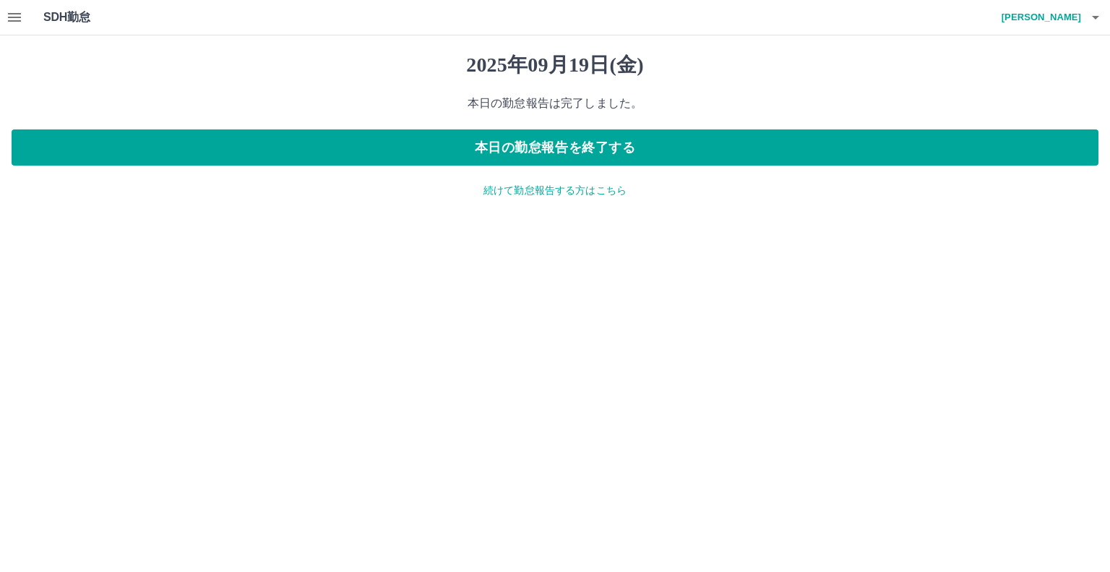
click at [480, 186] on p "続けて勤怠報告する方はこちら" at bounding box center [555, 190] width 1087 height 15
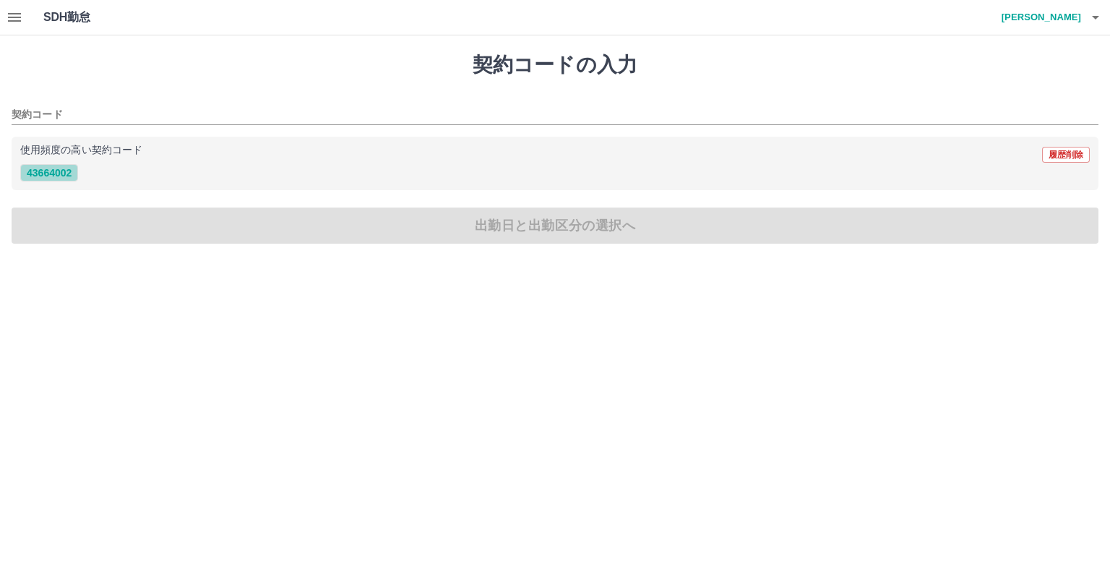
click at [59, 173] on button "43664002" at bounding box center [49, 172] width 58 height 17
type input "********"
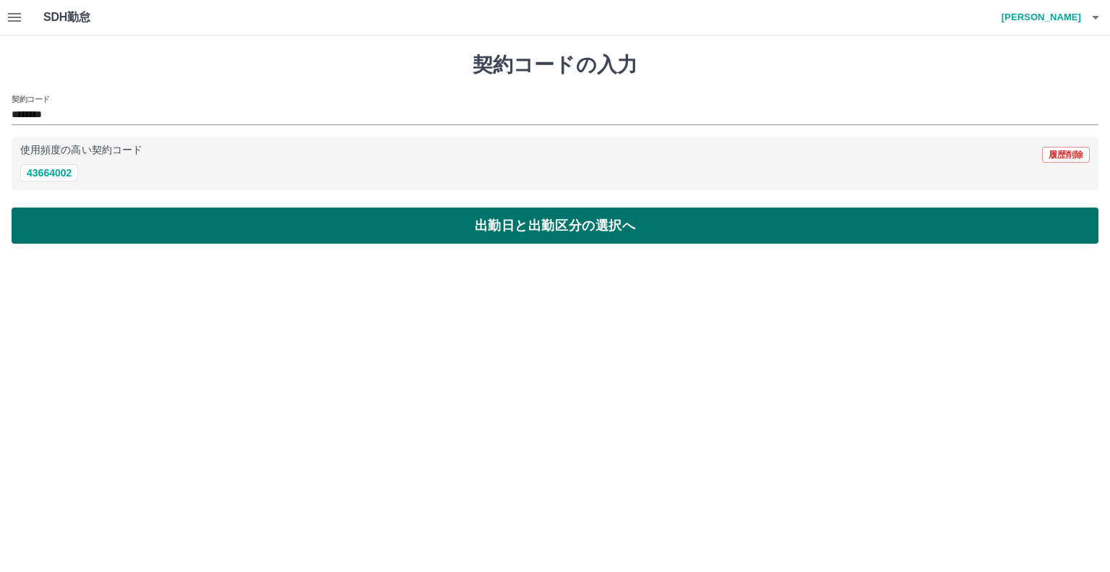
click at [70, 226] on button "出勤日と出勤区分の選択へ" at bounding box center [555, 225] width 1087 height 36
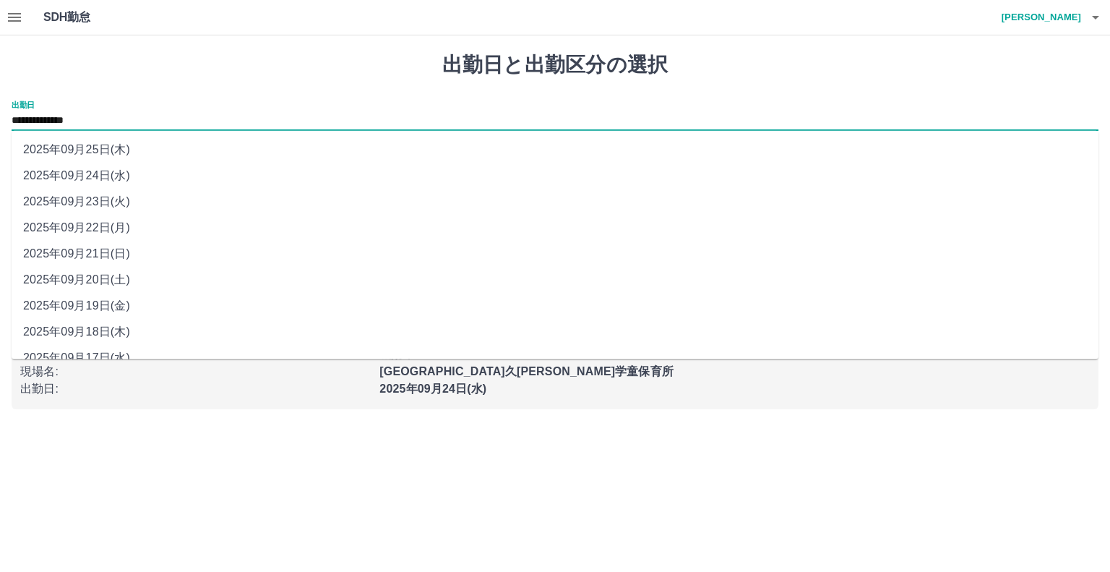
click at [49, 118] on input "**********" at bounding box center [555, 121] width 1087 height 18
click at [98, 222] on li "2025年09月22日(月)" at bounding box center [555, 228] width 1087 height 26
type input "**********"
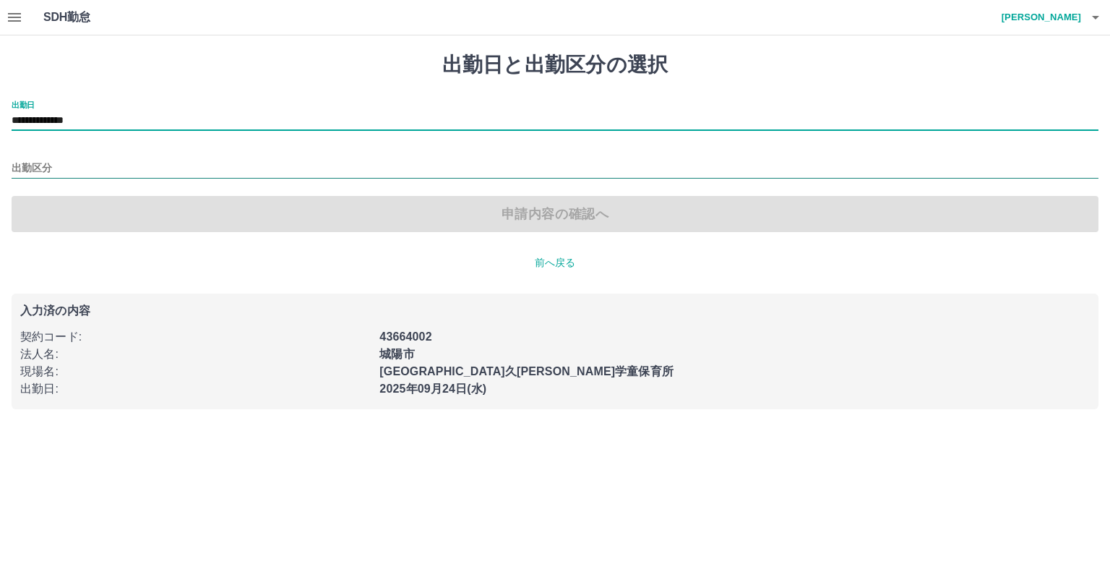
click at [33, 163] on input "出勤区分" at bounding box center [555, 169] width 1087 height 18
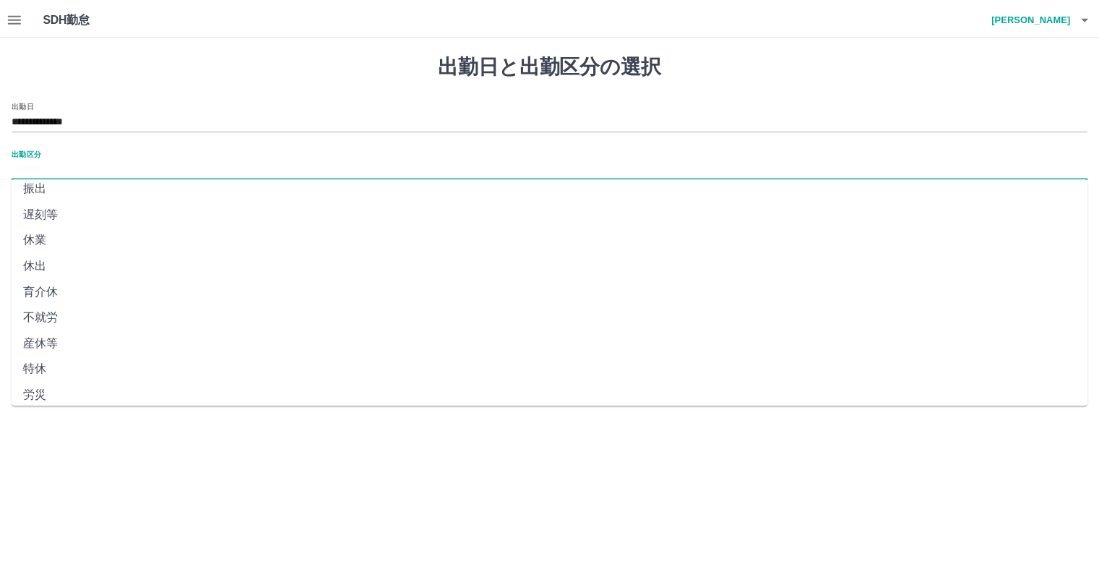
scroll to position [141, 0]
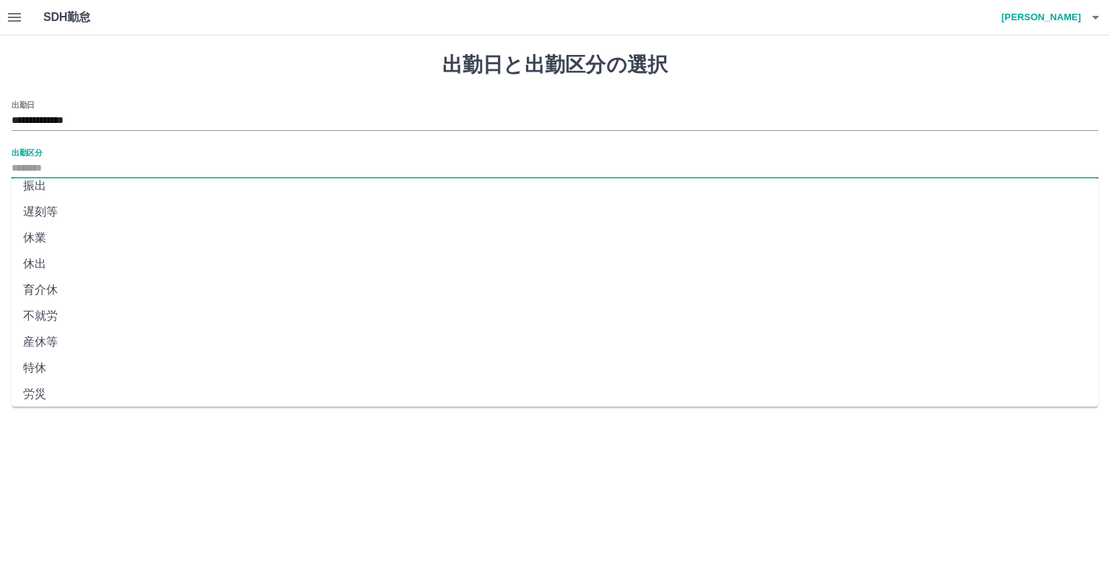
click at [44, 367] on li "特休" at bounding box center [555, 368] width 1087 height 26
type input "**"
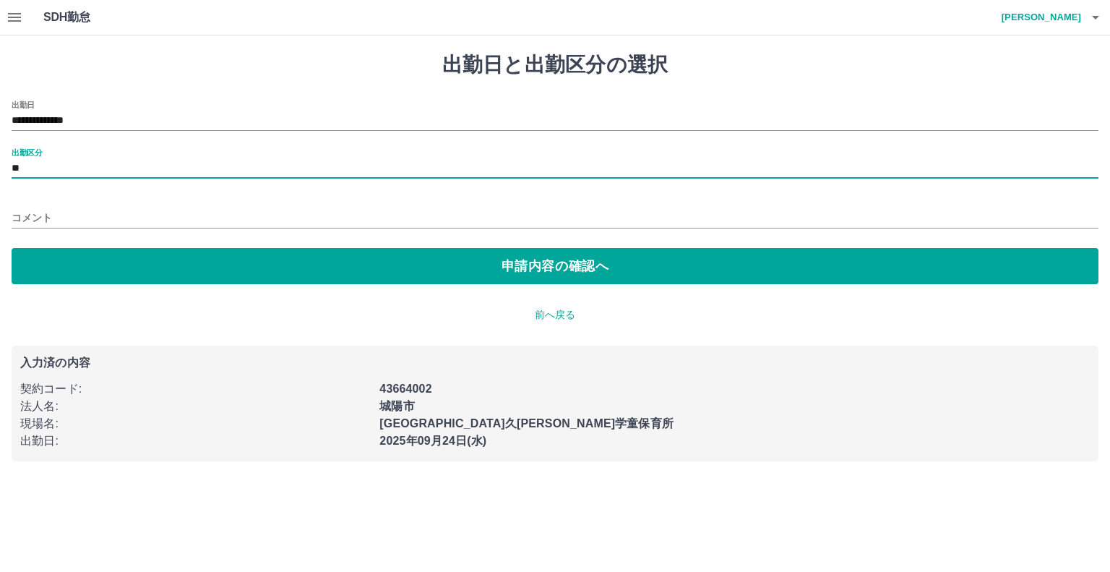
click at [63, 218] on input "コメント" at bounding box center [555, 217] width 1087 height 21
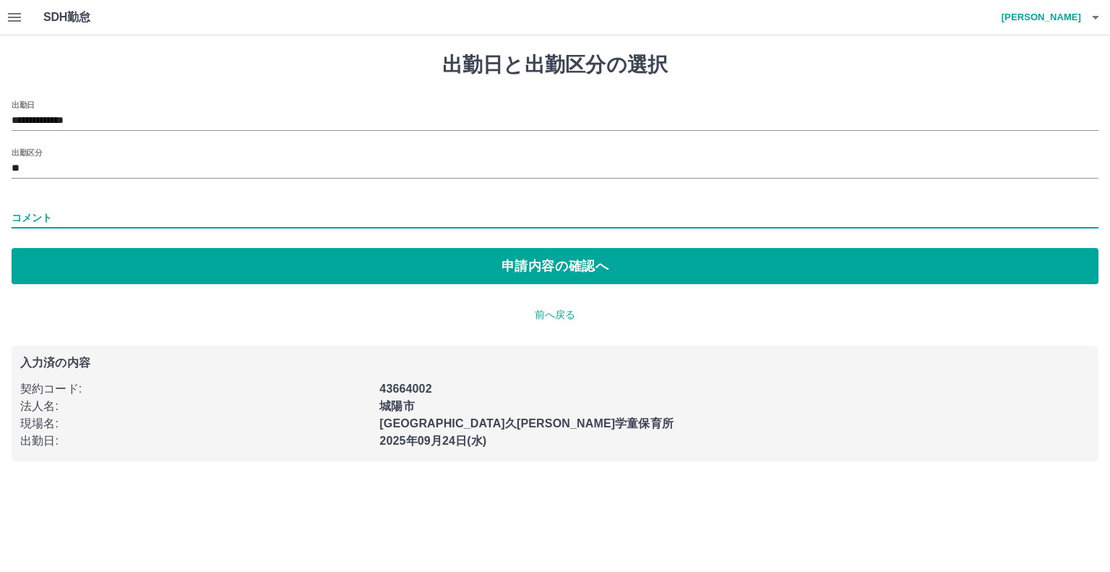
click at [66, 216] on input "コメント" at bounding box center [555, 217] width 1087 height 21
type input "*"
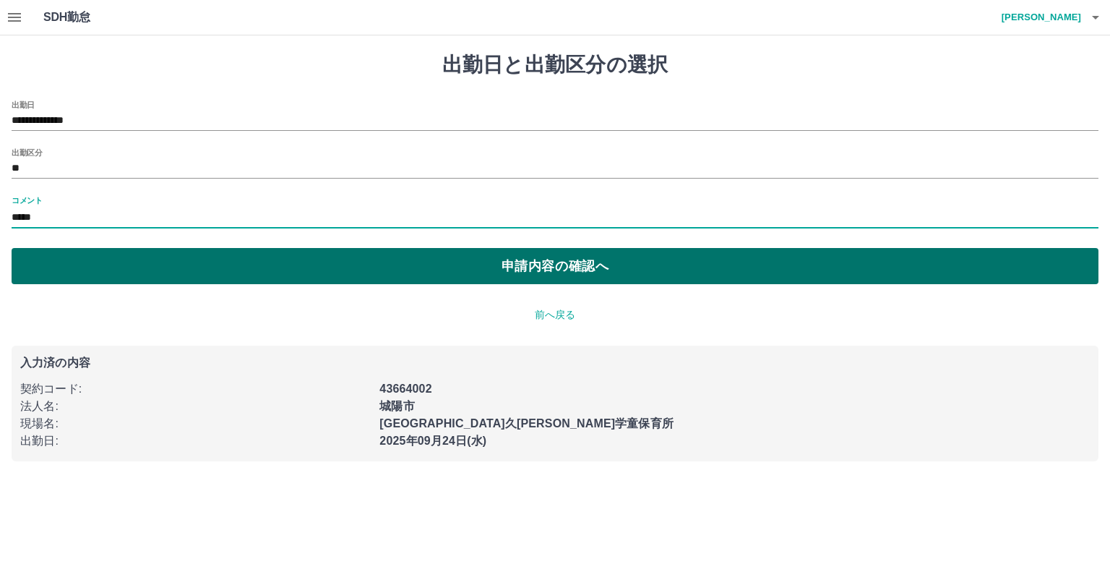
type input "*****"
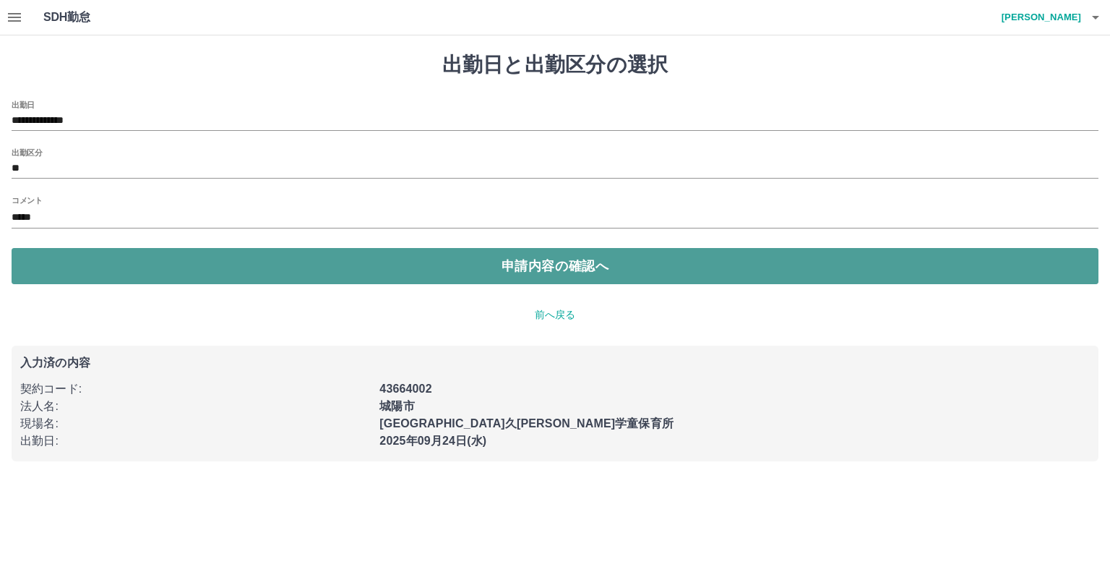
click at [316, 254] on button "申請内容の確認へ" at bounding box center [555, 266] width 1087 height 36
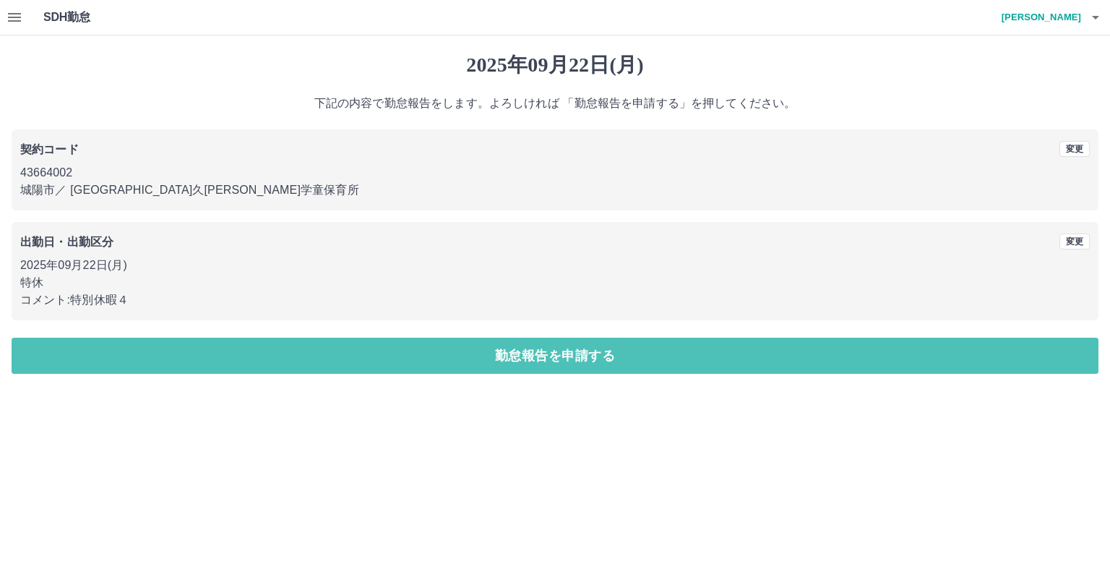
click at [390, 359] on button "勤怠報告を申請する" at bounding box center [555, 356] width 1087 height 36
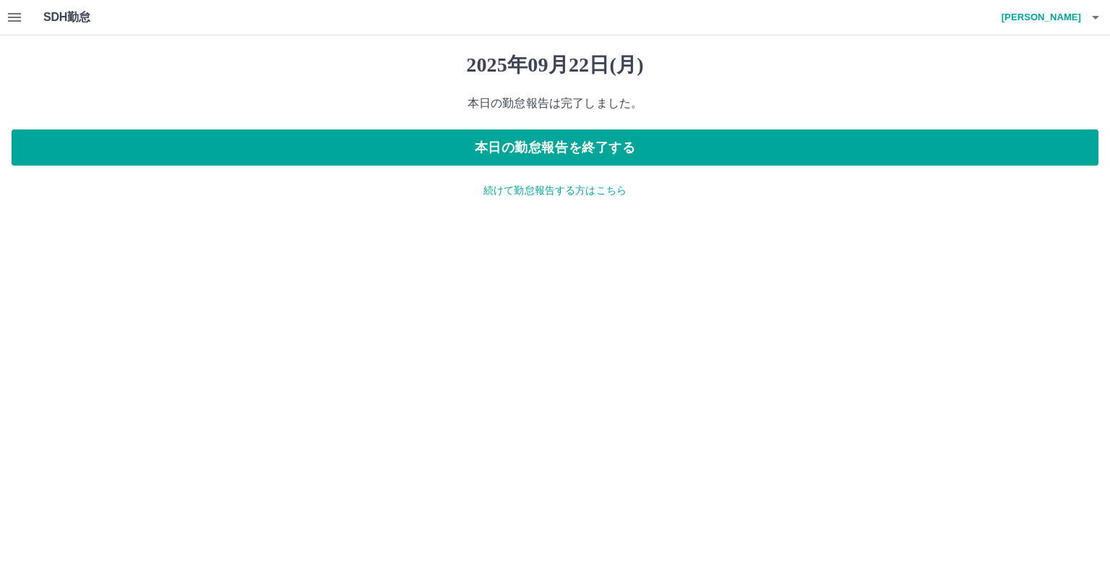
click at [486, 193] on p "続けて勤怠報告する方はこちら" at bounding box center [555, 190] width 1087 height 15
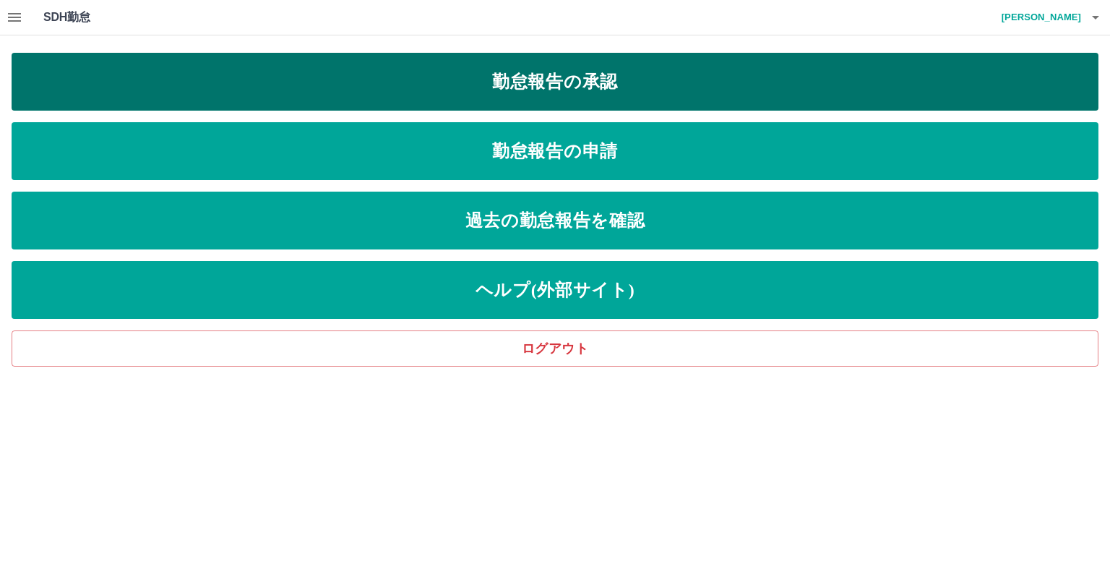
click at [471, 98] on link "勤怠報告の承認" at bounding box center [555, 82] width 1087 height 58
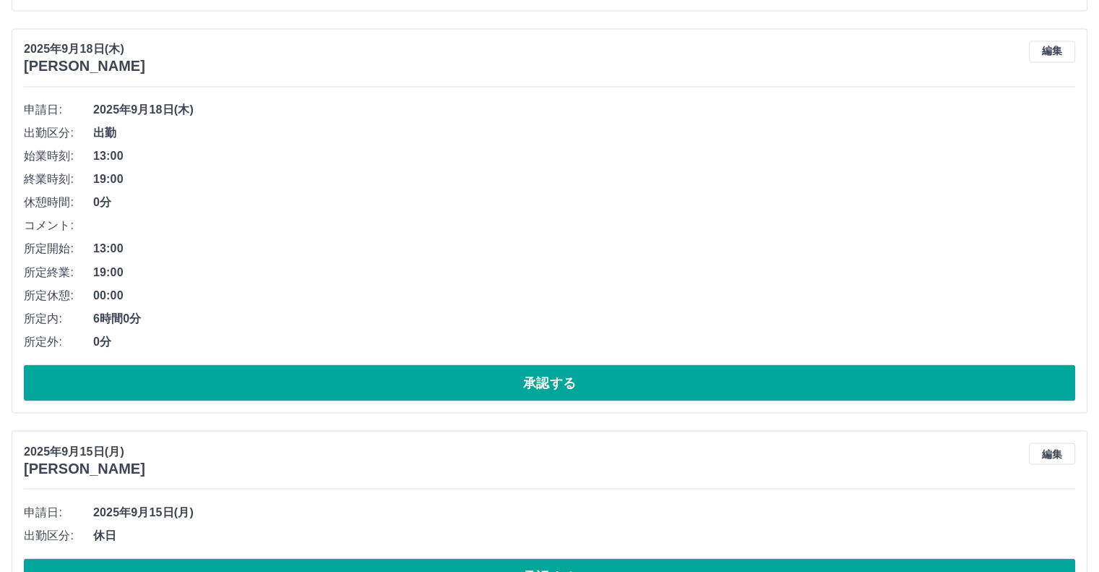
scroll to position [2472, 0]
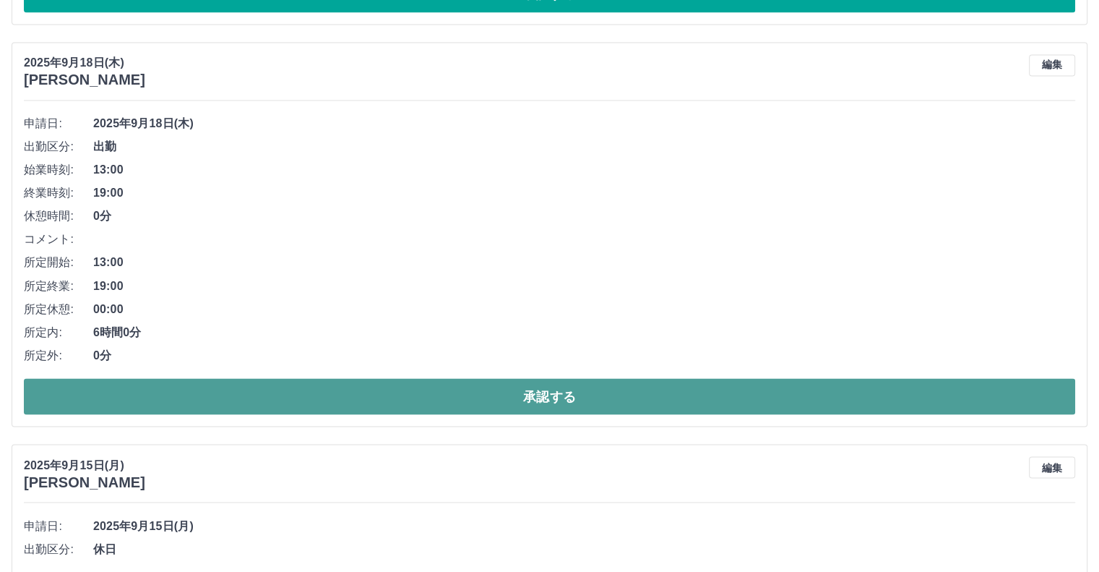
click at [702, 391] on button "承認する" at bounding box center [550, 396] width 1052 height 36
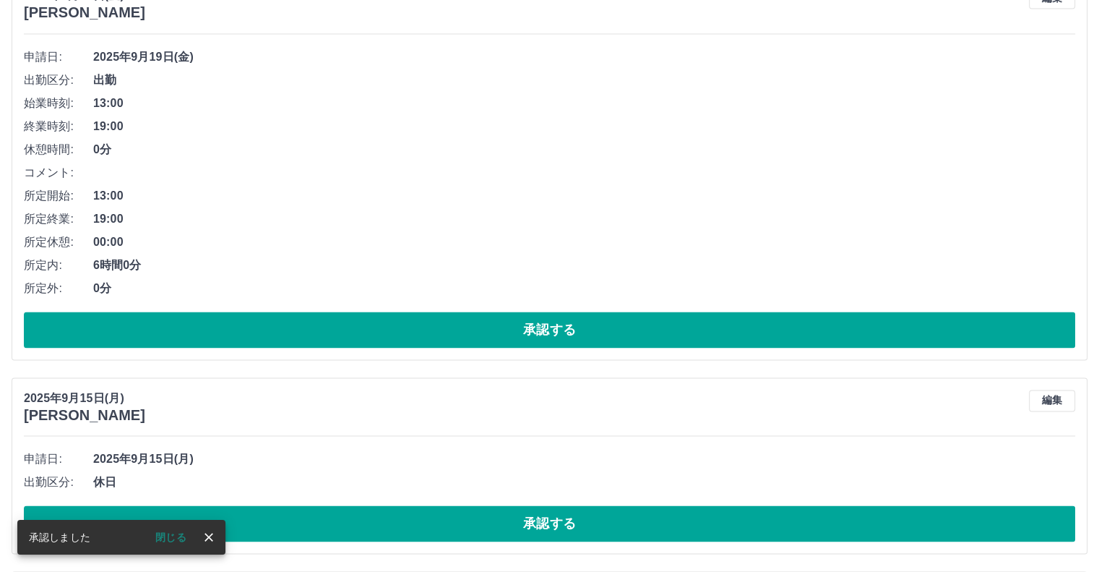
scroll to position [2063, 0]
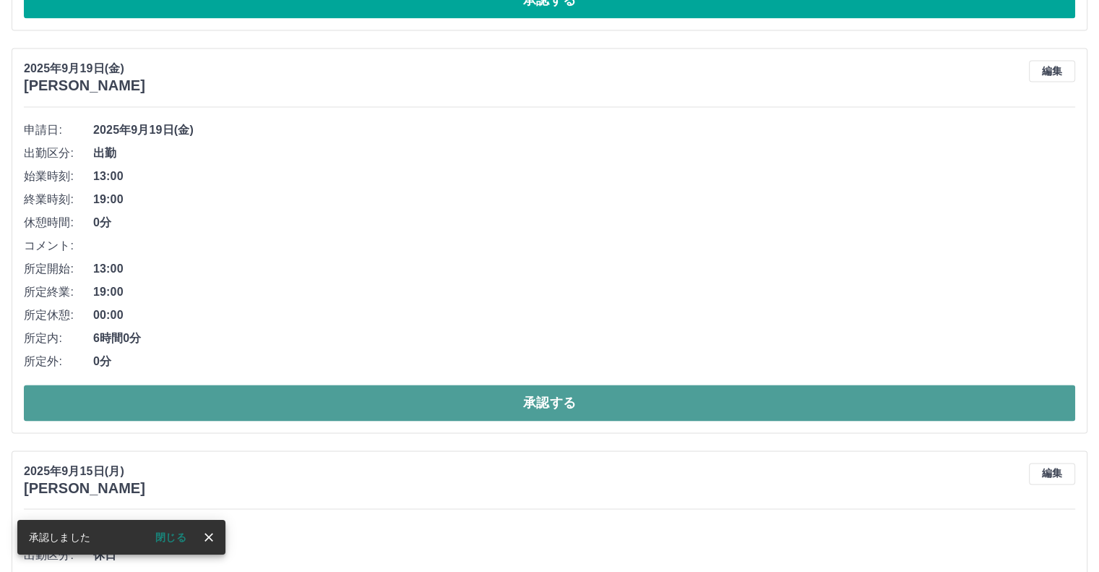
click at [387, 396] on button "承認する" at bounding box center [550, 402] width 1052 height 36
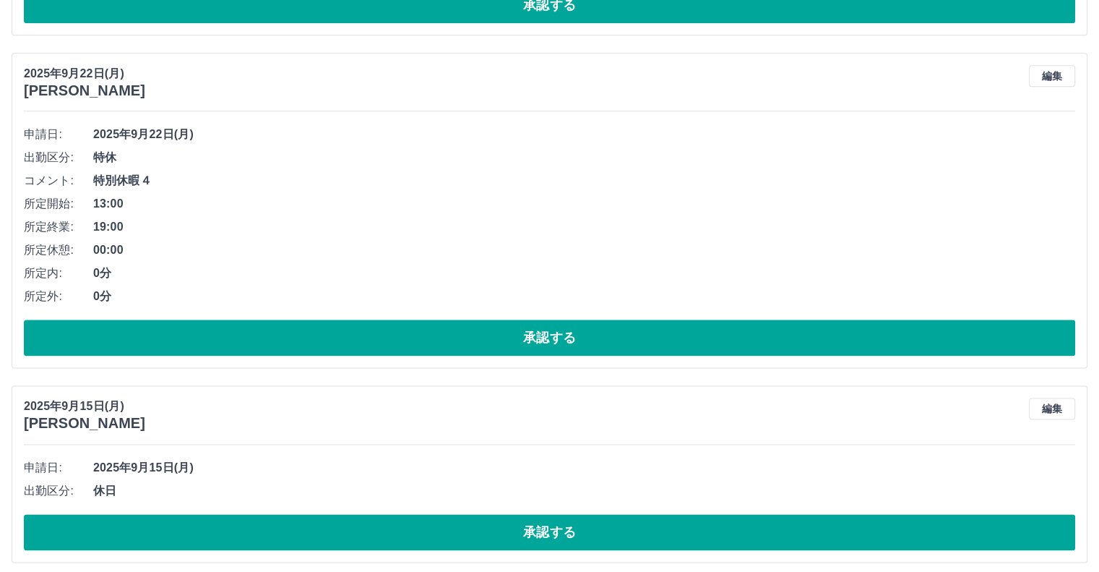
scroll to position [1713, 0]
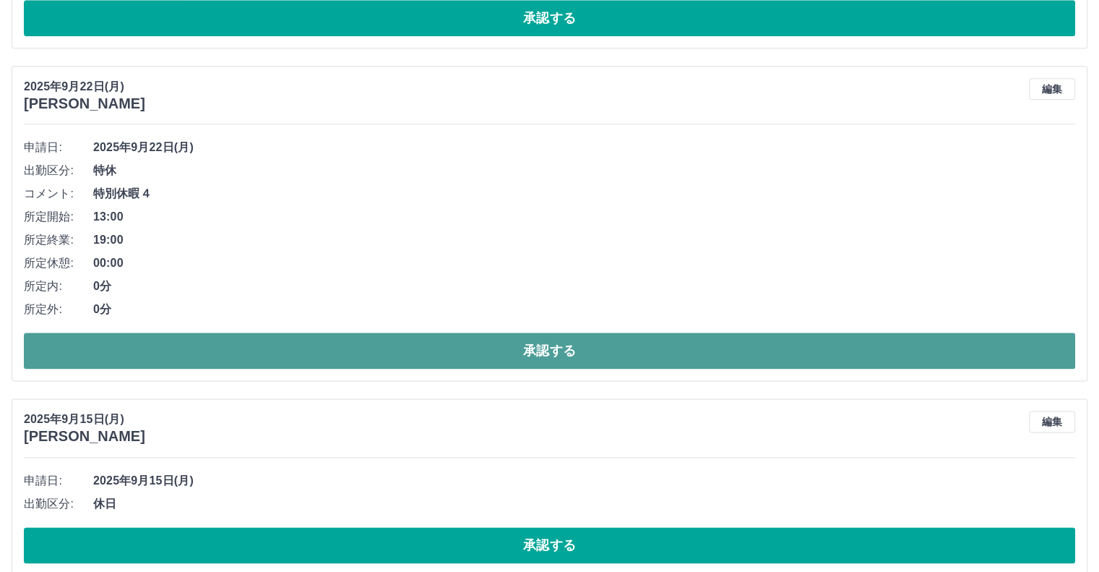
click at [651, 345] on button "承認する" at bounding box center [550, 350] width 1052 height 36
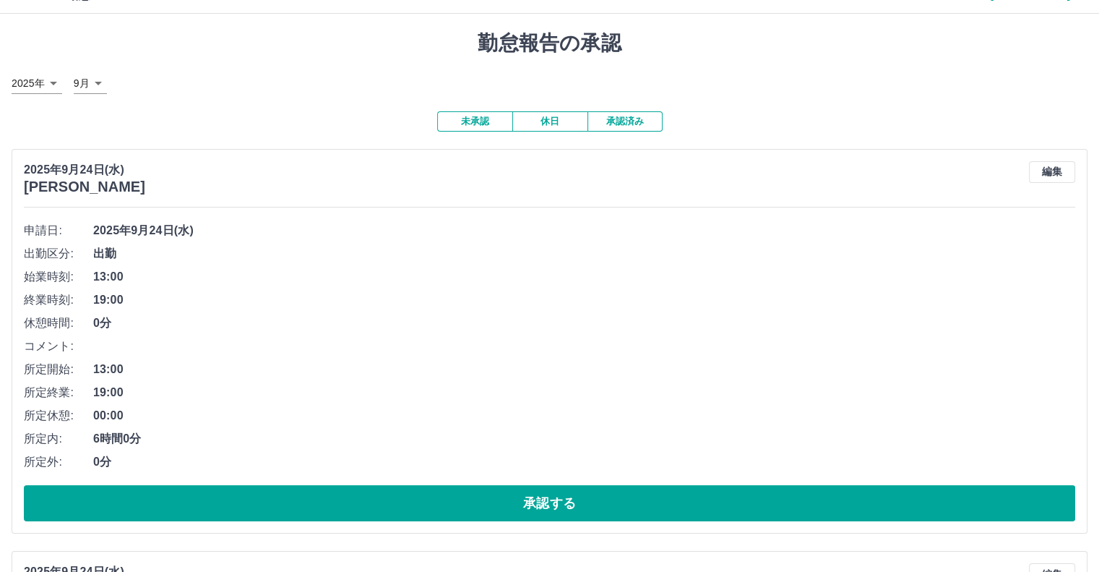
scroll to position [0, 0]
